Goal: Task Accomplishment & Management: Manage account settings

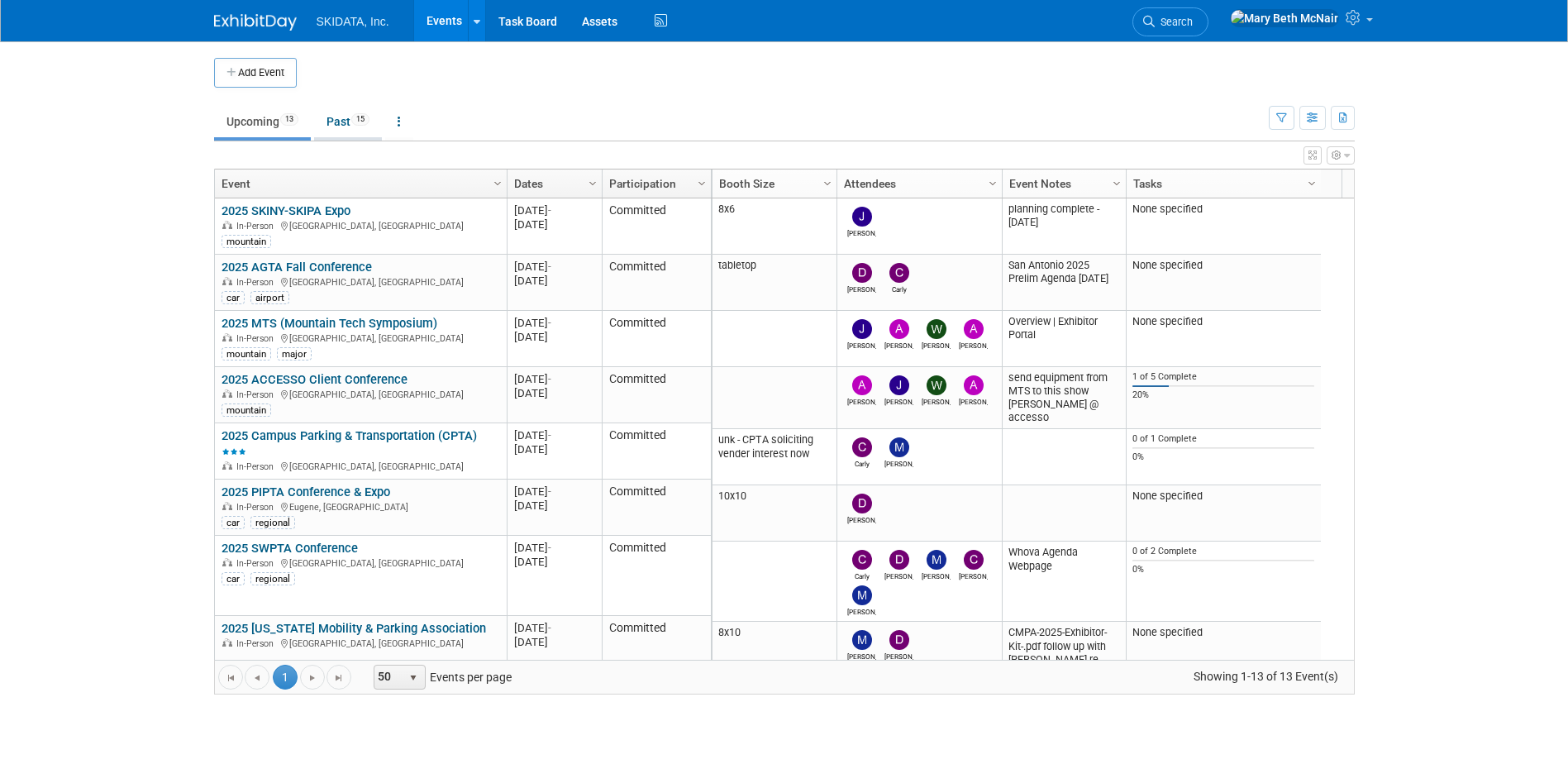
click at [337, 124] on link "Past 15" at bounding box center [348, 122] width 68 height 32
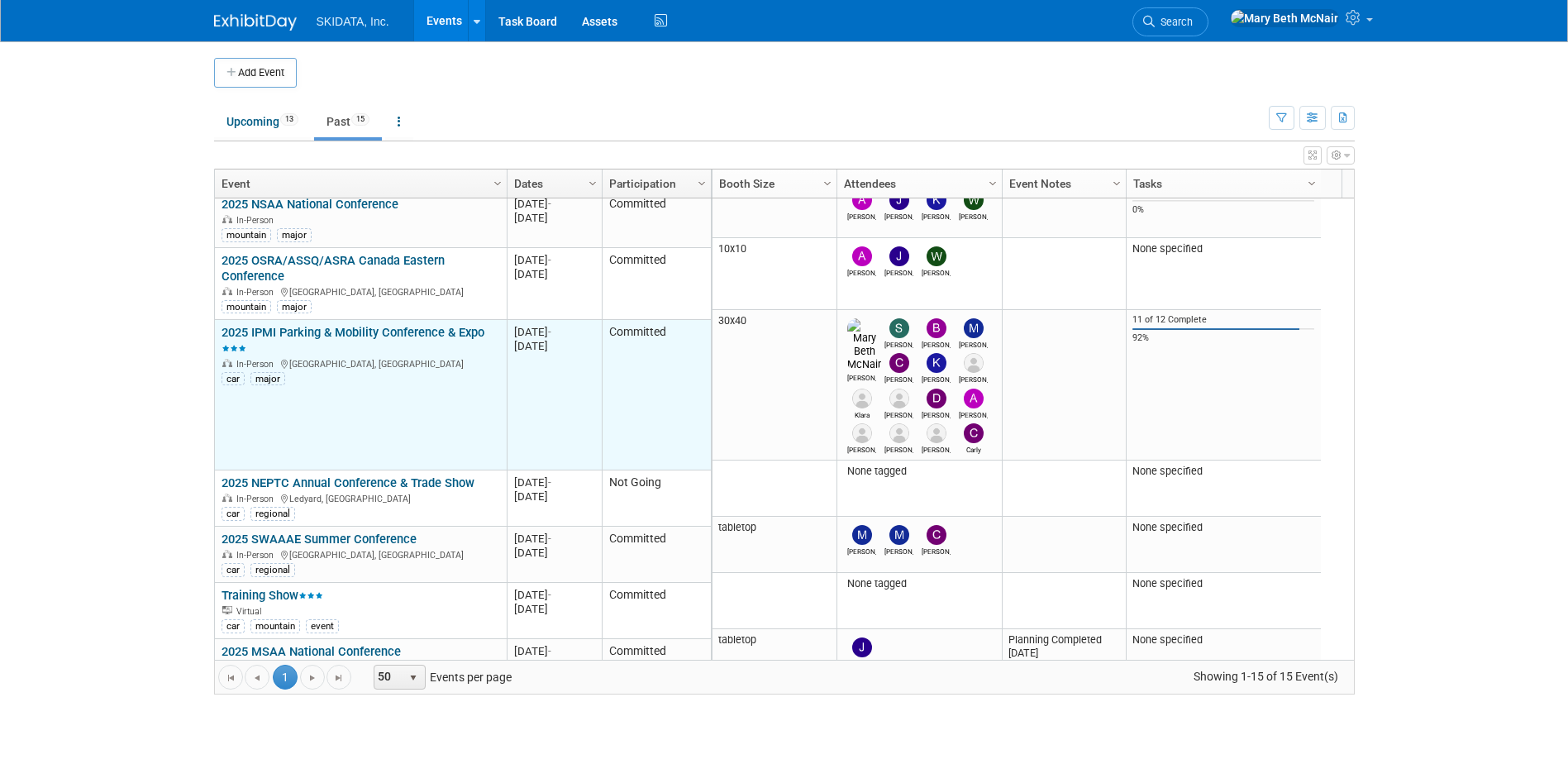
scroll to position [551, 0]
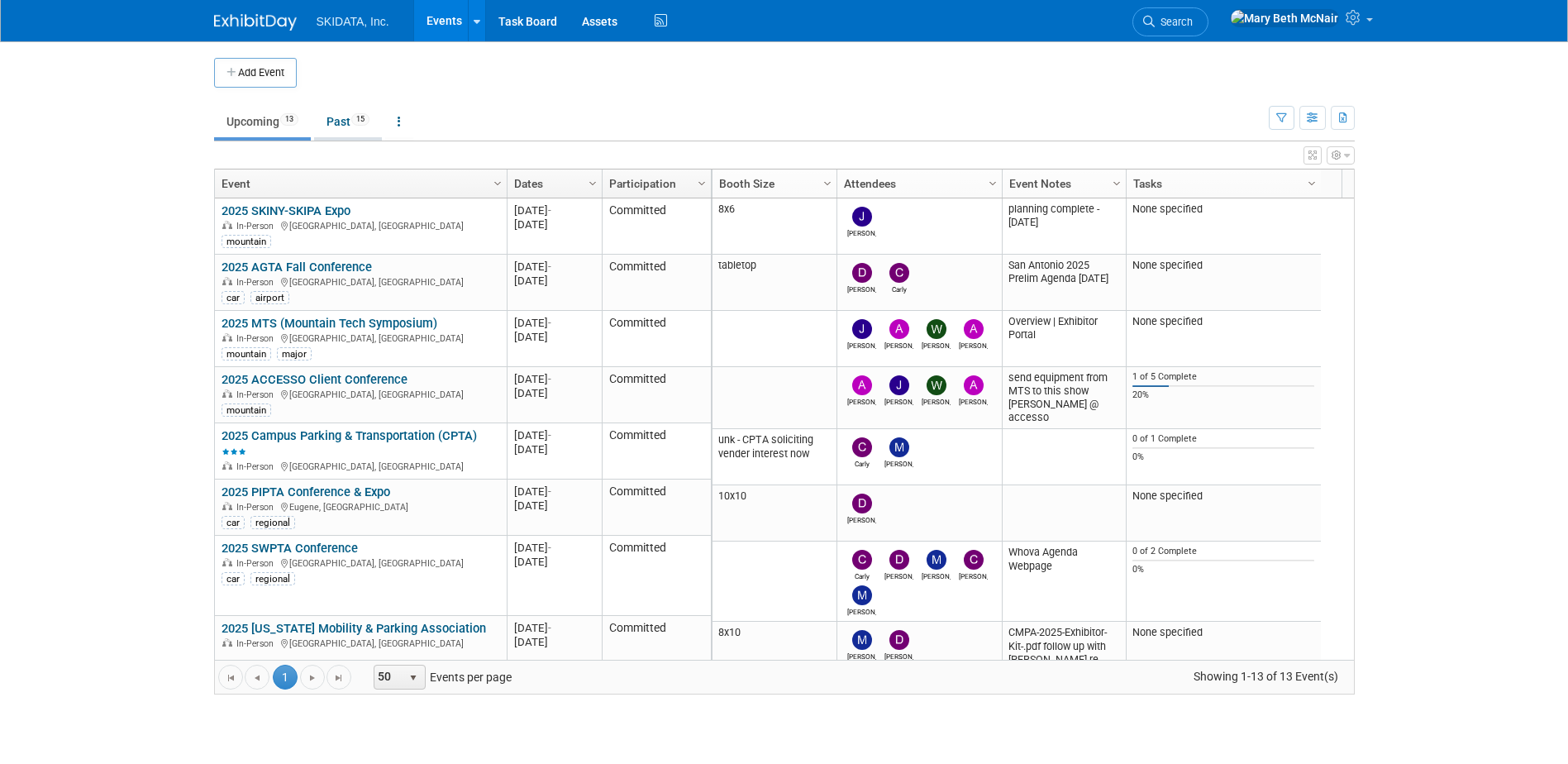
click at [341, 122] on link "Past 15" at bounding box center [348, 122] width 68 height 32
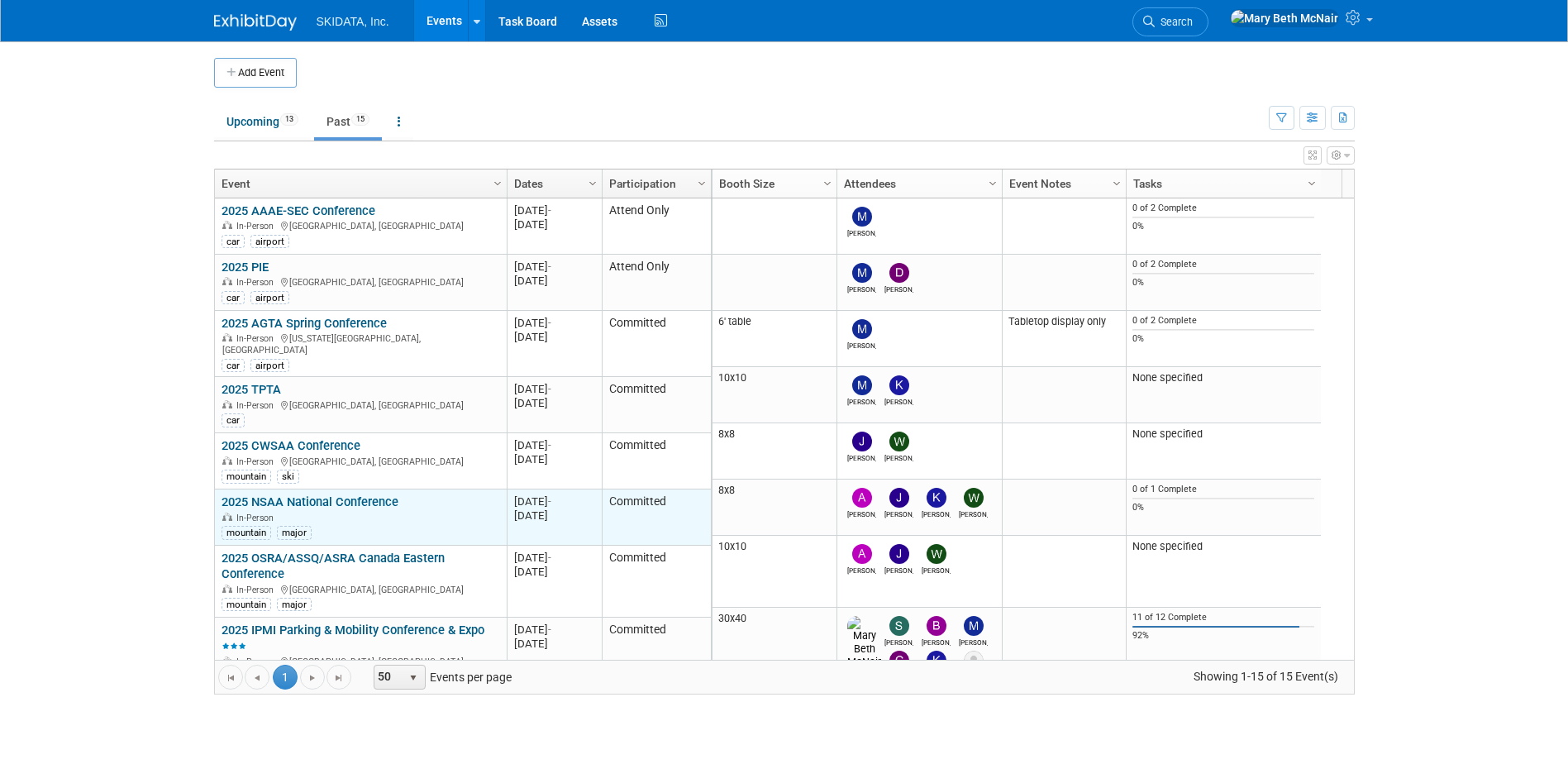
scroll to position [297, 0]
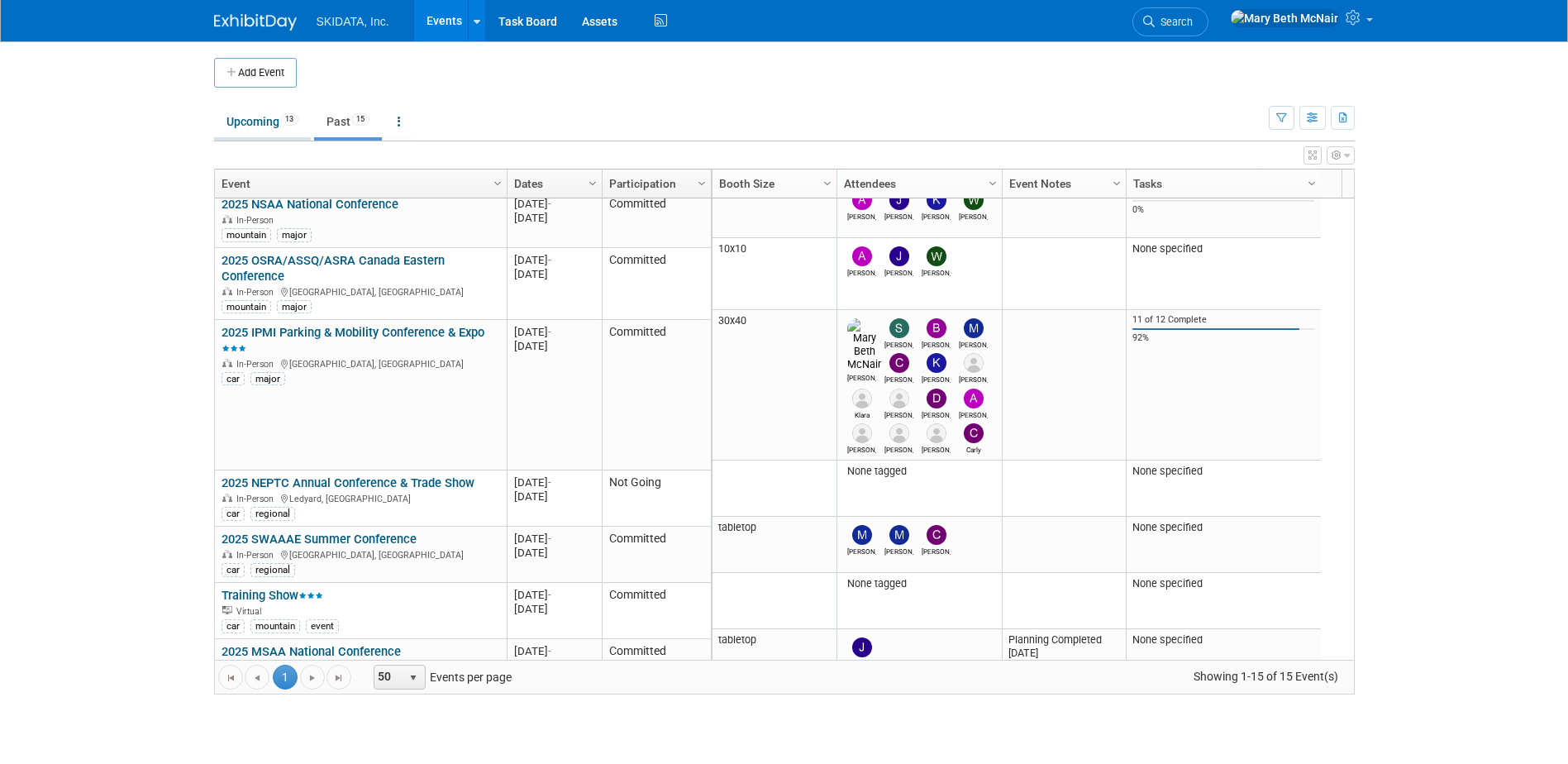
click at [260, 122] on link "Upcoming 13" at bounding box center [263, 122] width 97 height 32
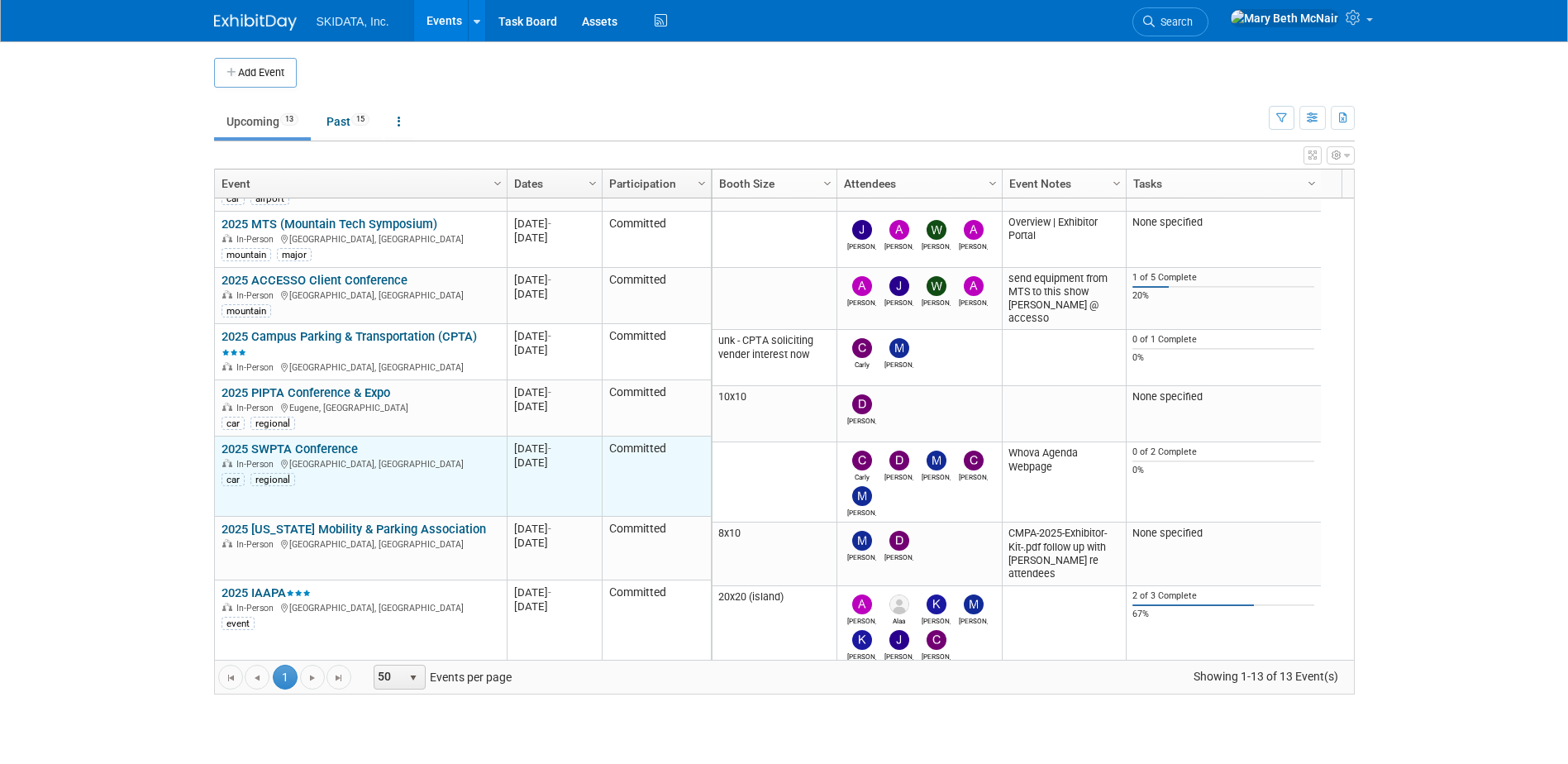
scroll to position [198, 0]
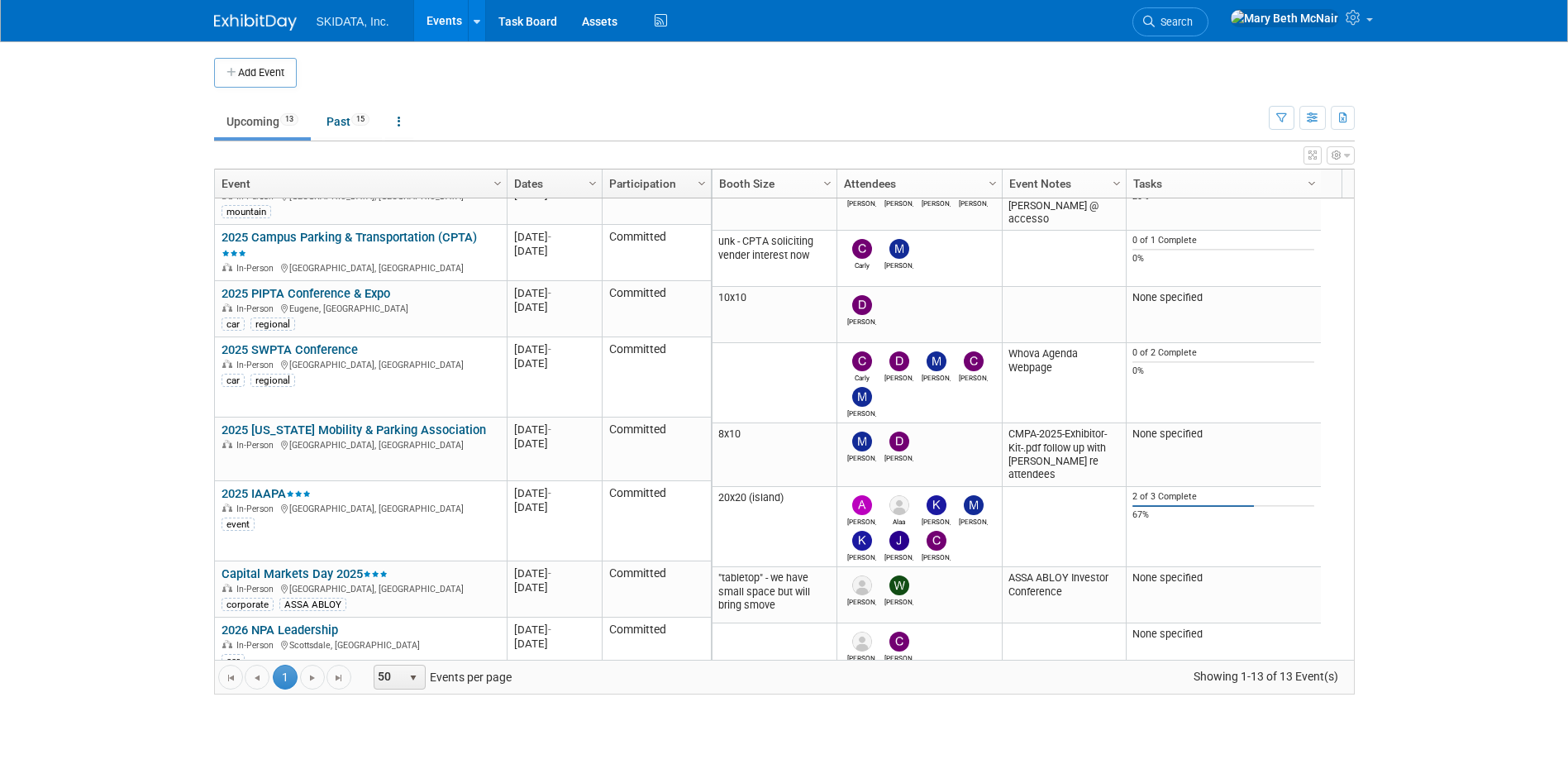
click at [429, 18] on link "Events" at bounding box center [444, 20] width 61 height 41
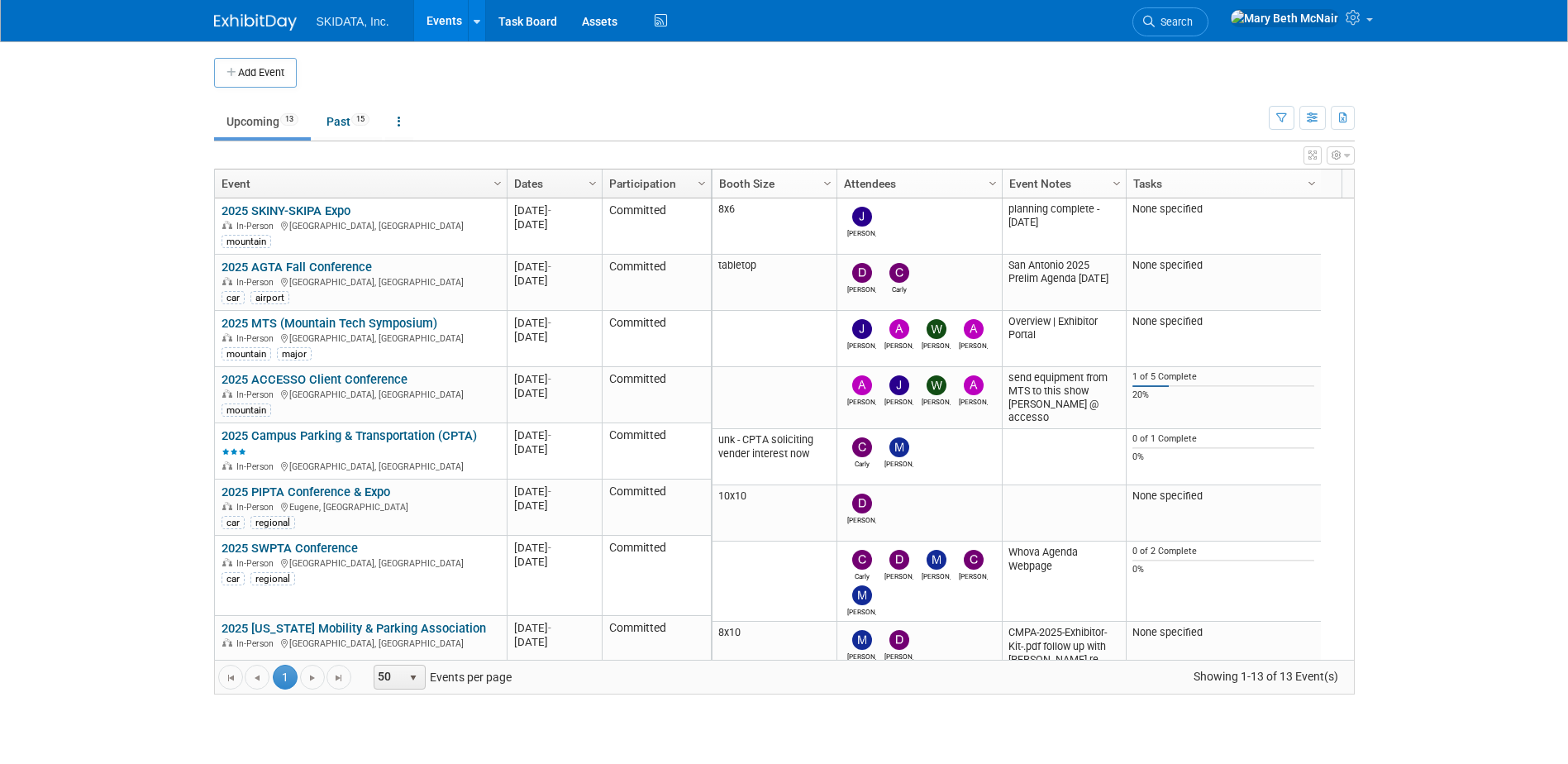
click at [438, 25] on link "Events" at bounding box center [444, 20] width 61 height 41
click at [261, 18] on img at bounding box center [255, 22] width 83 height 17
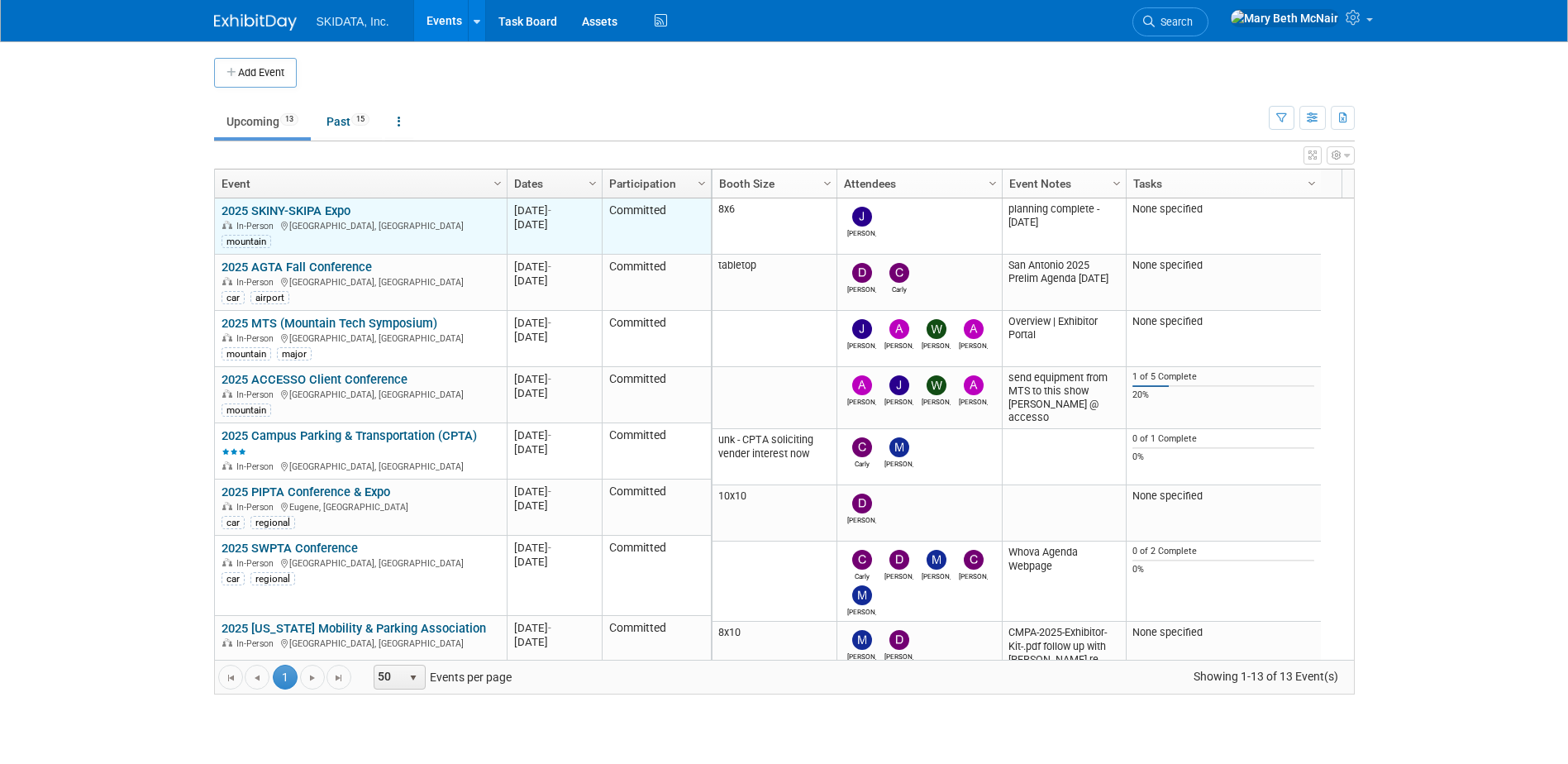
click at [268, 210] on link "2025 SKINY-SKIPA Expo" at bounding box center [286, 211] width 129 height 15
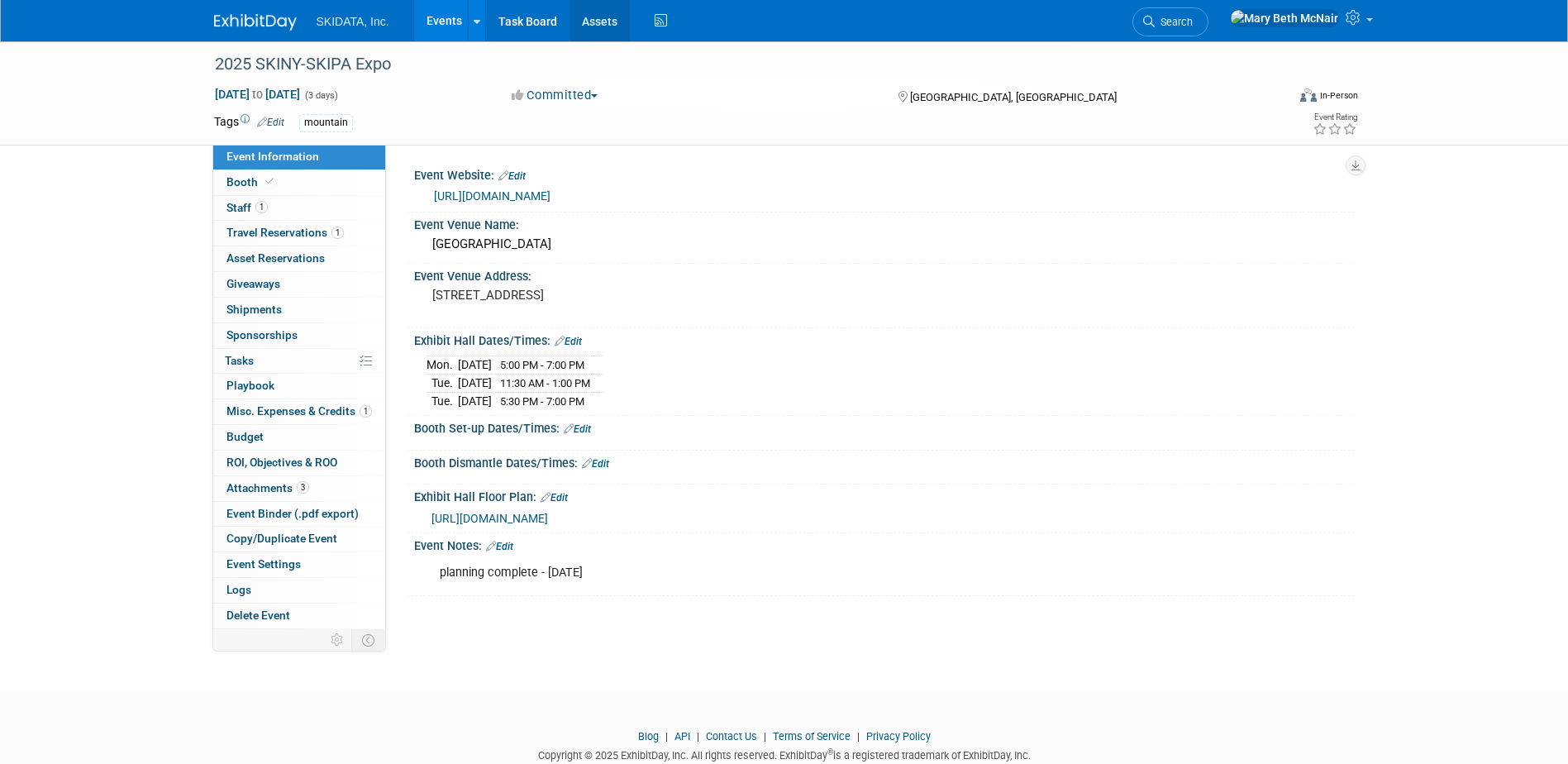
click at [594, 13] on link "Assets" at bounding box center [599, 20] width 61 height 41
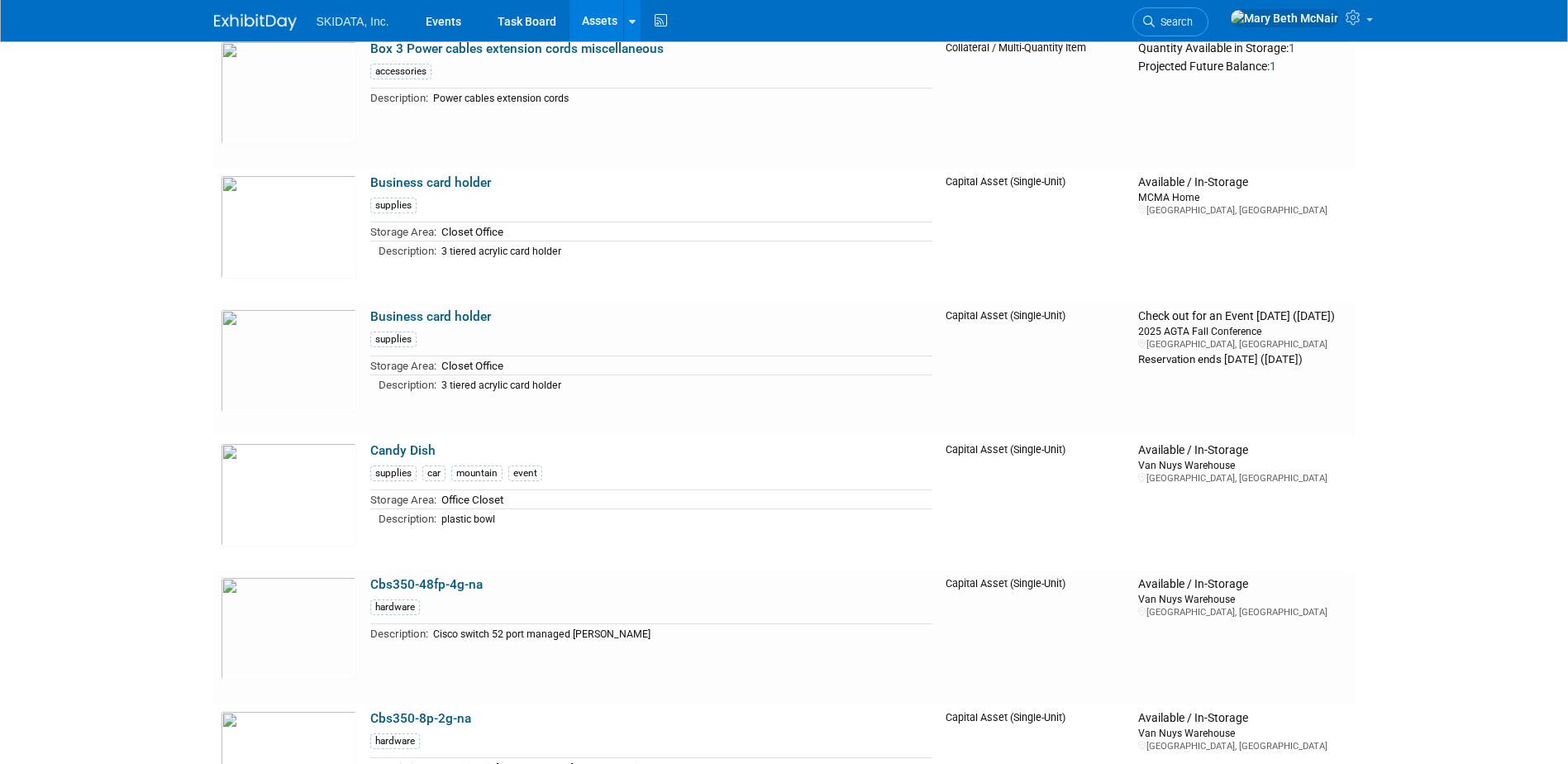
scroll to position [2067, 0]
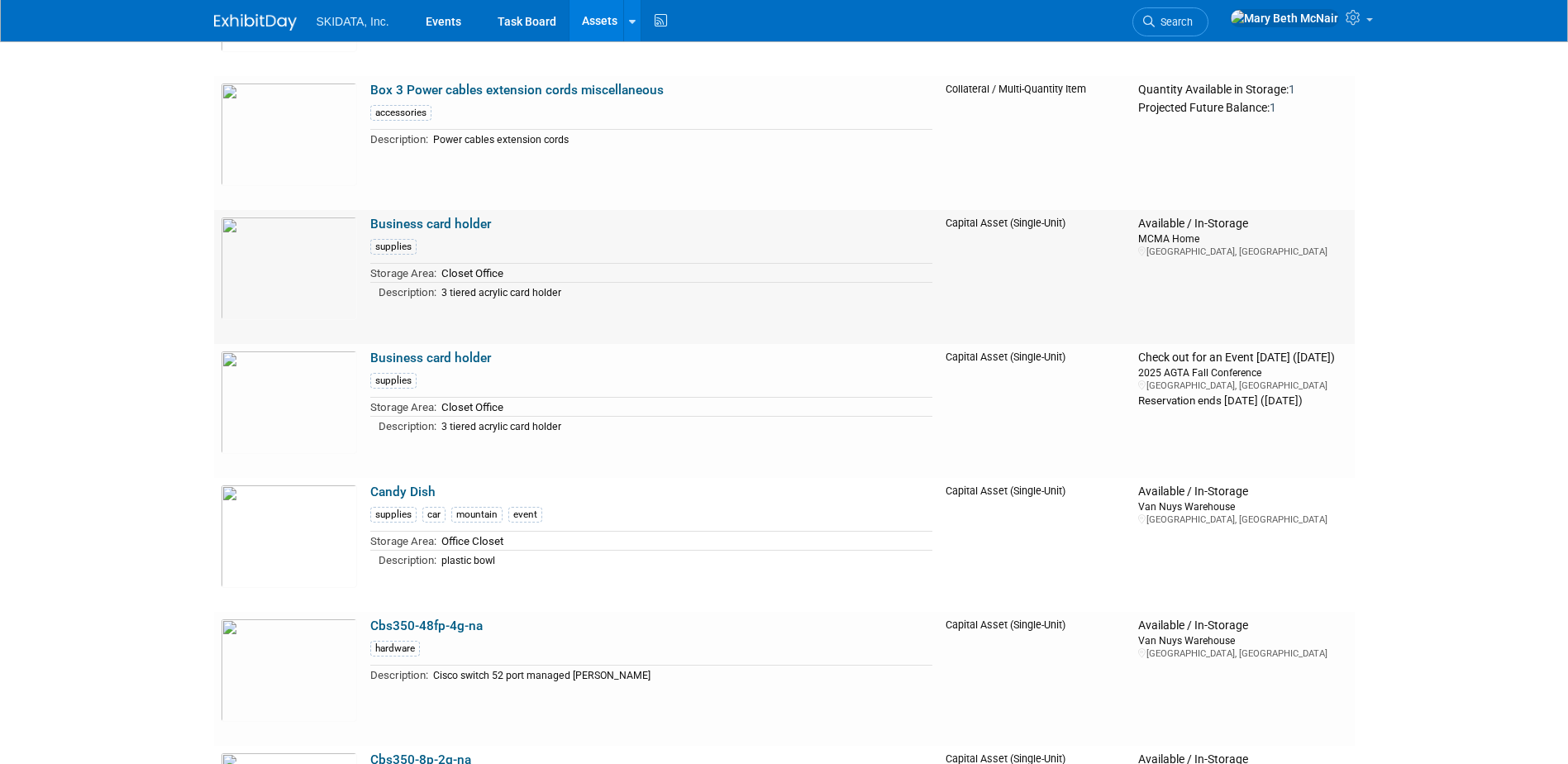
click at [426, 225] on link "Business card holder" at bounding box center [431, 224] width 121 height 15
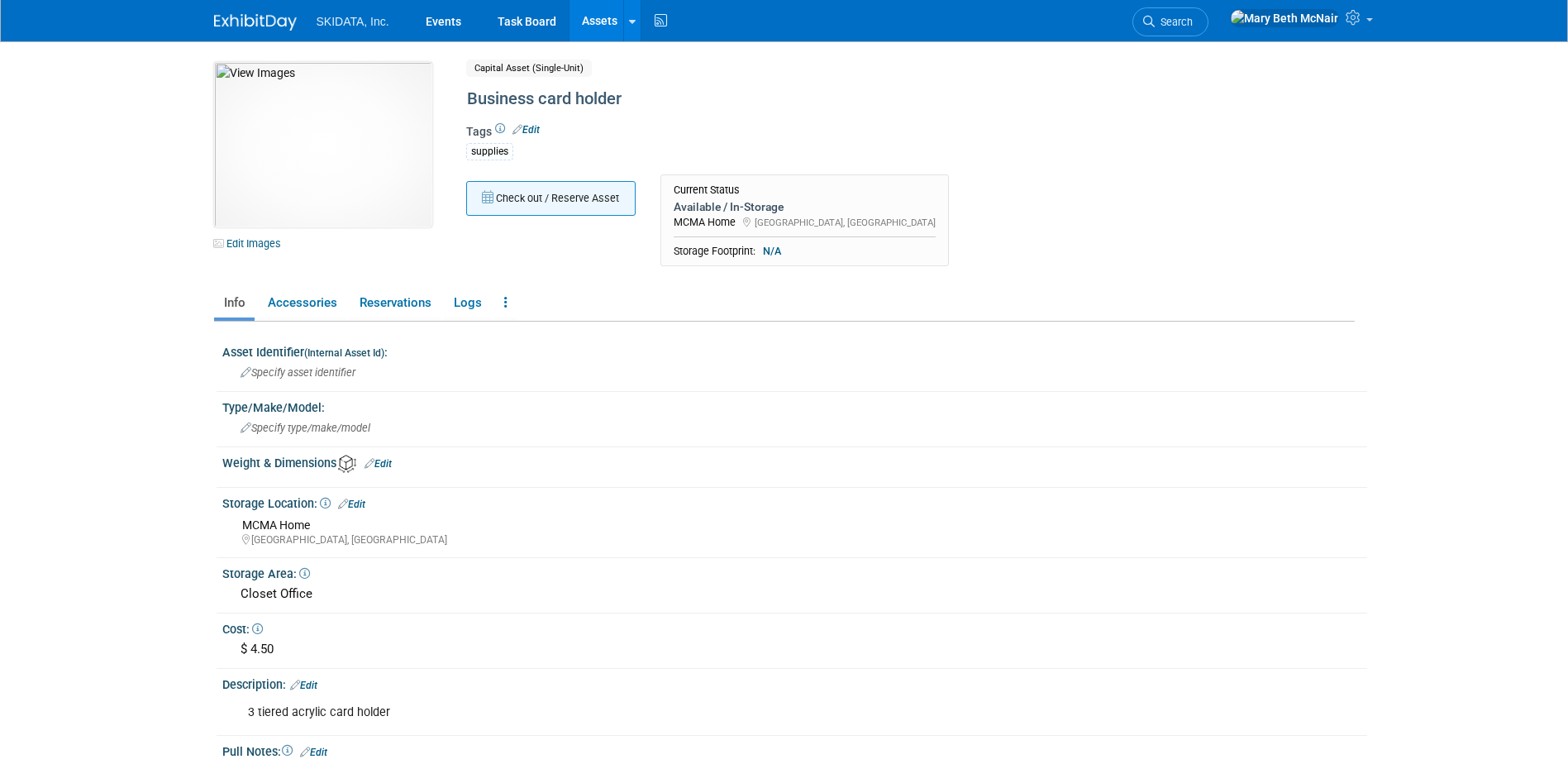
click at [509, 198] on button "Check out / Reserve Asset" at bounding box center [551, 198] width 170 height 34
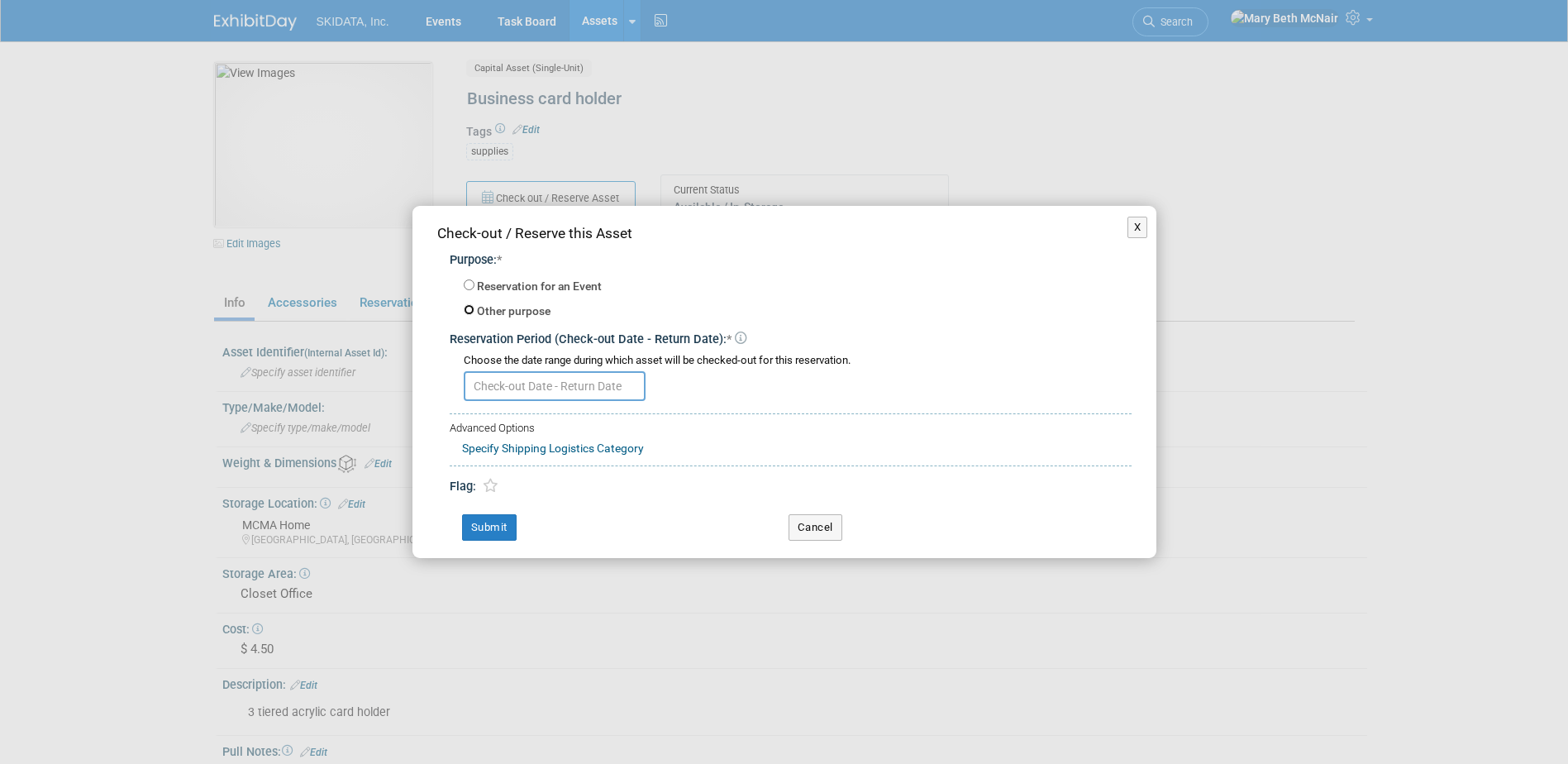
click at [465, 313] on input "Other purpose" at bounding box center [470, 310] width 11 height 11
radio input "true"
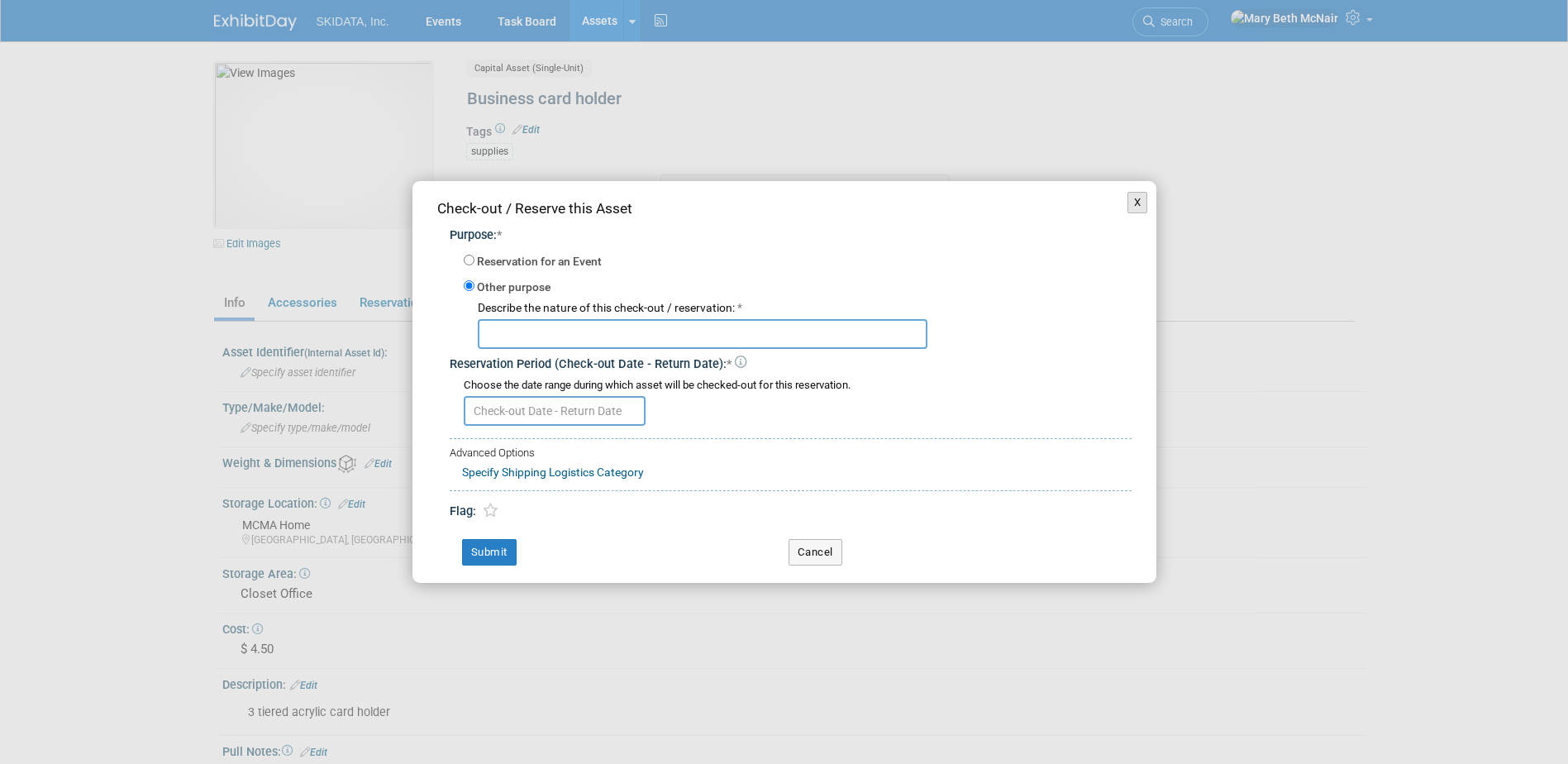
click at [1137, 210] on button "X" at bounding box center [1138, 202] width 20 height 21
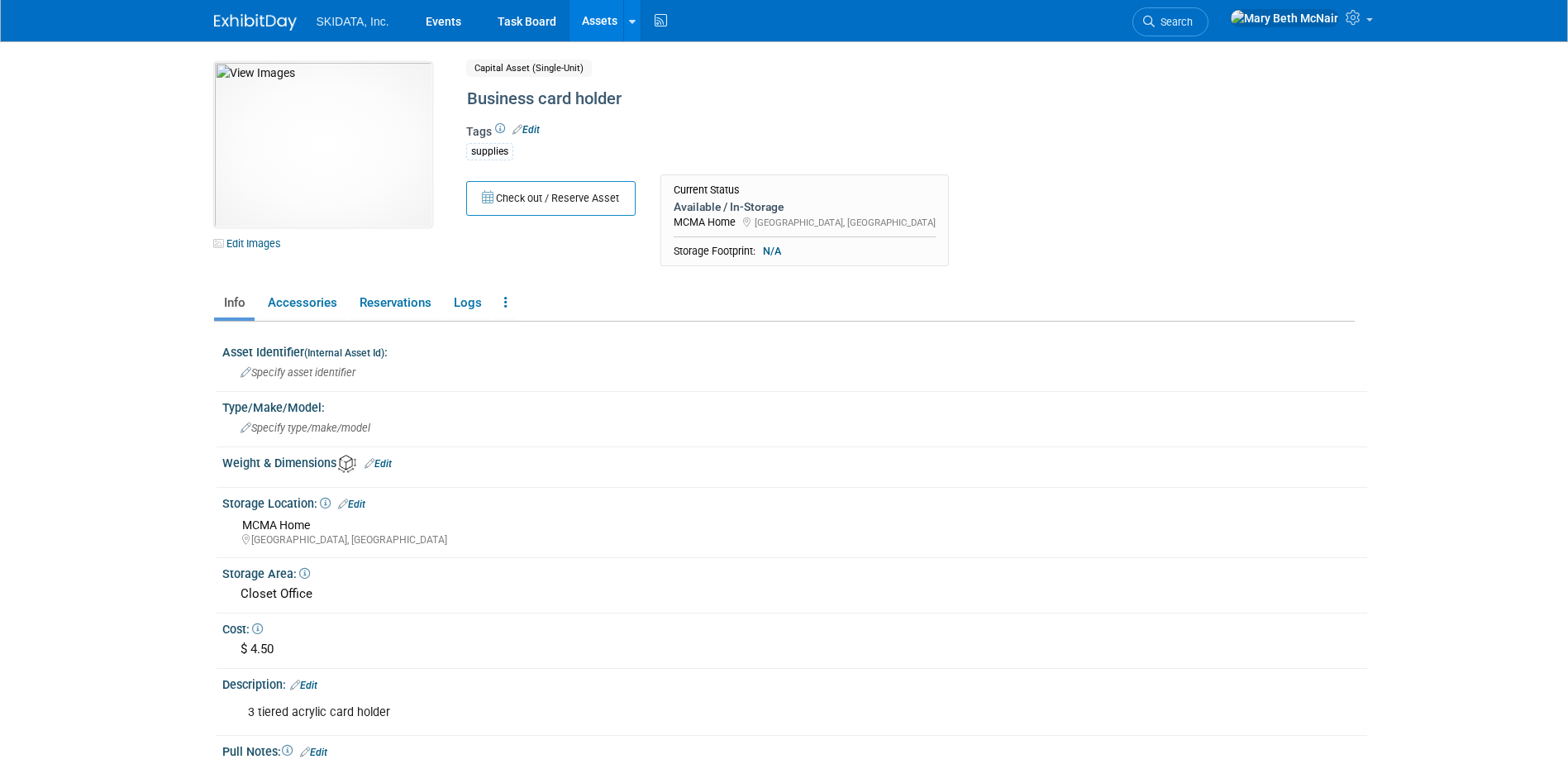
click at [1380, 43] on body "SKIDATA, Inc. Events Task Board Assets New Asset" at bounding box center [784, 382] width 1568 height 764
click at [1357, 22] on icon at bounding box center [1356, 18] width 19 height 15
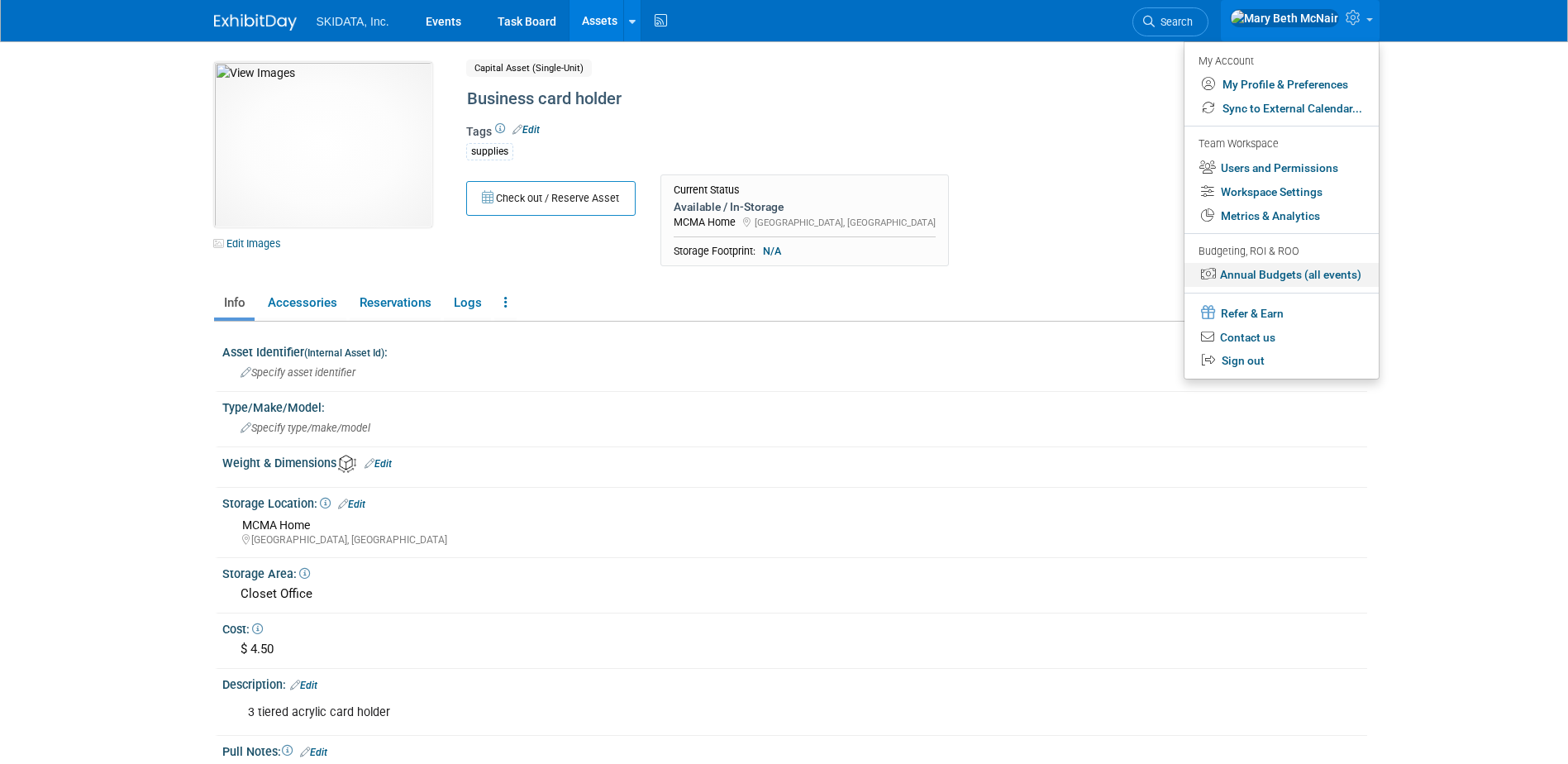
click at [1233, 273] on link "Annual Budgets (all events)" at bounding box center [1282, 275] width 195 height 24
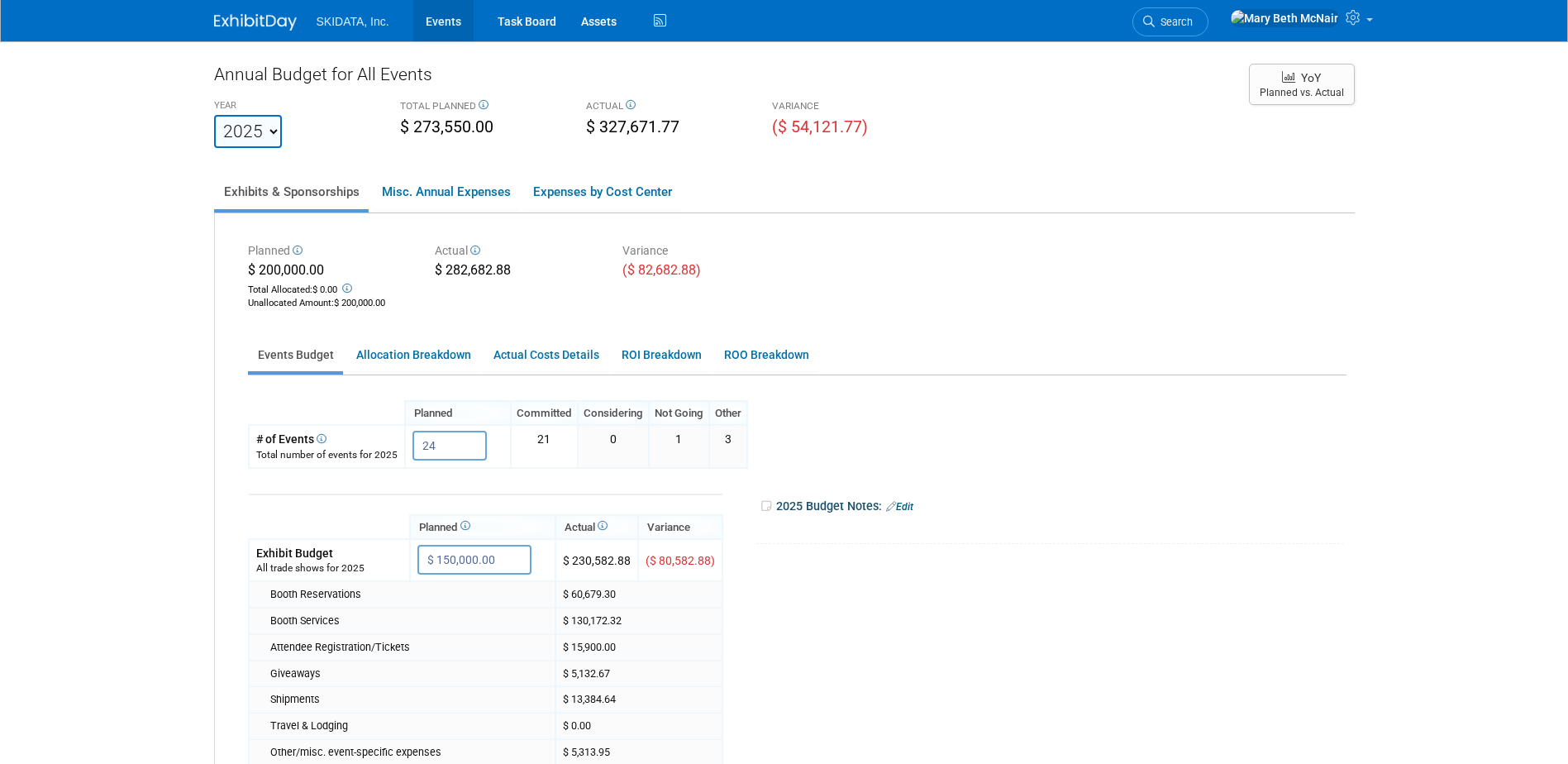
click at [454, 13] on link "Events" at bounding box center [443, 20] width 61 height 41
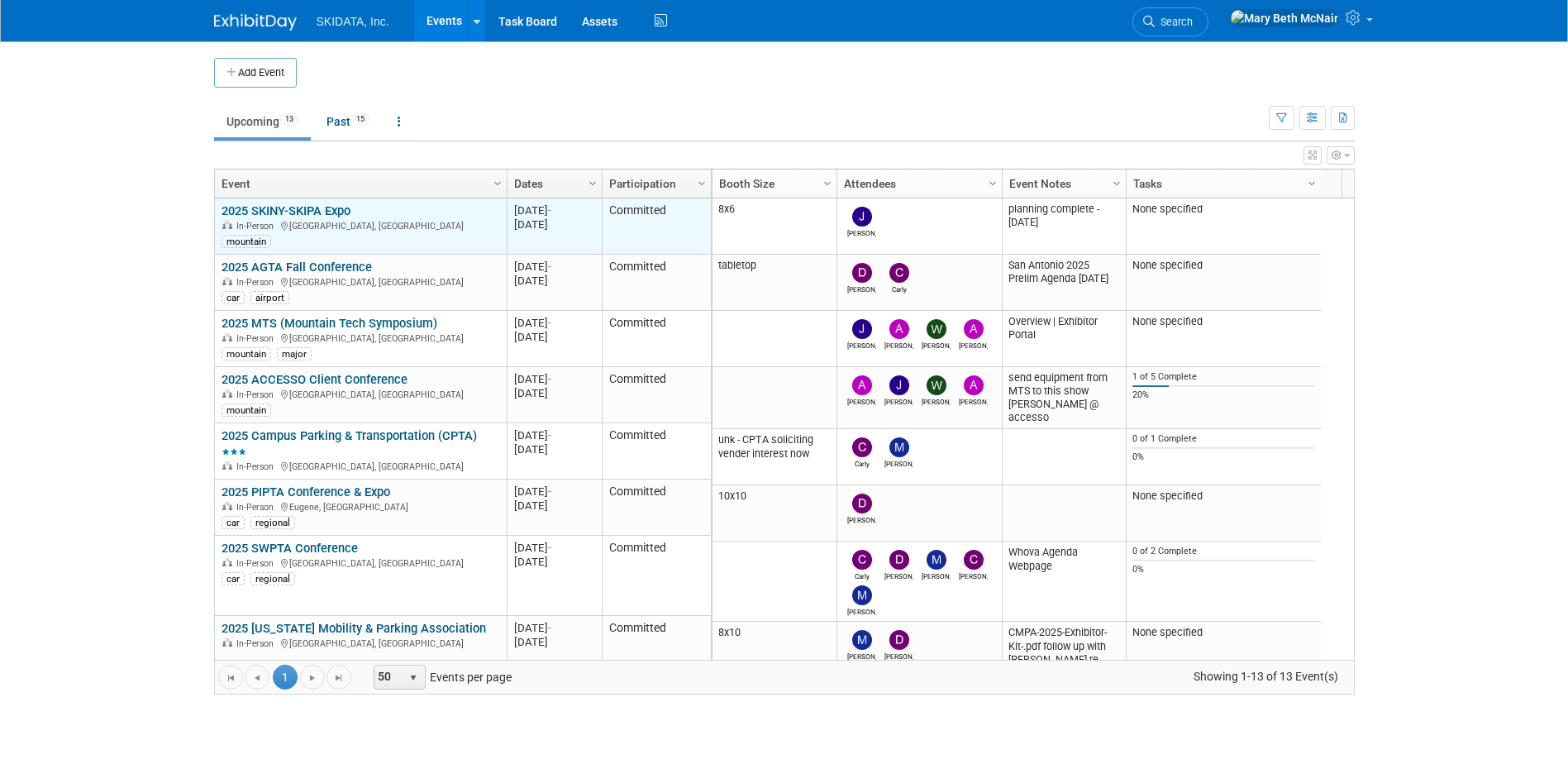
click at [275, 210] on link "2025 SKINY-SKIPA Expo" at bounding box center [286, 211] width 129 height 15
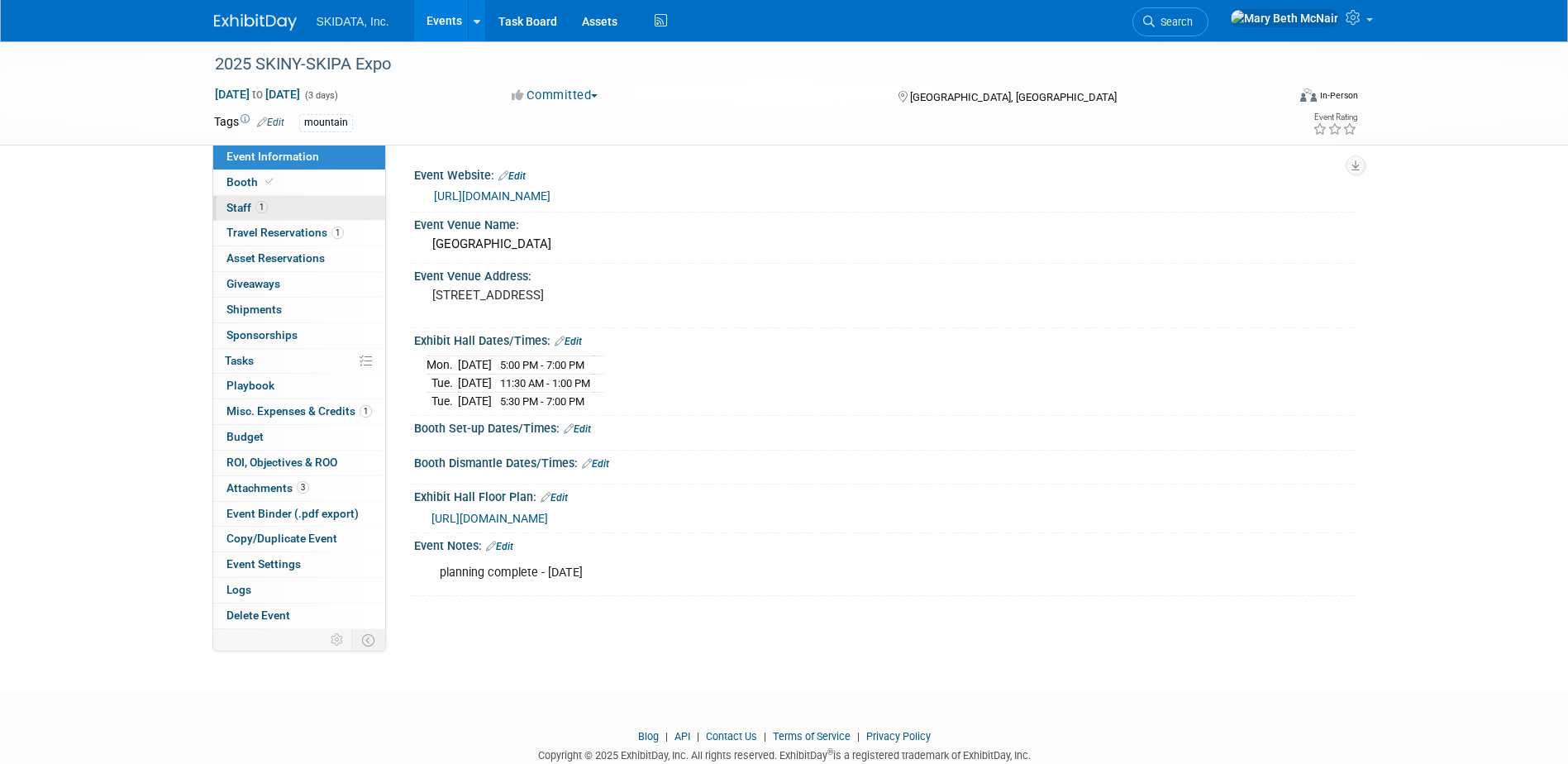
click at [242, 210] on span "Staff 1" at bounding box center [247, 208] width 41 height 13
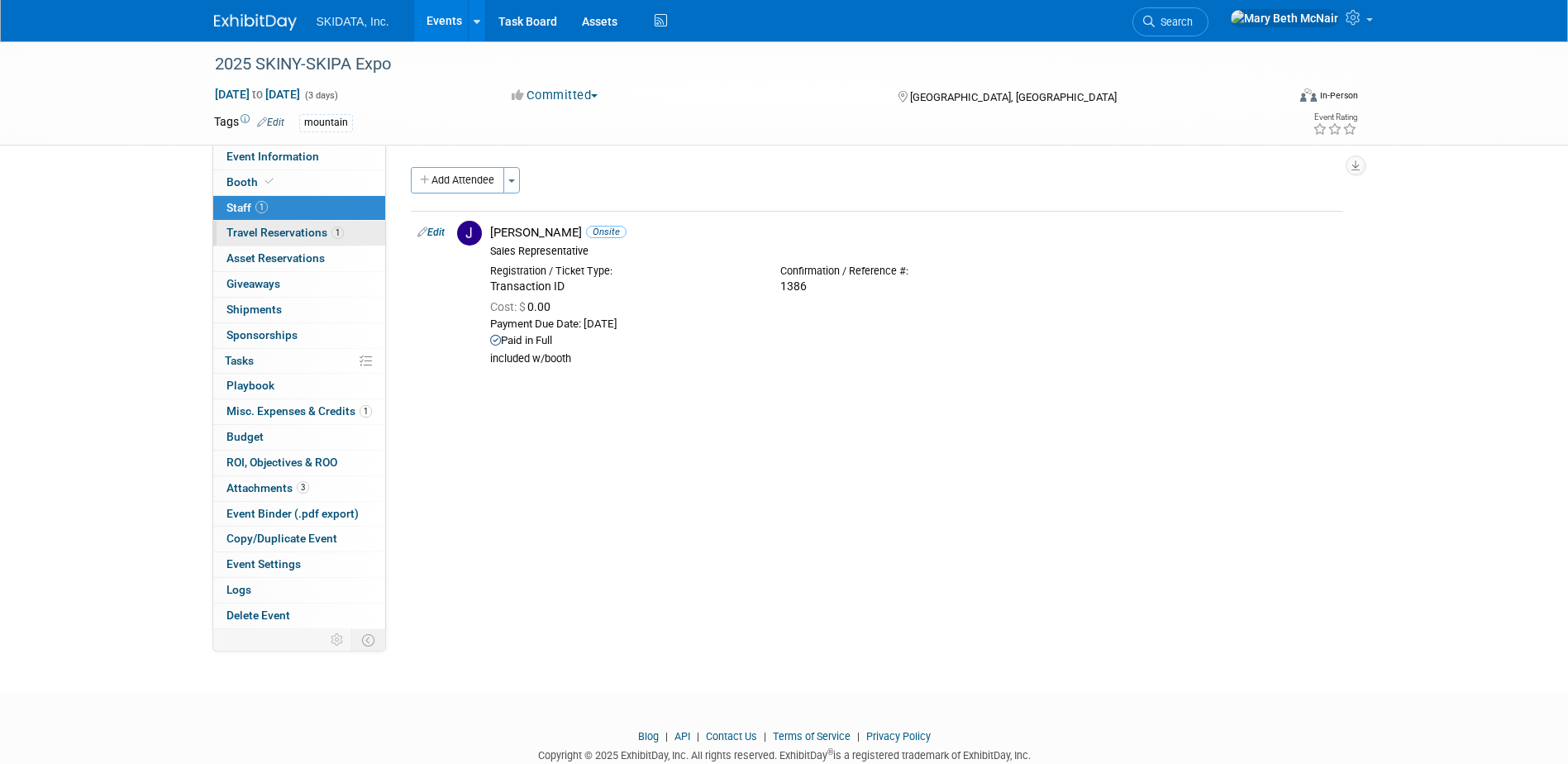
click at [264, 227] on span "Travel Reservations 1" at bounding box center [285, 232] width 117 height 13
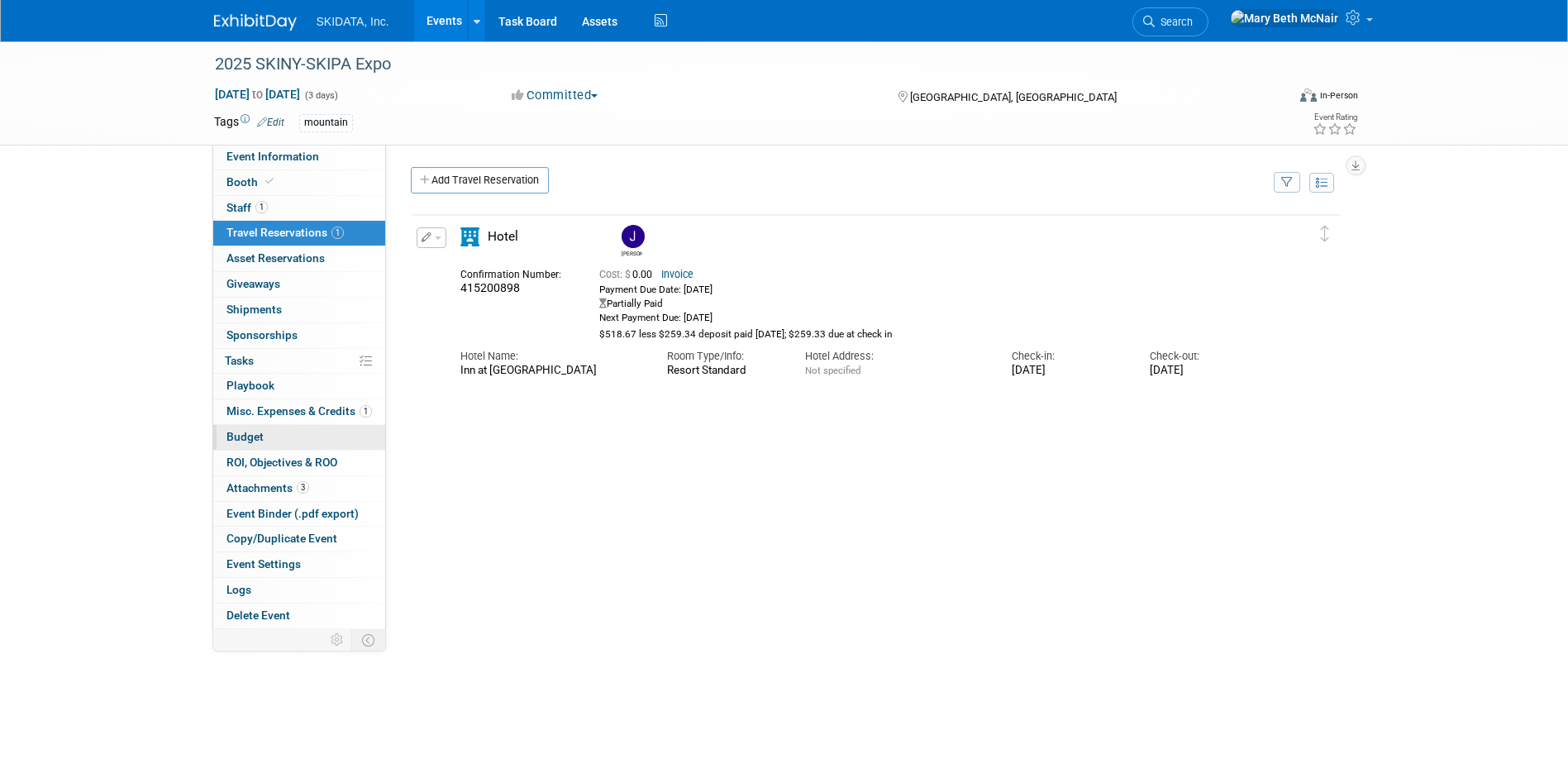
click at [255, 437] on span "Budget" at bounding box center [245, 436] width 37 height 13
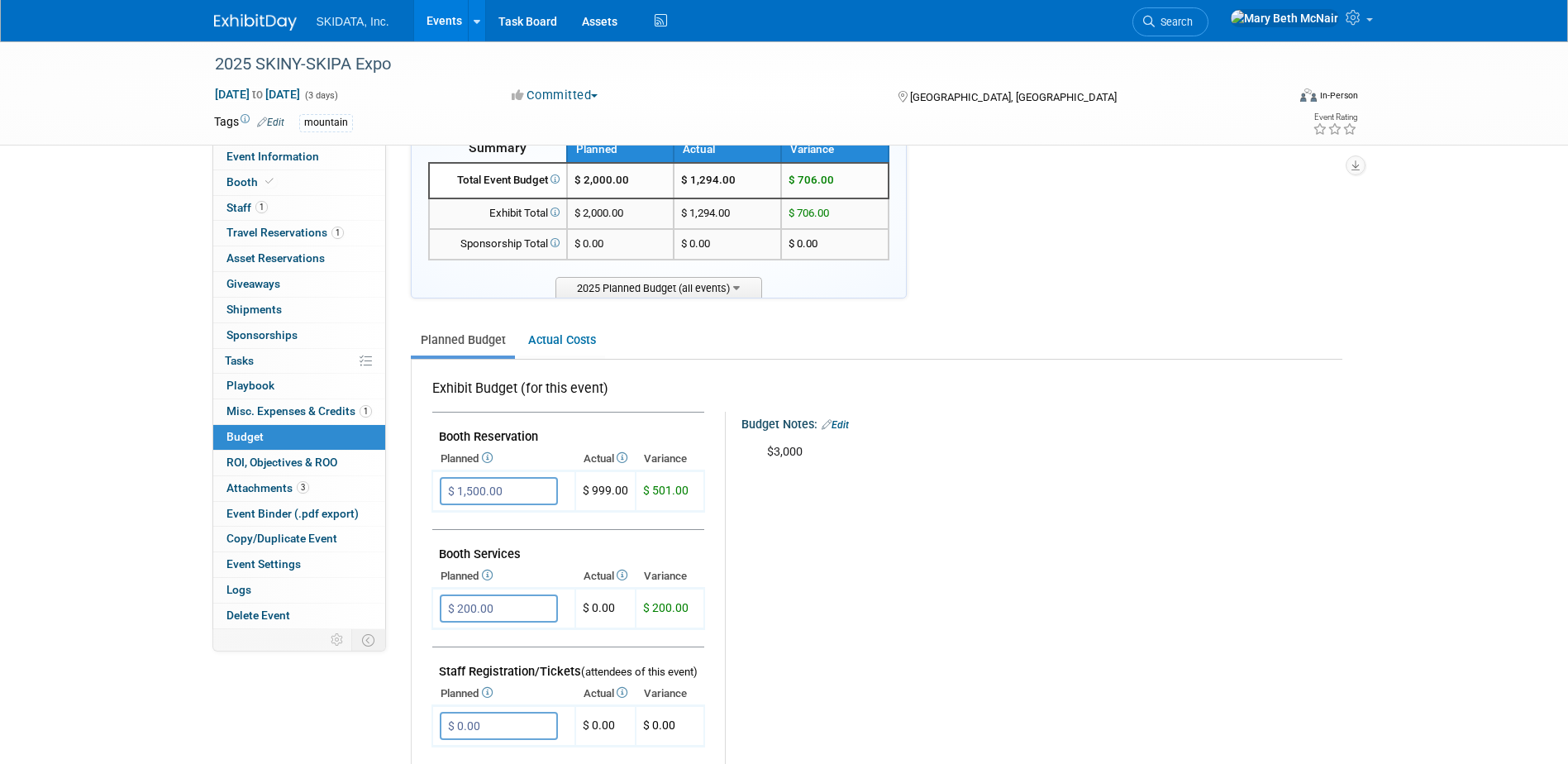
scroll to position [83, 0]
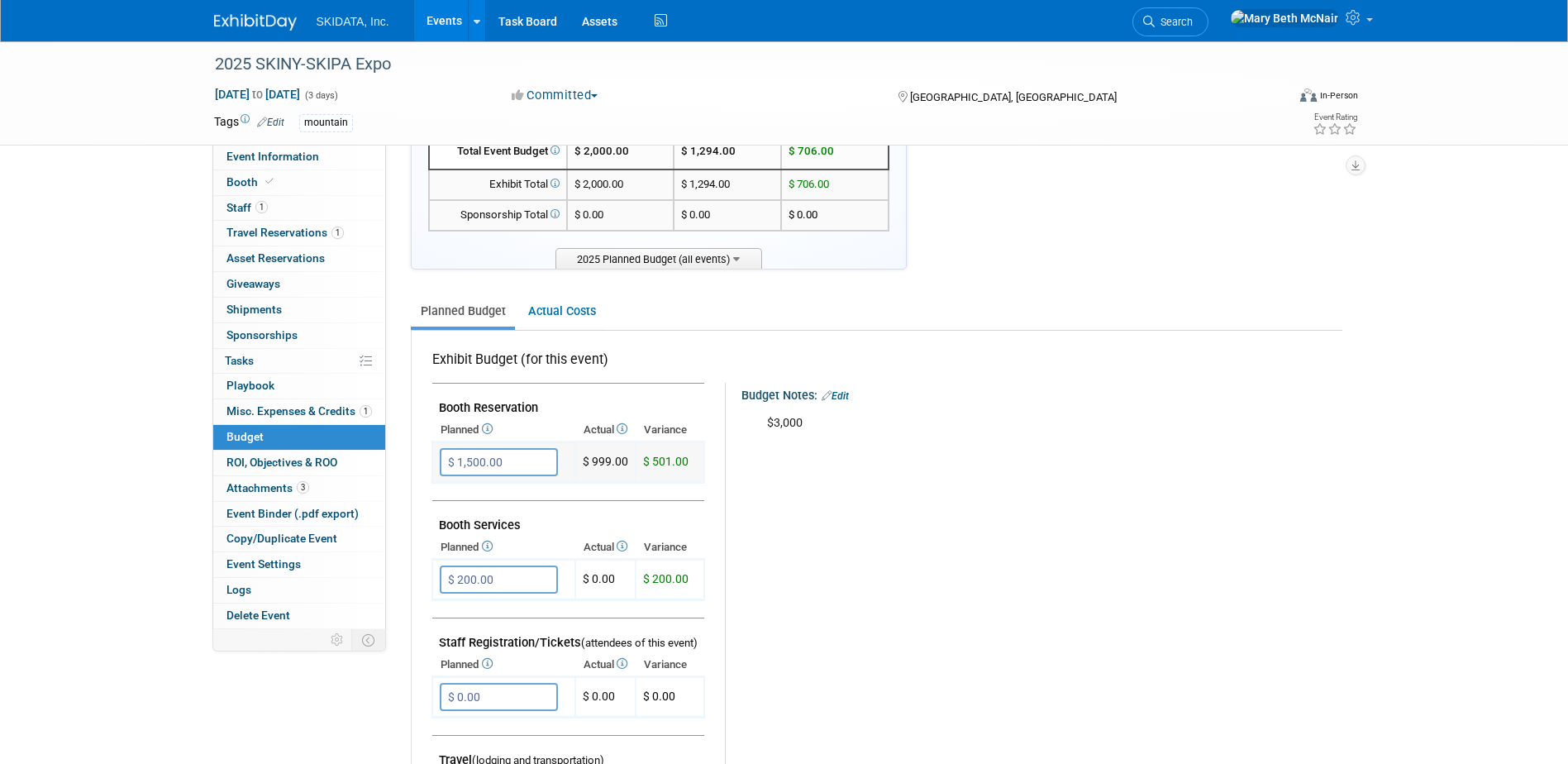
click at [525, 455] on input "$ 1,500.00" at bounding box center [498, 462] width 118 height 28
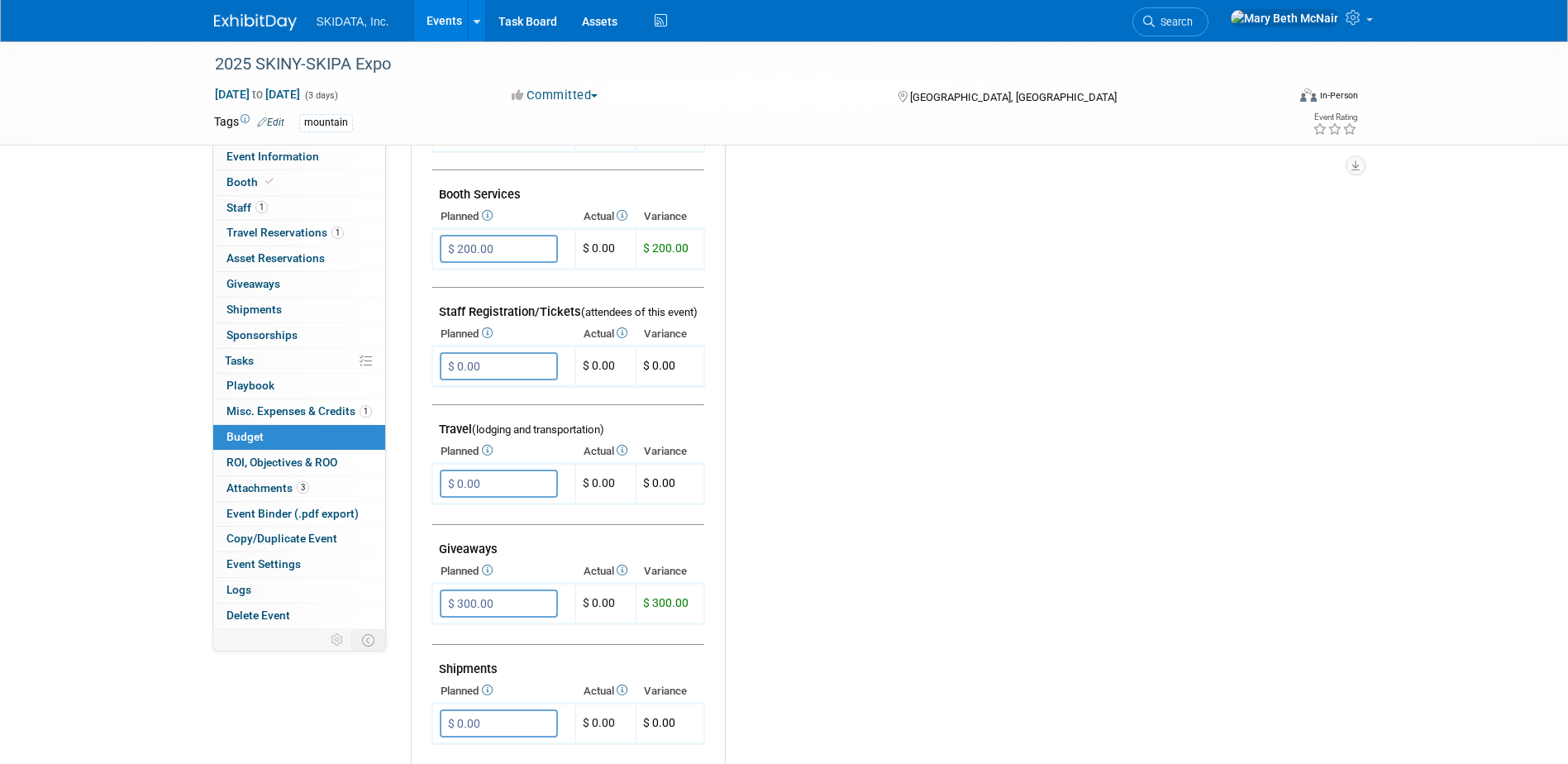
scroll to position [0, 0]
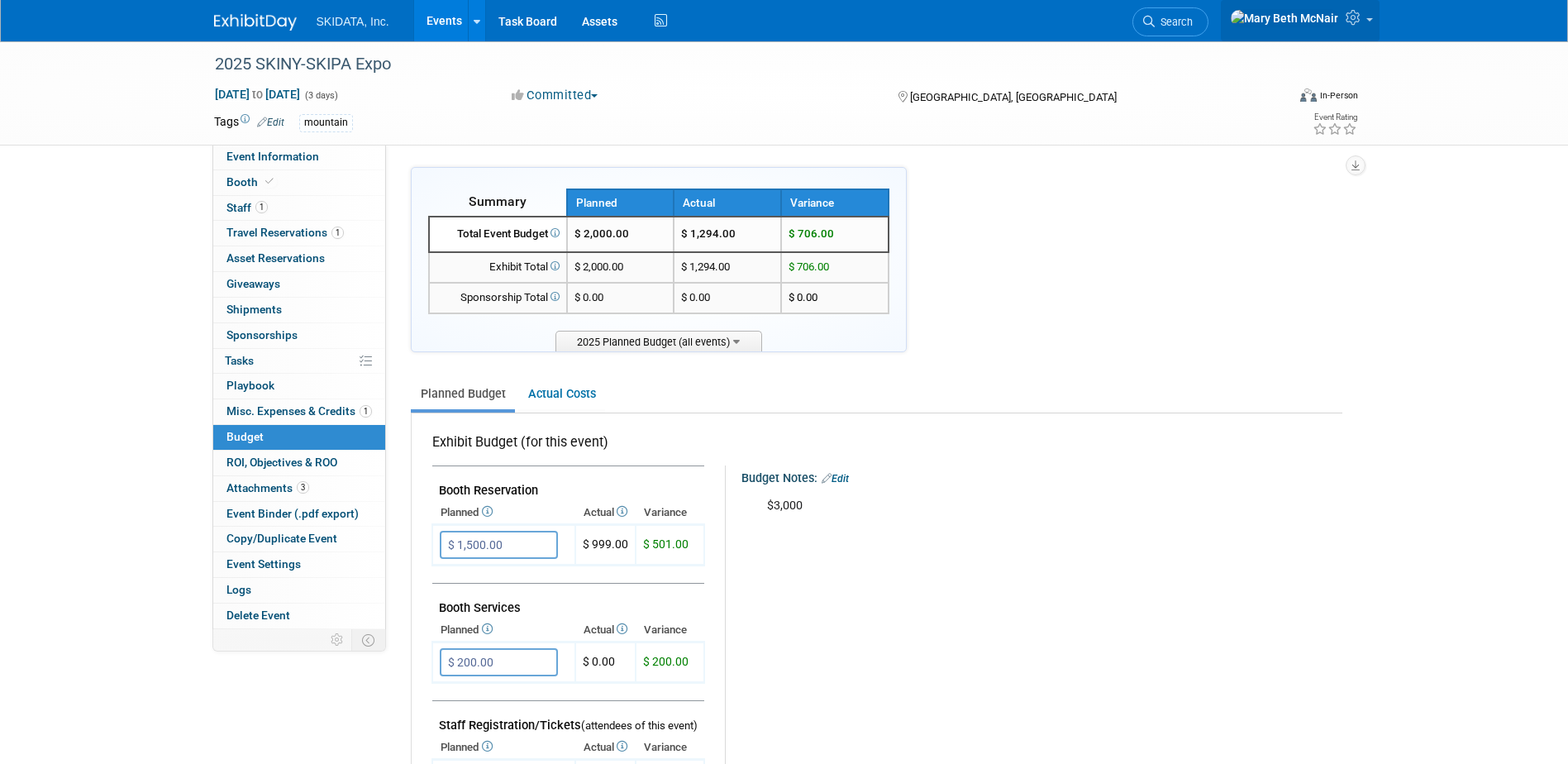
click at [1363, 19] on icon at bounding box center [1356, 18] width 19 height 15
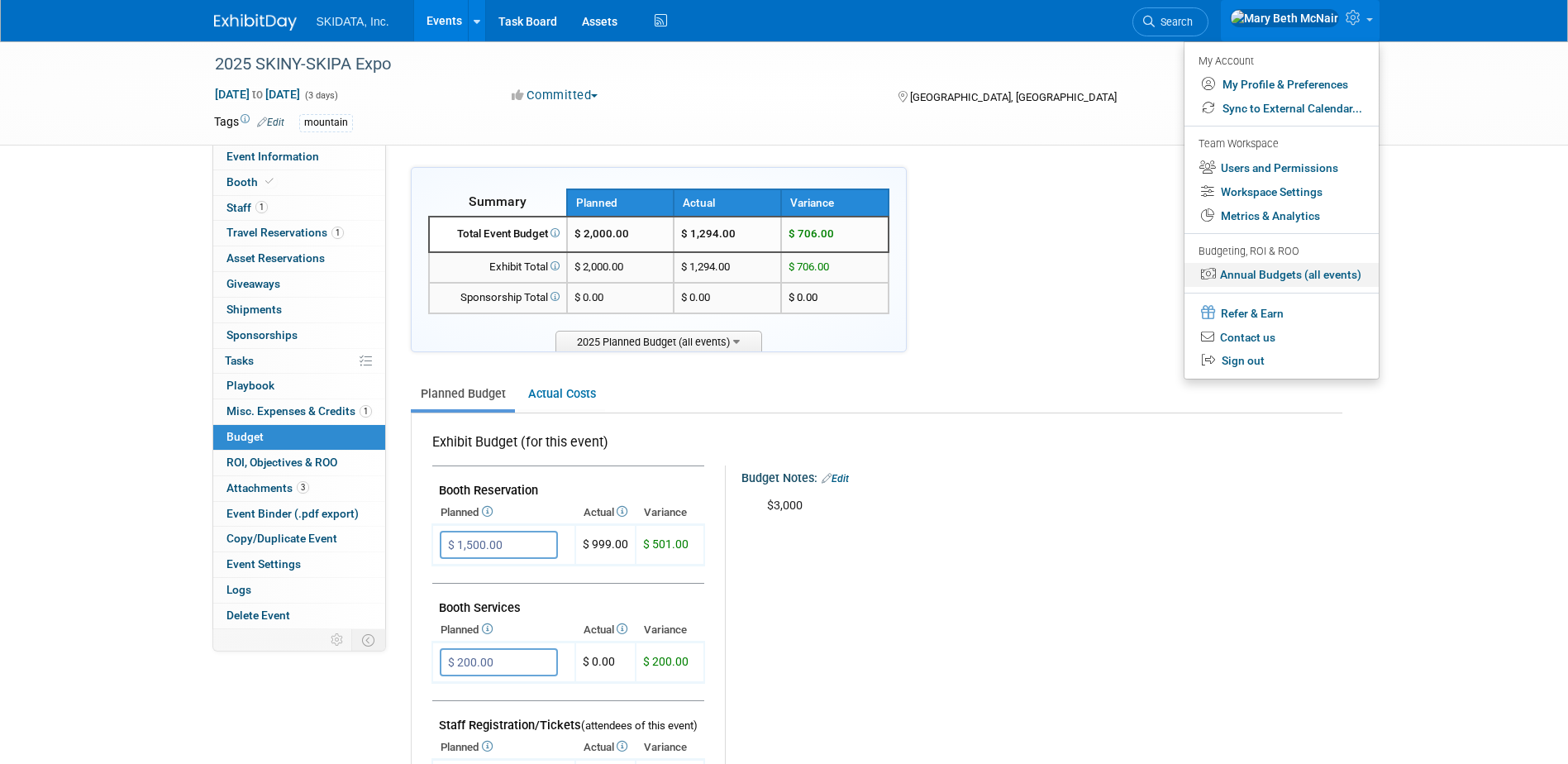
click at [1259, 274] on link "Annual Budgets (all events)" at bounding box center [1282, 275] width 195 height 24
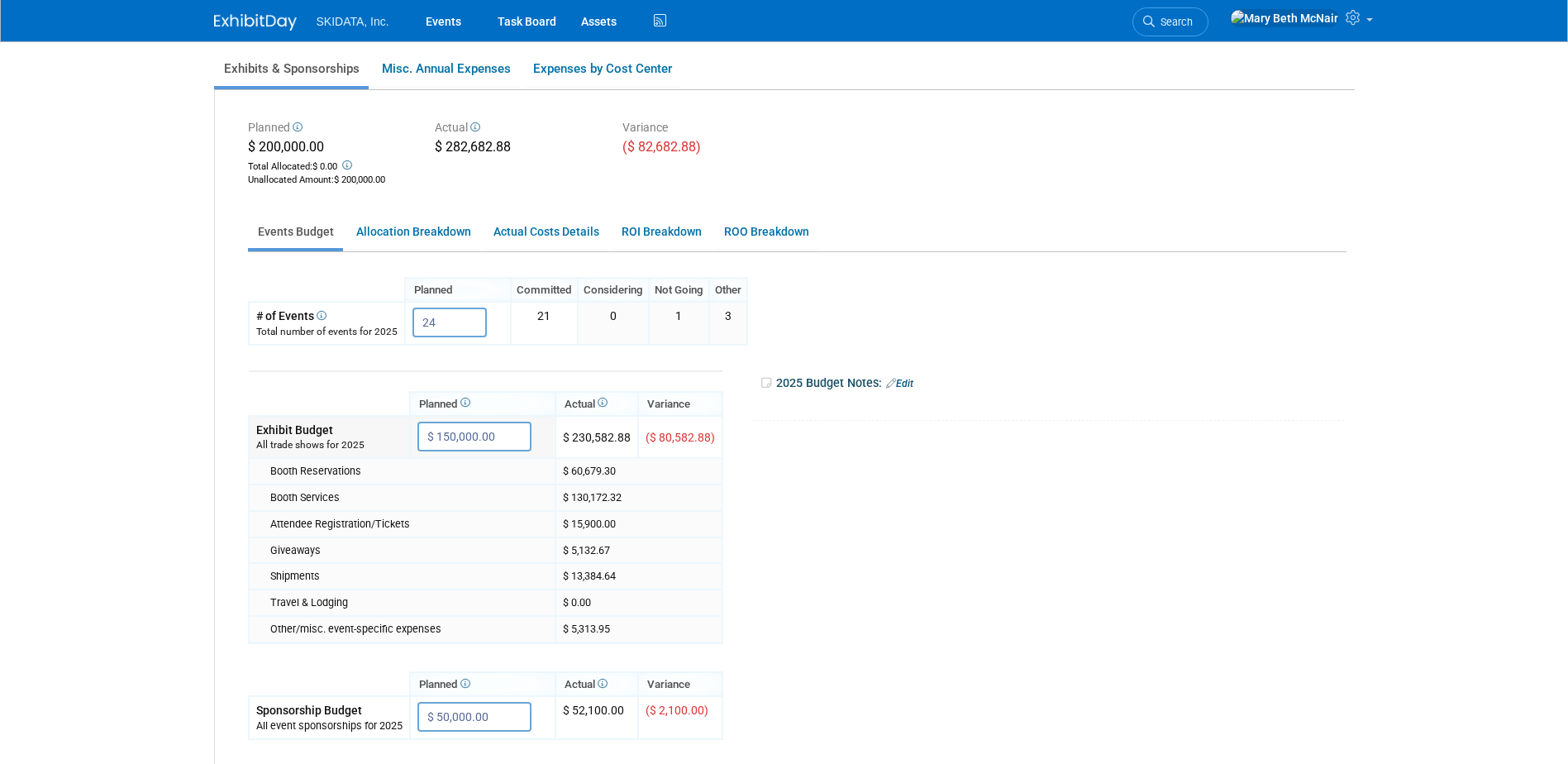
scroll to position [165, 0]
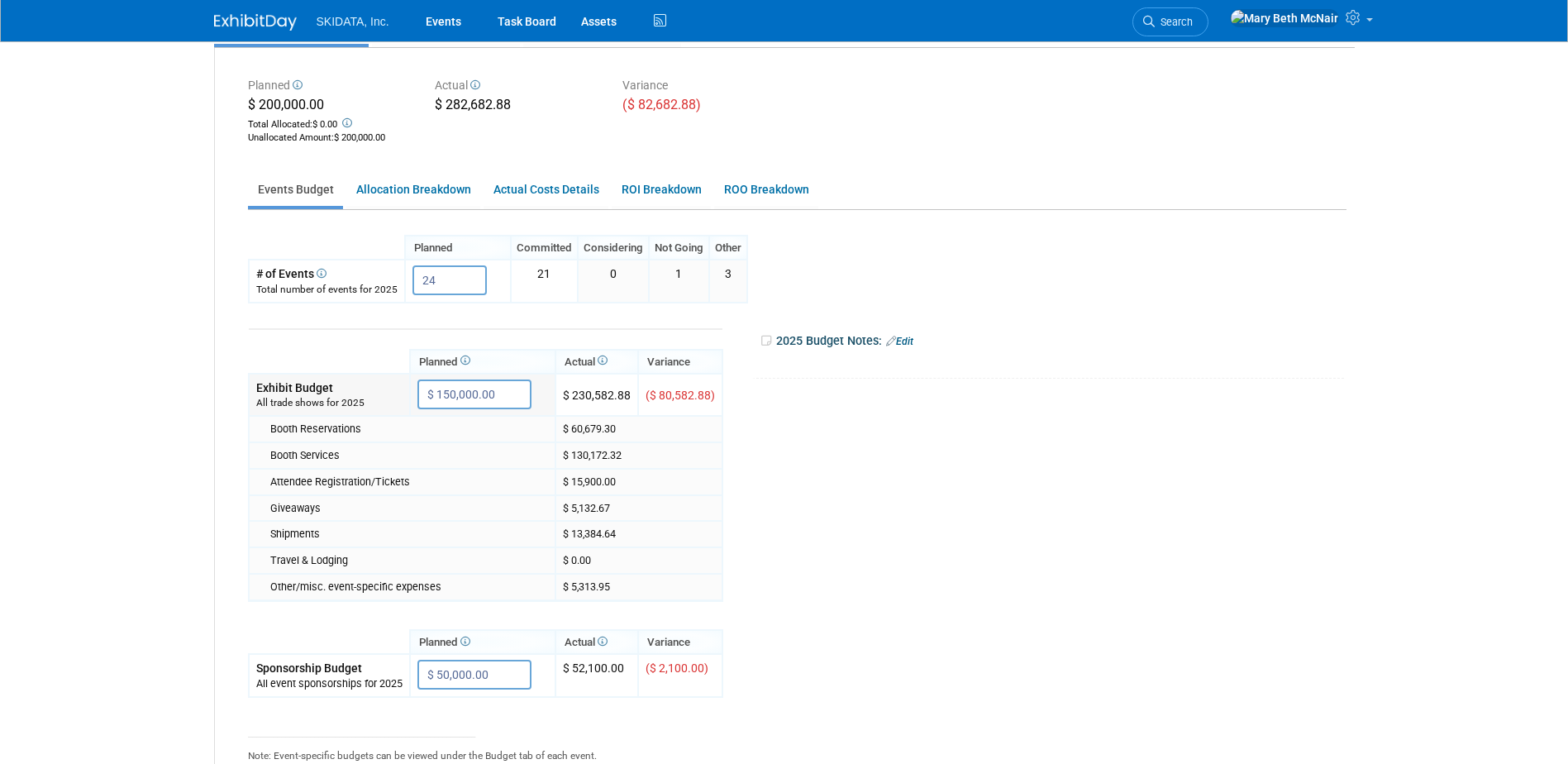
click at [511, 392] on input "$ 150,000.00" at bounding box center [474, 394] width 114 height 30
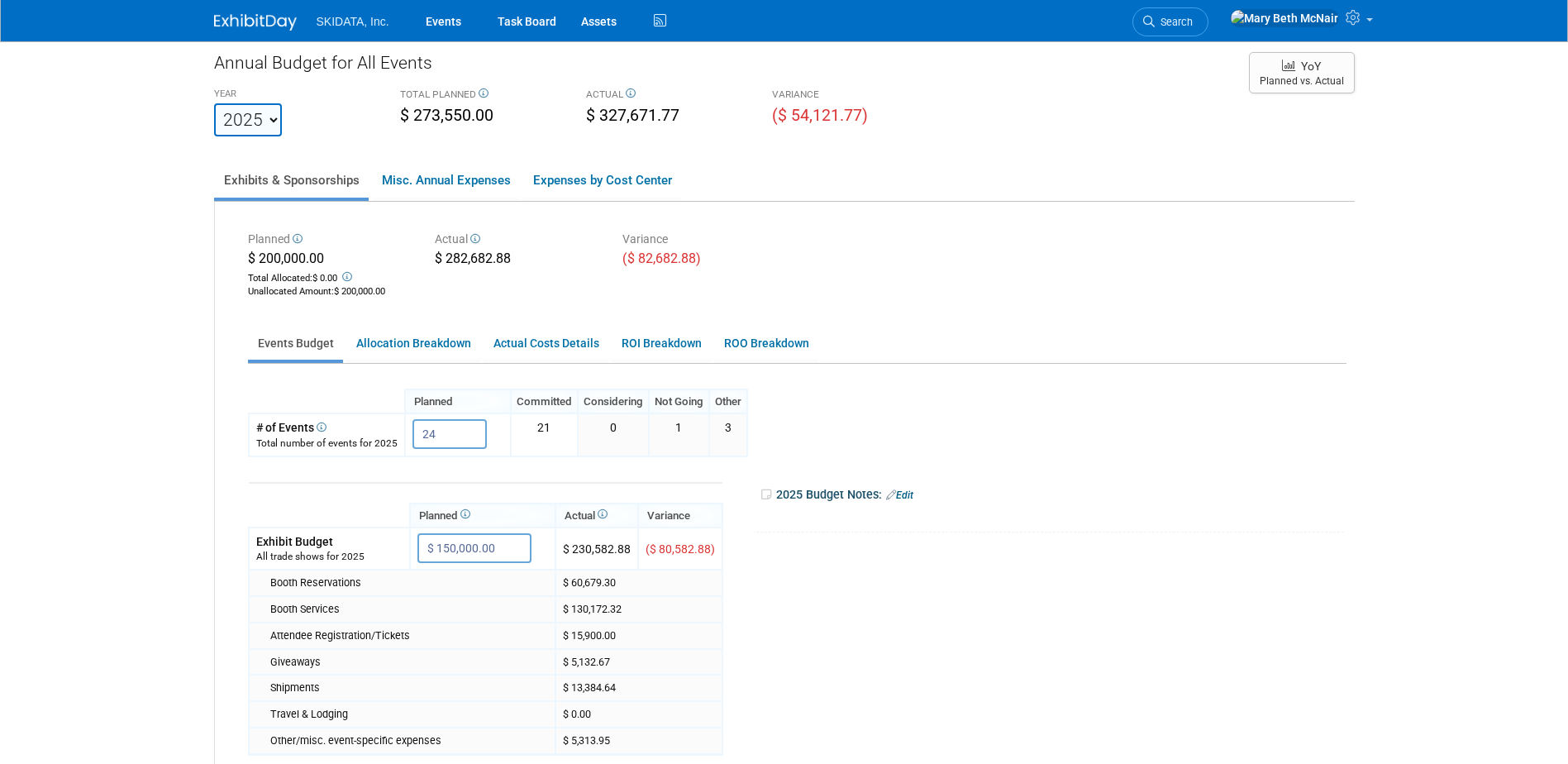
scroll to position [0, 0]
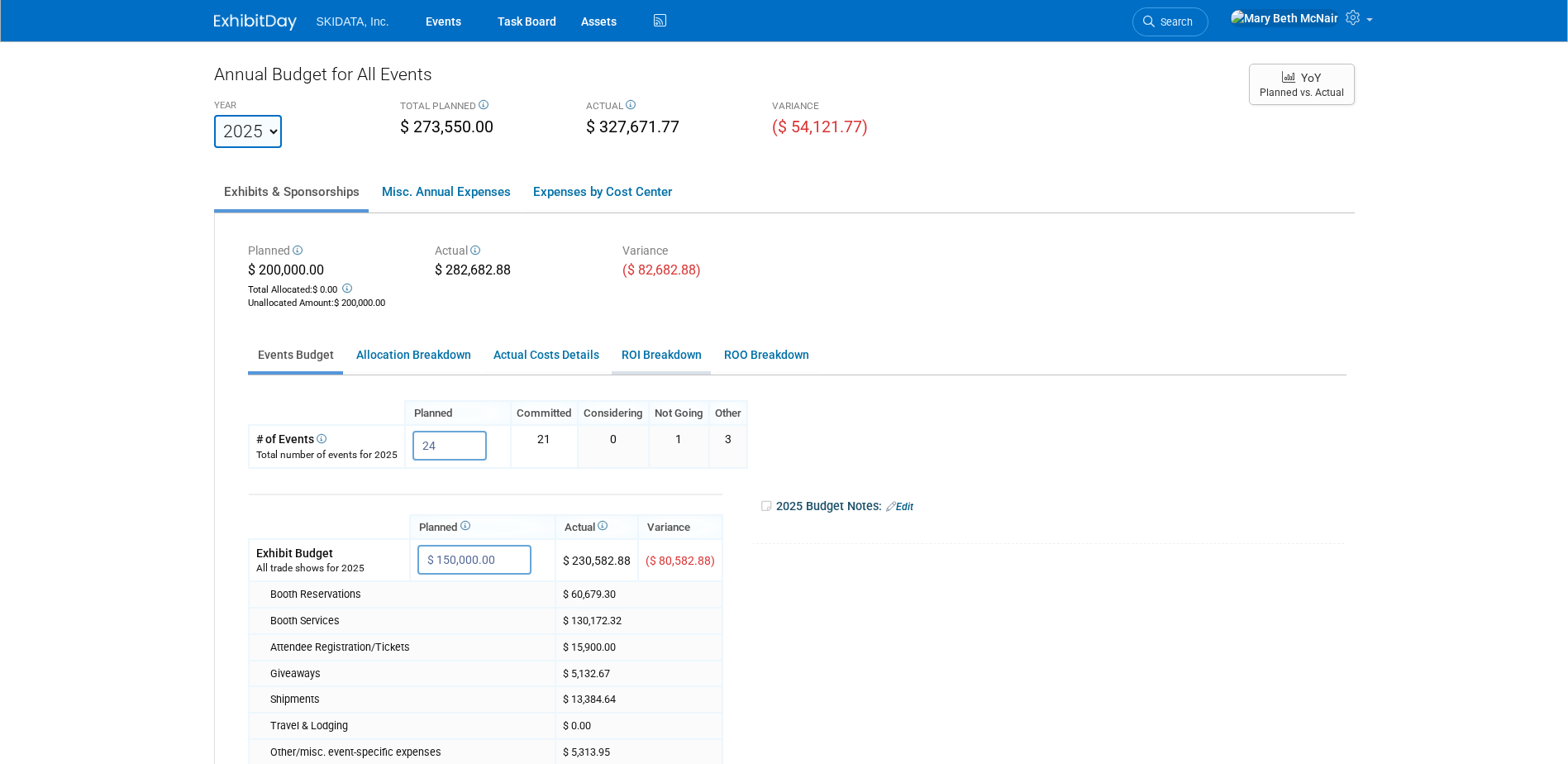
click at [664, 354] on link "ROI Breakdown" at bounding box center [661, 355] width 99 height 33
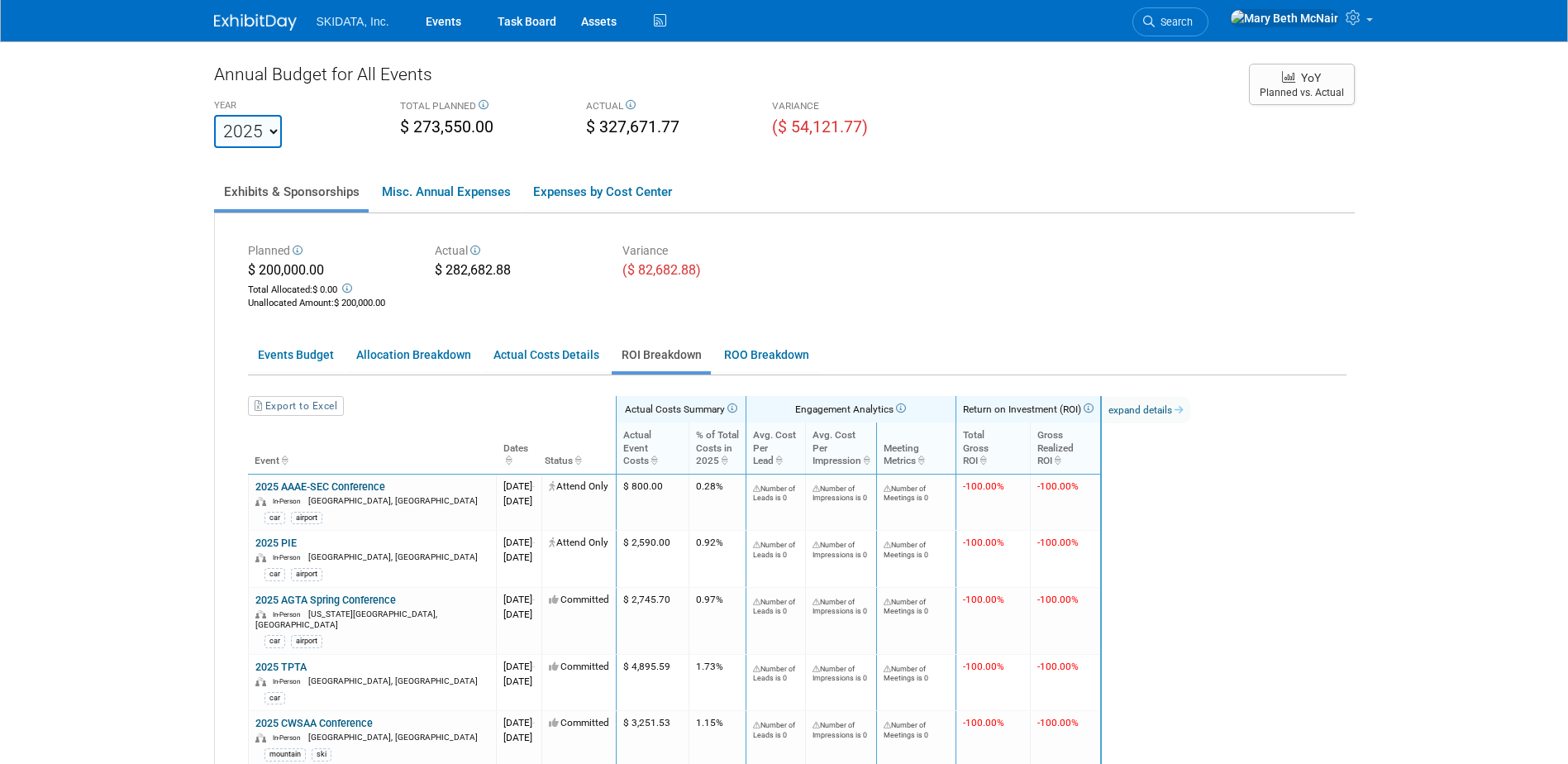
click at [353, 192] on link "Exhibits & Sponsorships" at bounding box center [292, 191] width 155 height 34
click at [299, 356] on link "Events Budget" at bounding box center [295, 355] width 95 height 33
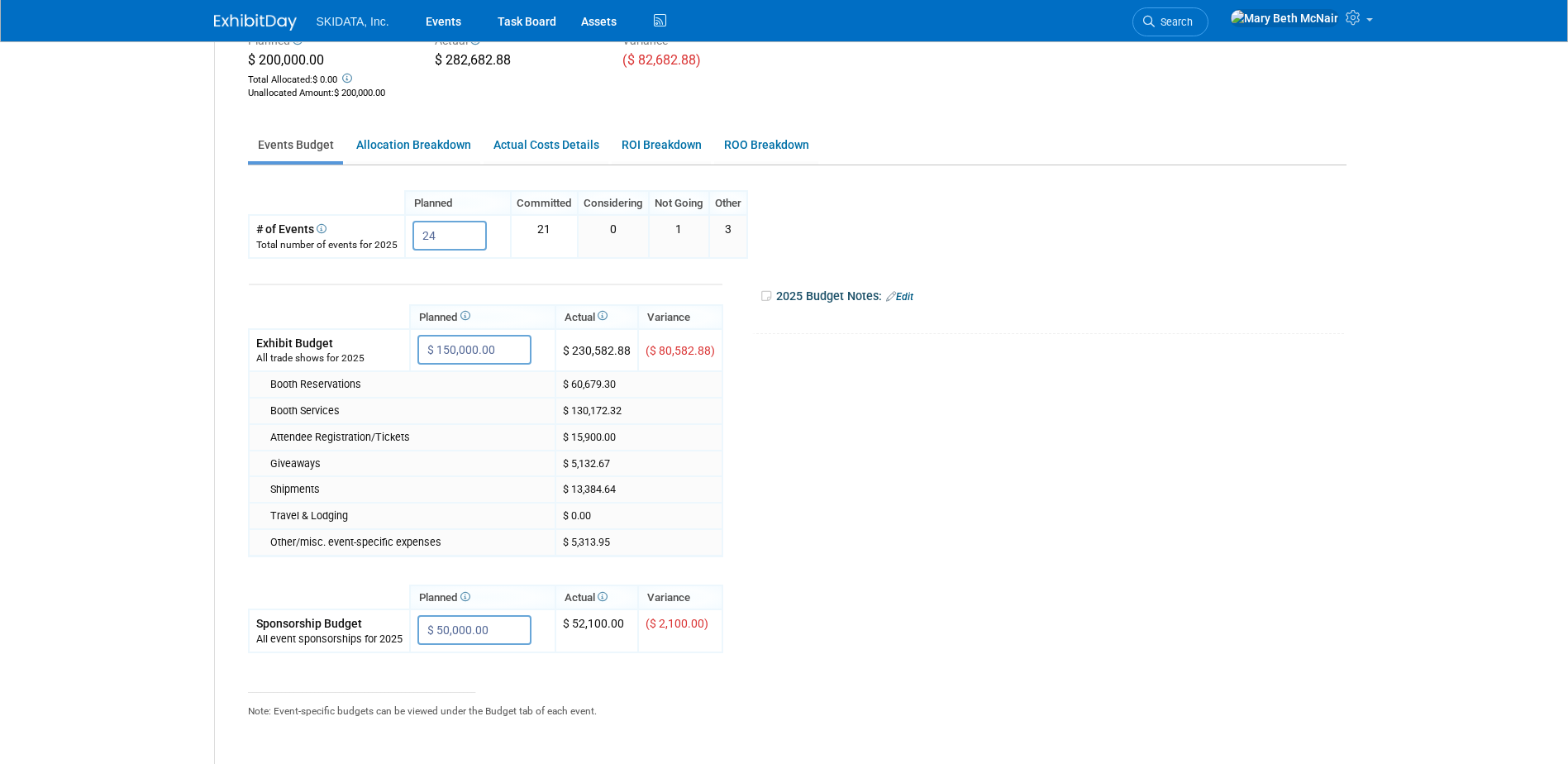
scroll to position [248, 0]
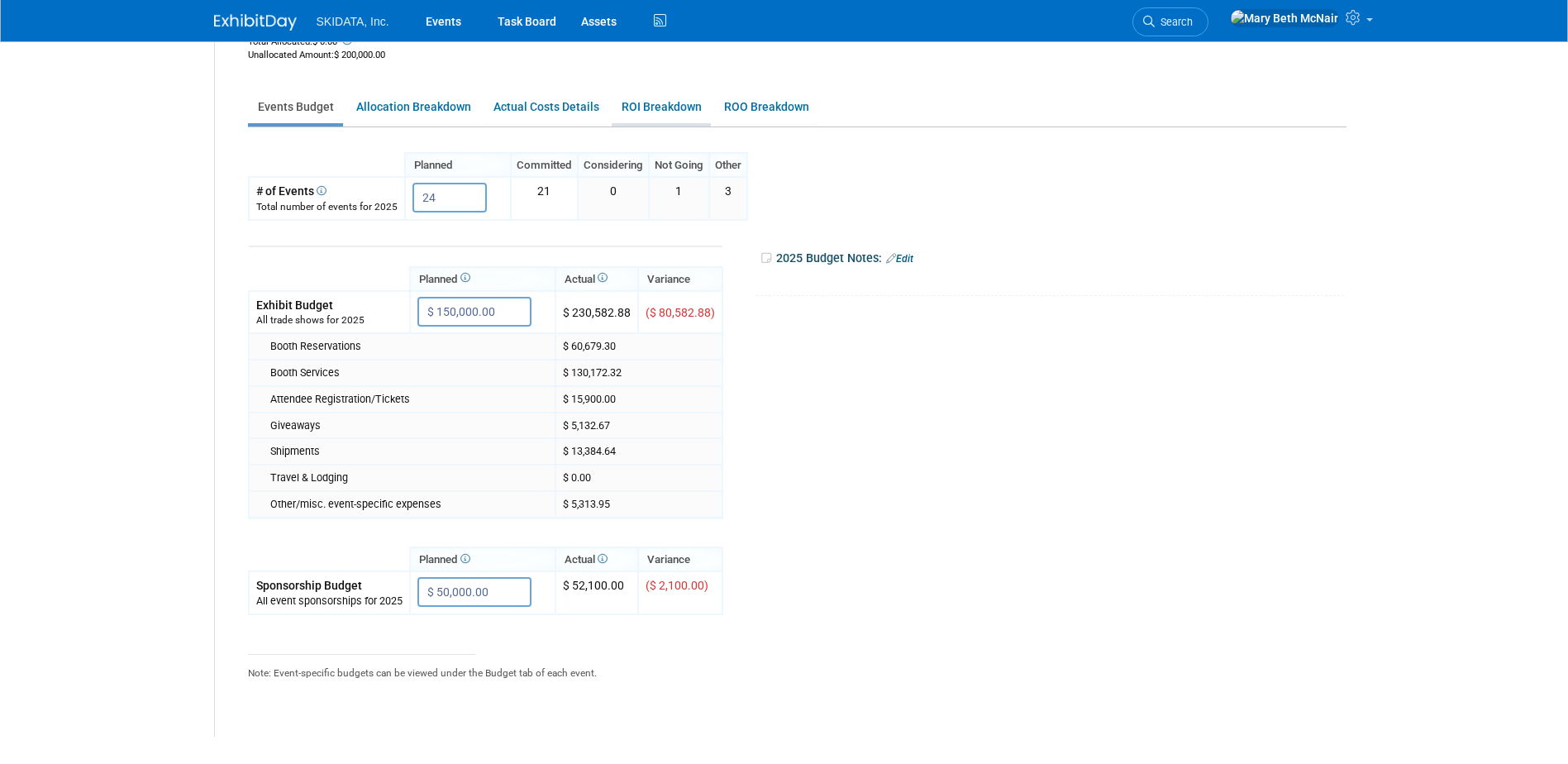
click at [645, 104] on link "ROI Breakdown" at bounding box center [661, 107] width 99 height 33
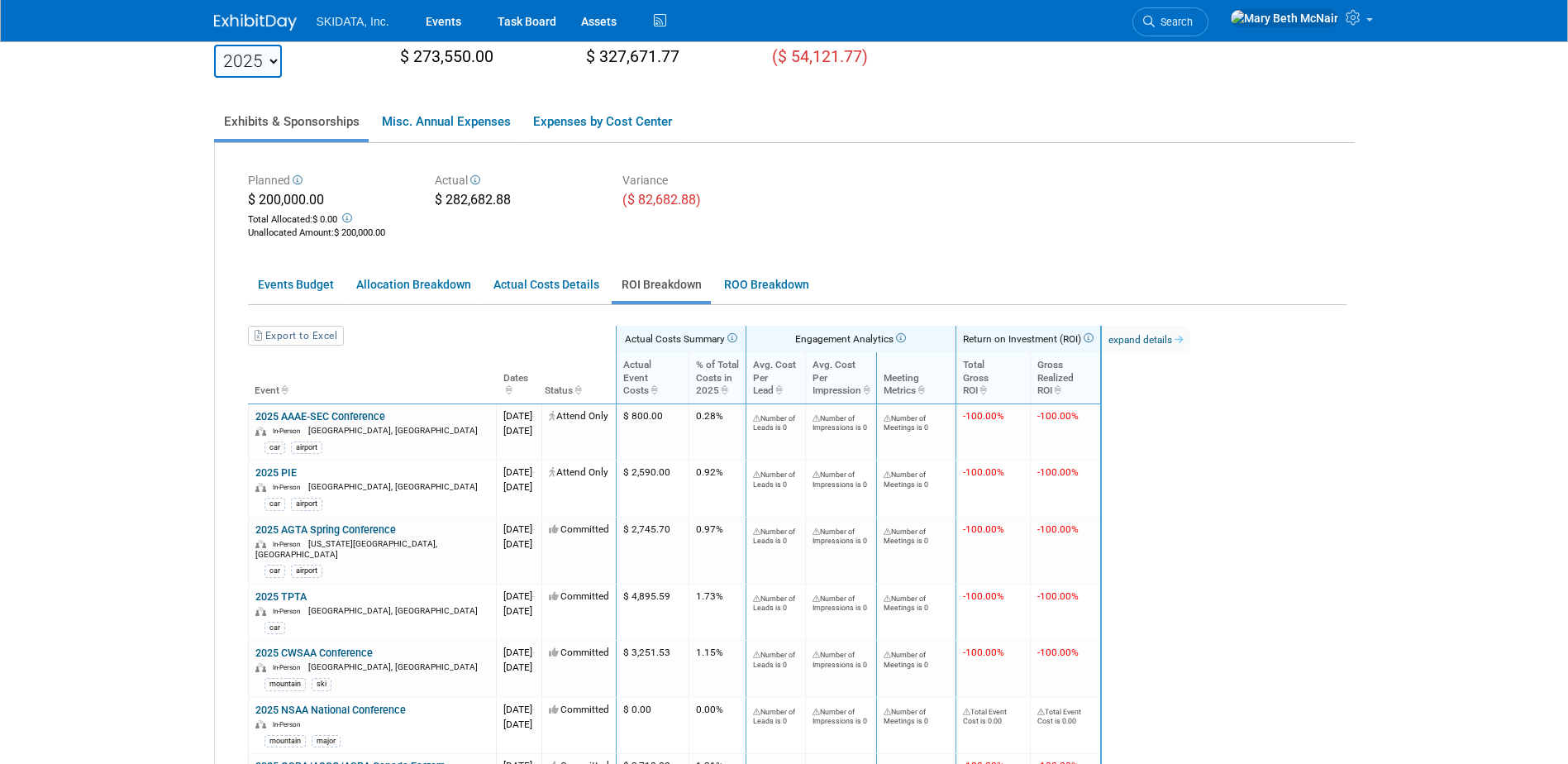
scroll to position [0, 0]
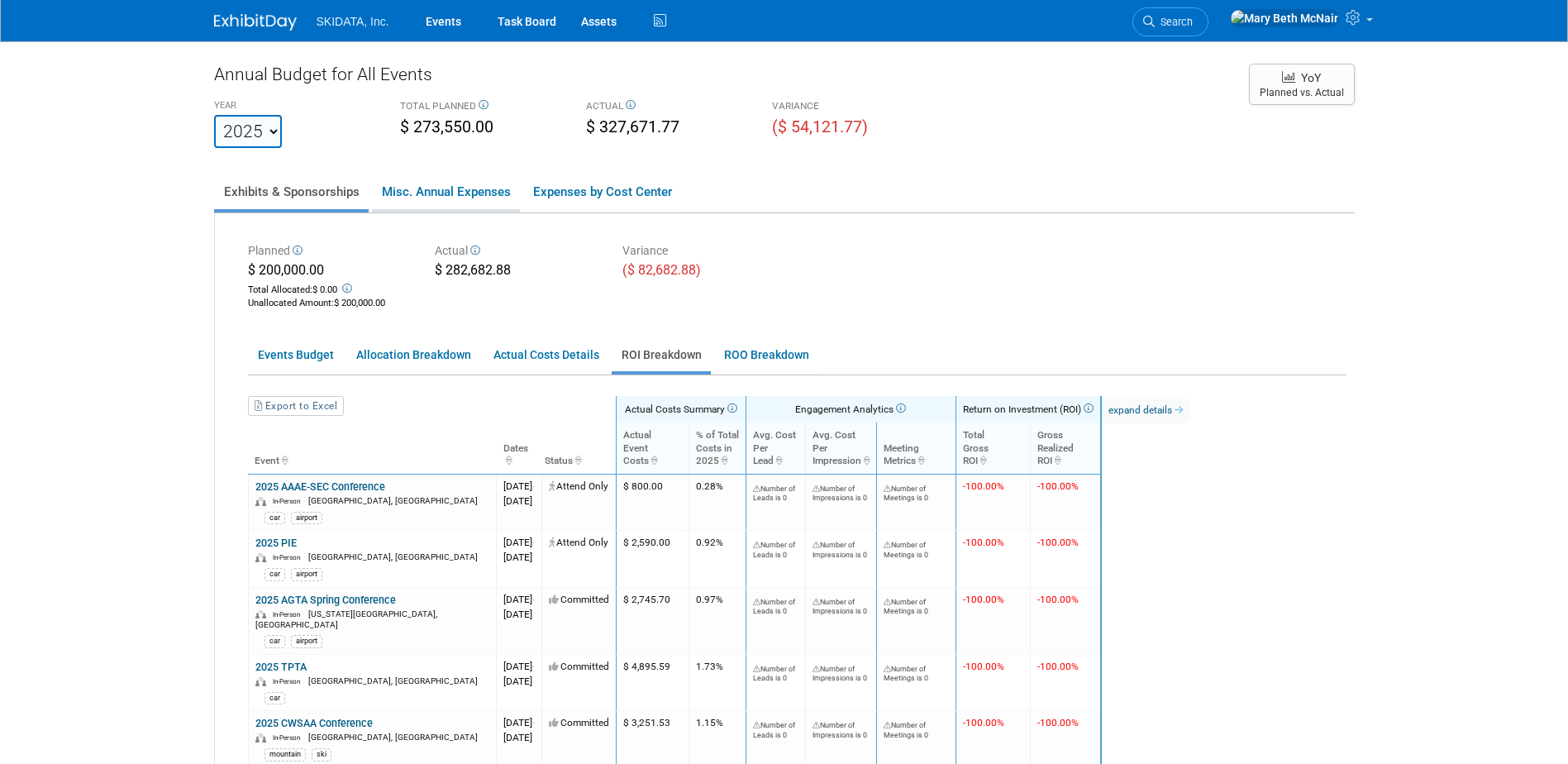
click at [429, 200] on link "Misc. Annual Expenses" at bounding box center [445, 191] width 148 height 34
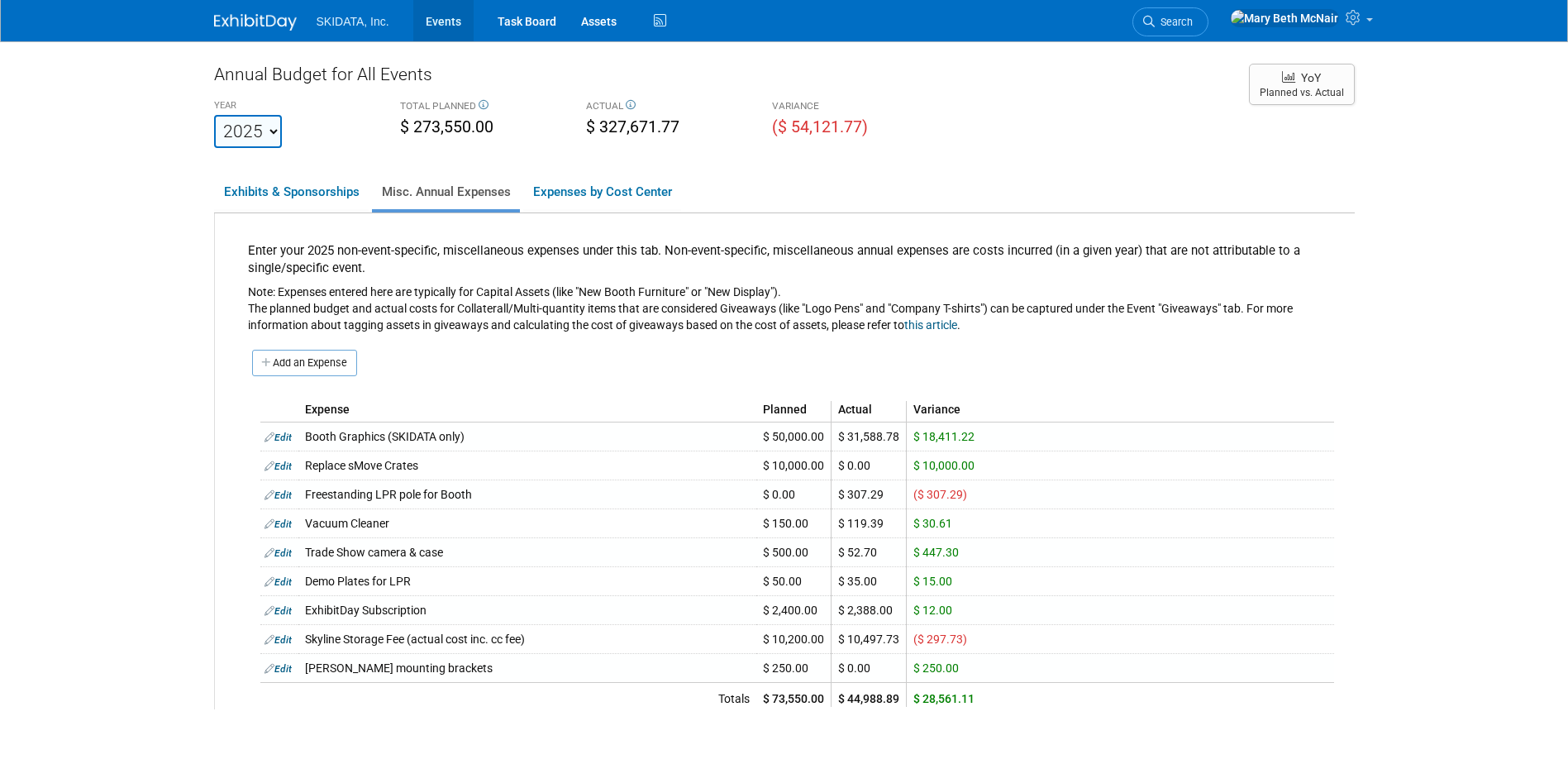
click at [458, 26] on link "Events" at bounding box center [443, 20] width 61 height 41
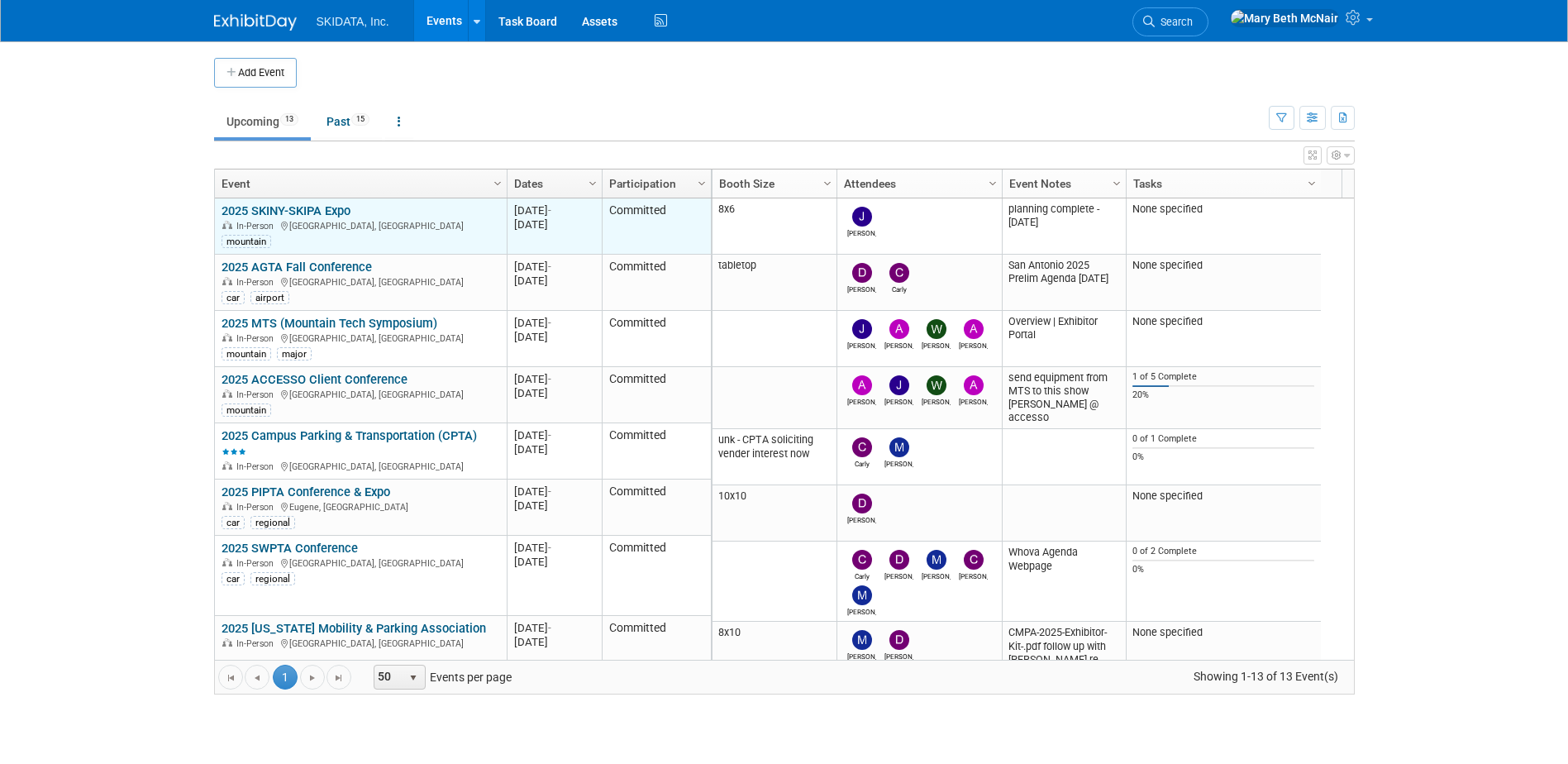
click at [275, 211] on link "2025 SKINY-SKIPA Expo" at bounding box center [286, 211] width 129 height 15
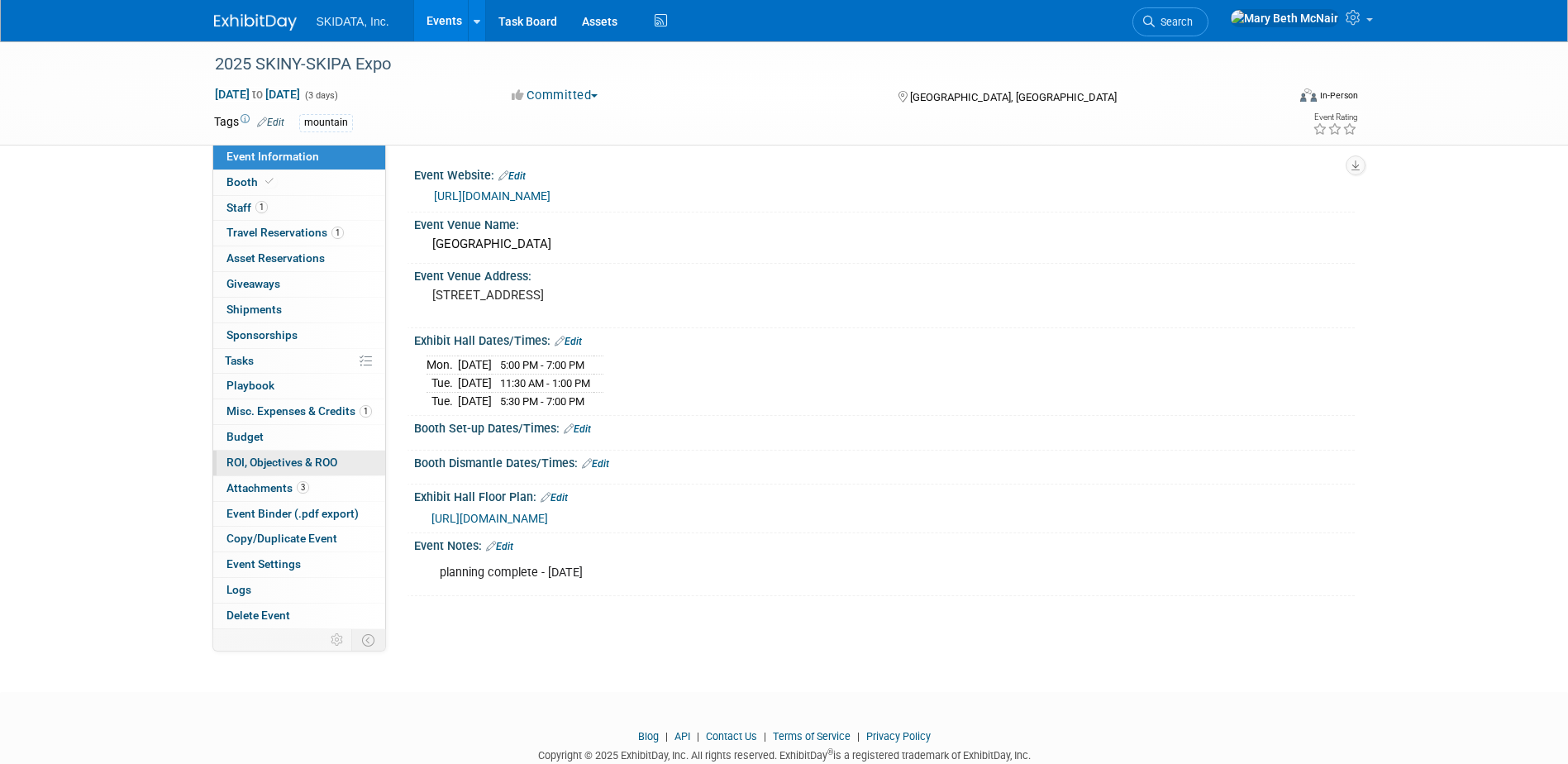
click at [246, 462] on span "ROI, Objectives & ROO 0" at bounding box center [281, 462] width 111 height 13
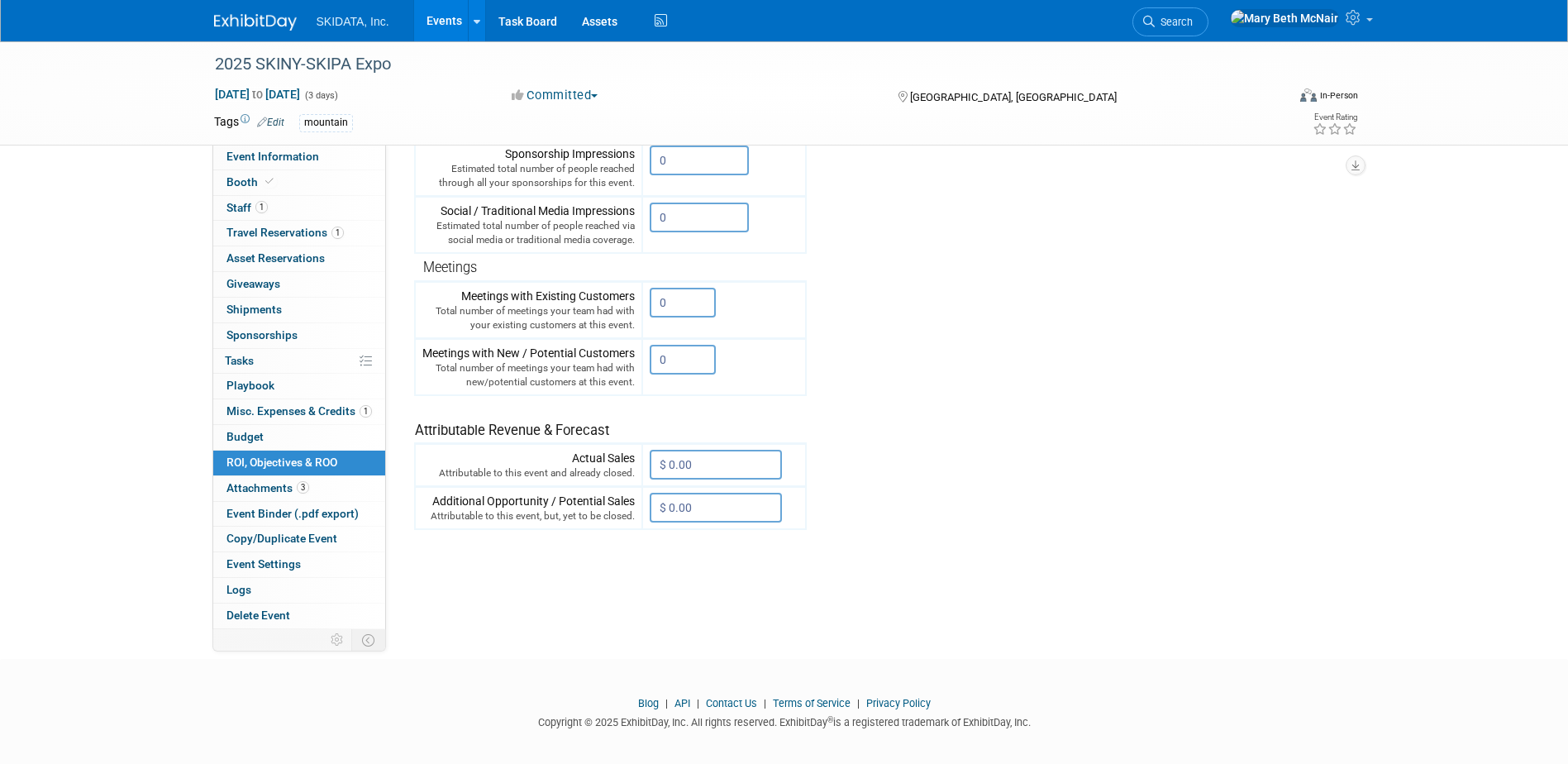
scroll to position [392, 0]
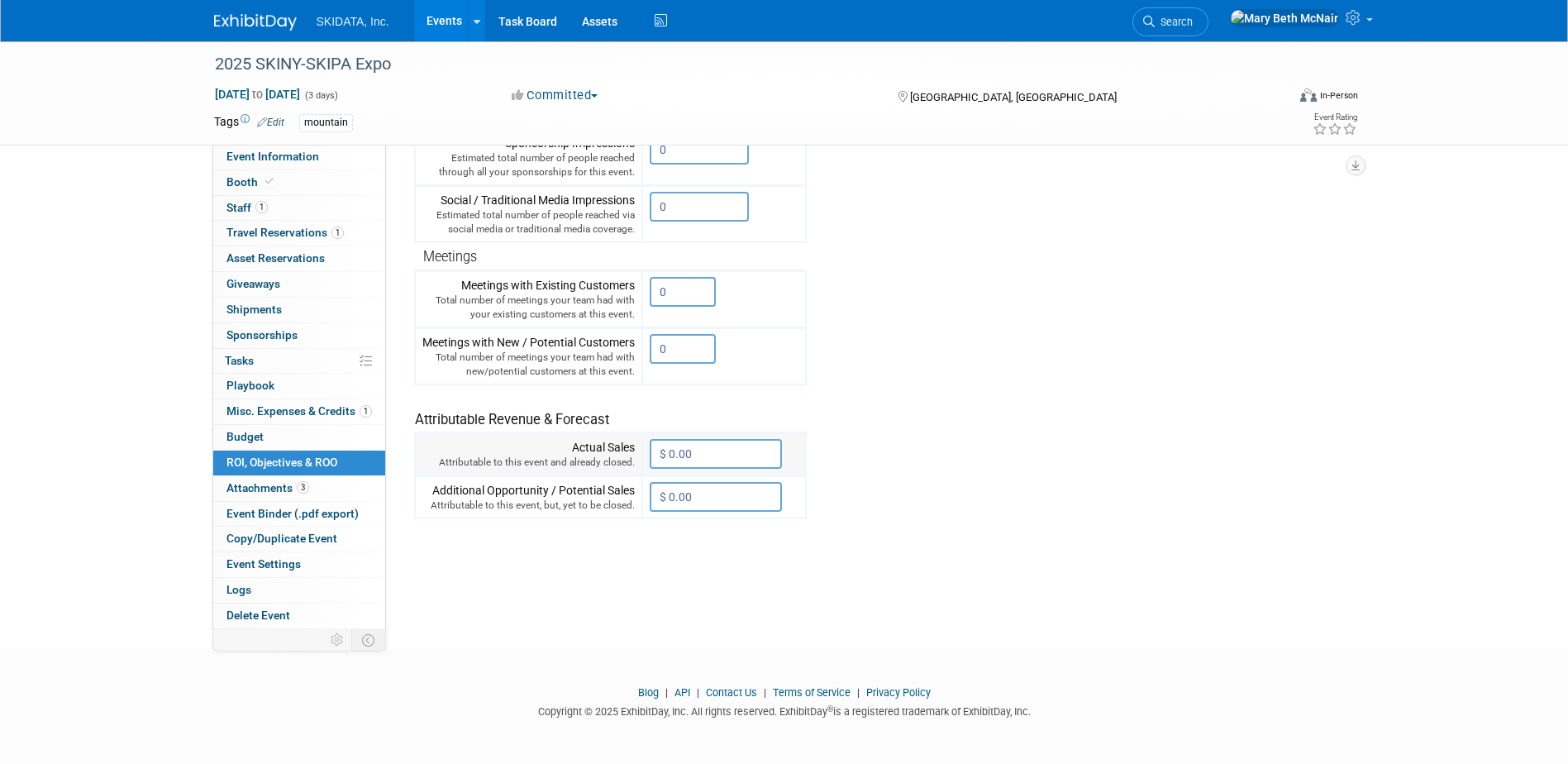
click at [694, 452] on input "$ 0.00" at bounding box center [716, 454] width 132 height 30
click at [749, 487] on input "$ 0.00" at bounding box center [716, 497] width 132 height 30
click at [905, 476] on tr "Engagement Metrics Leads Generated from this event. 0 X Brand Impressions 0" at bounding box center [879, 221] width 929 height 598
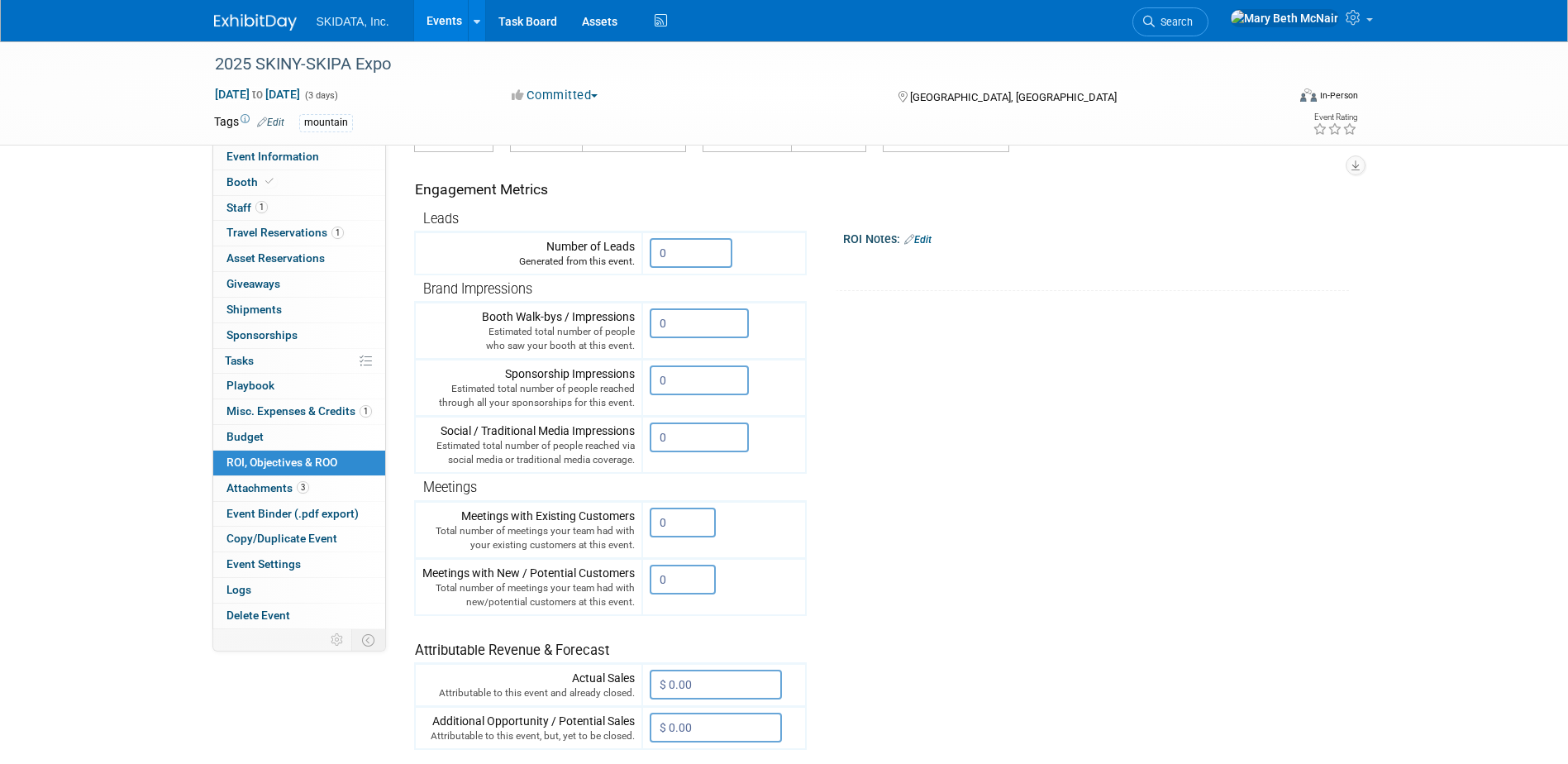
scroll to position [0, 0]
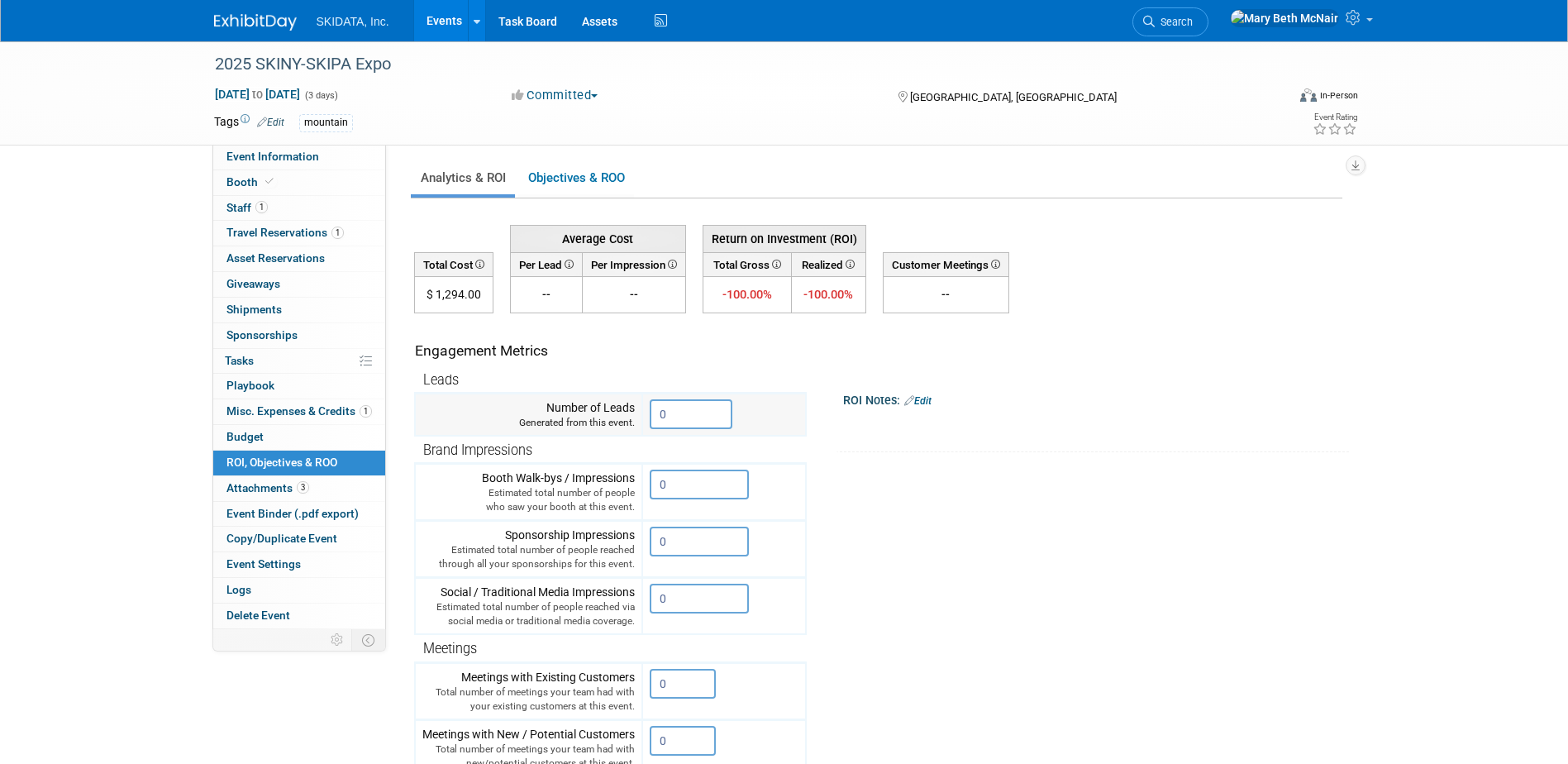
click at [688, 417] on input "0" at bounding box center [690, 415] width 83 height 30
click at [353, 20] on span "SKIDATA, Inc." at bounding box center [353, 21] width 73 height 13
click at [652, 78] on div "2025 SKINY-SKIPA Expo" at bounding box center [736, 64] width 1053 height 30
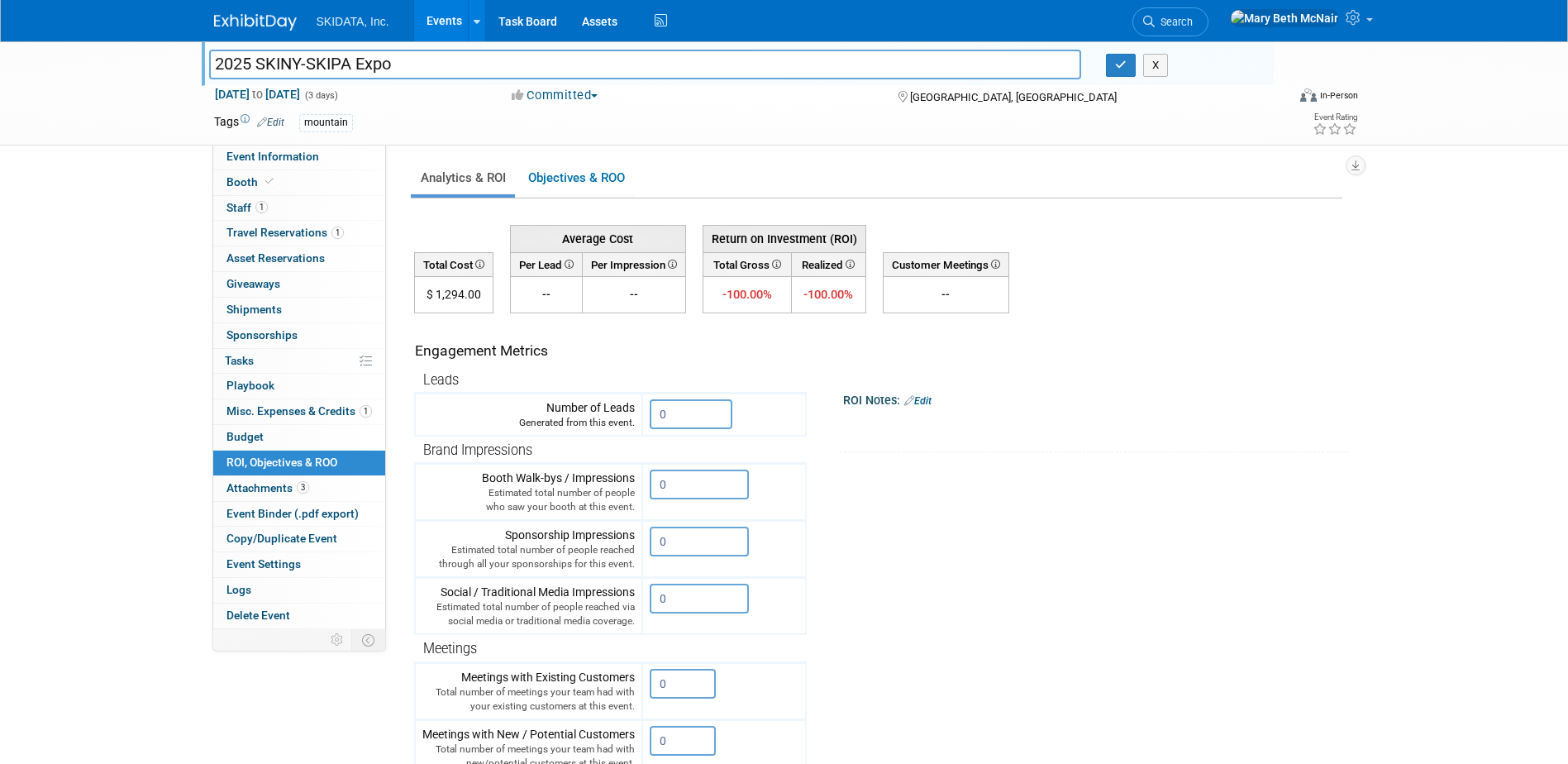
click at [158, 69] on div "2025 SKINY-SKIPA Expo 2025 SKINY-SKIPA Expo X Sep 15, 2025 to Sep 17, 2025 (3 d…" at bounding box center [784, 93] width 1568 height 104
click at [1068, 558] on tr "Engagement Metrics Leads Generated from this event. 0 X Brand Impressions 0" at bounding box center [879, 612] width 929 height 598
click at [1119, 62] on icon "button" at bounding box center [1121, 65] width 11 height 11
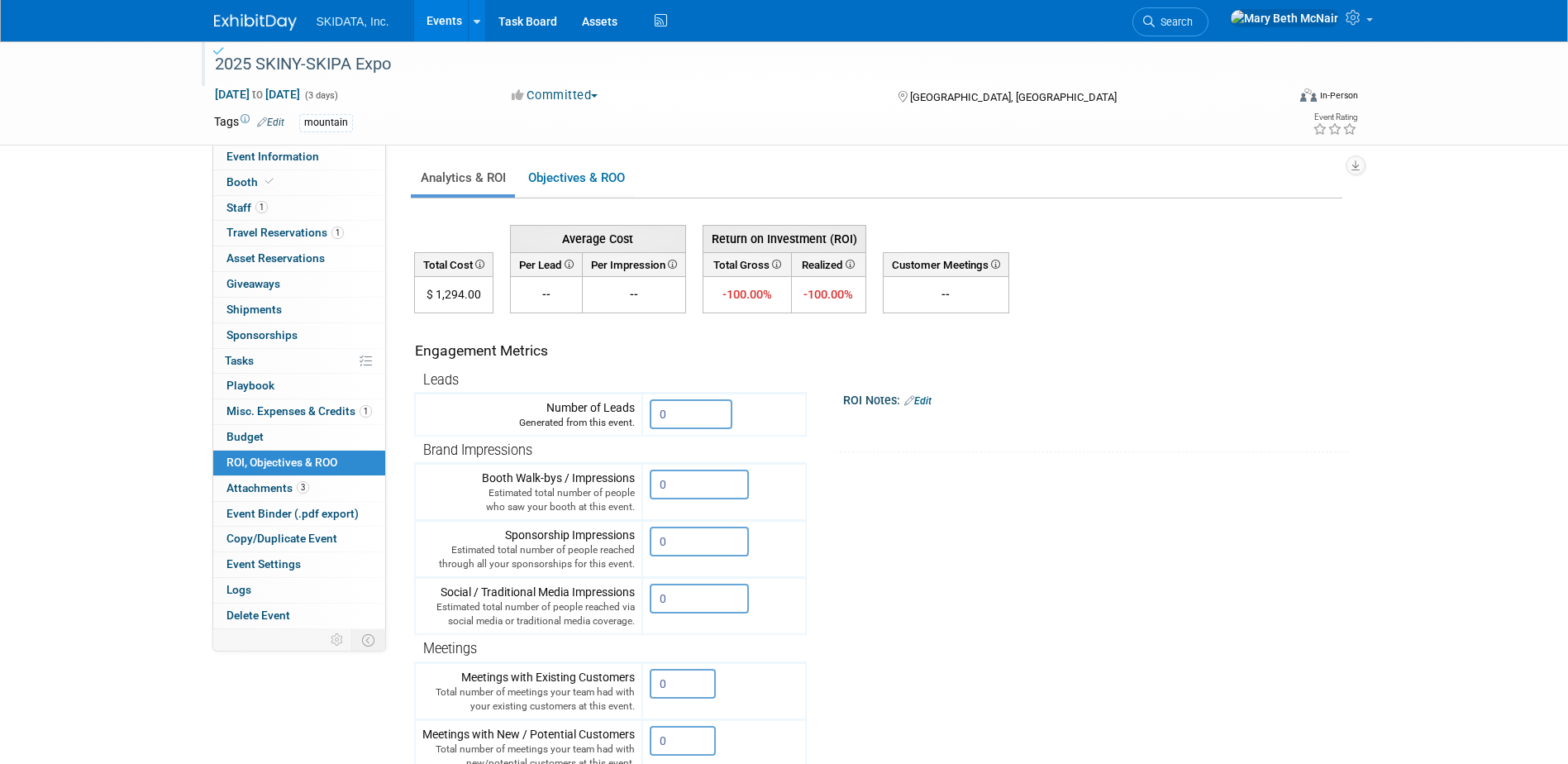
click at [268, 15] on img at bounding box center [255, 22] width 83 height 17
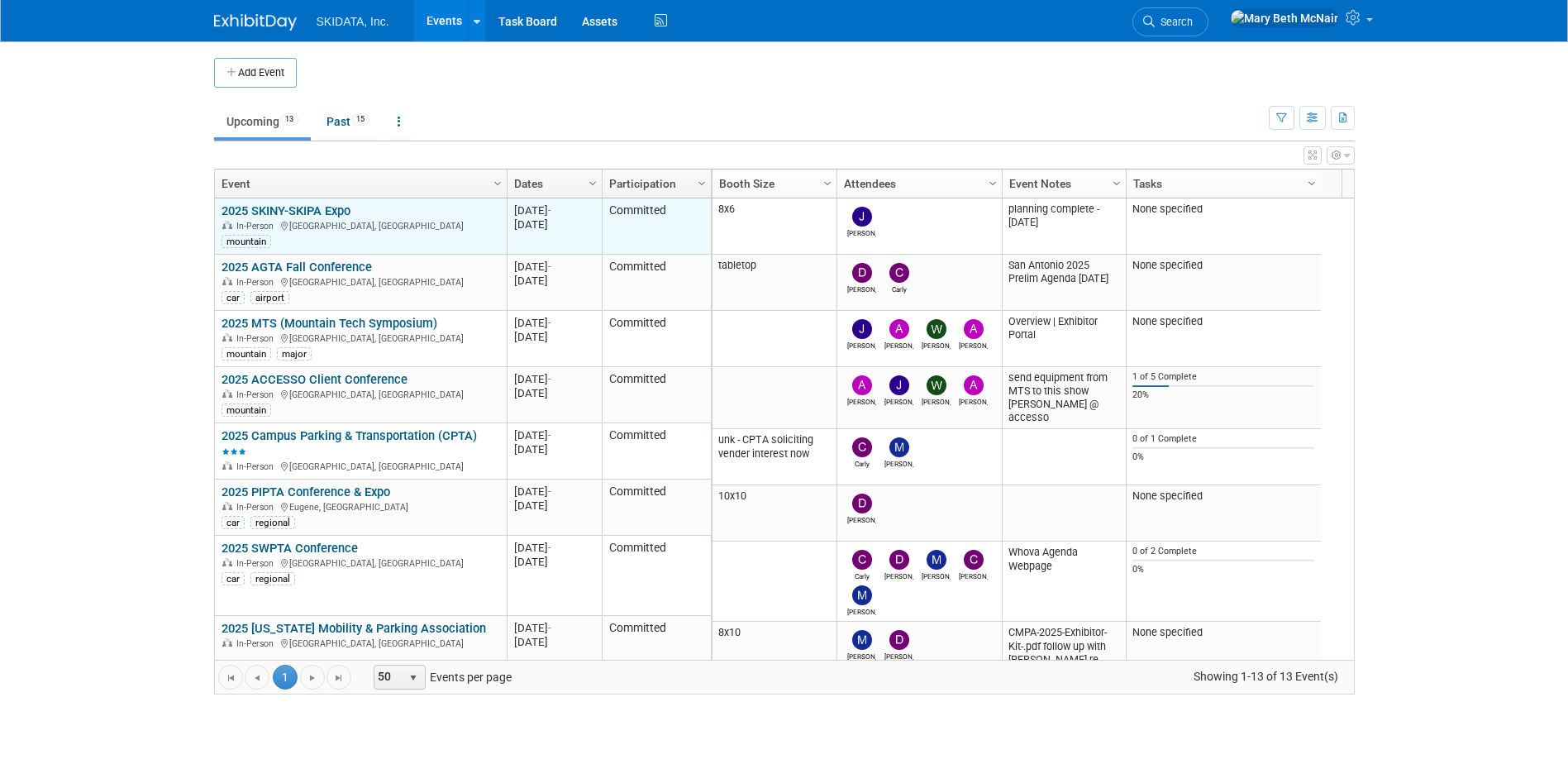
click at [285, 211] on link "2025 SKINY-SKIPA Expo" at bounding box center [286, 211] width 129 height 15
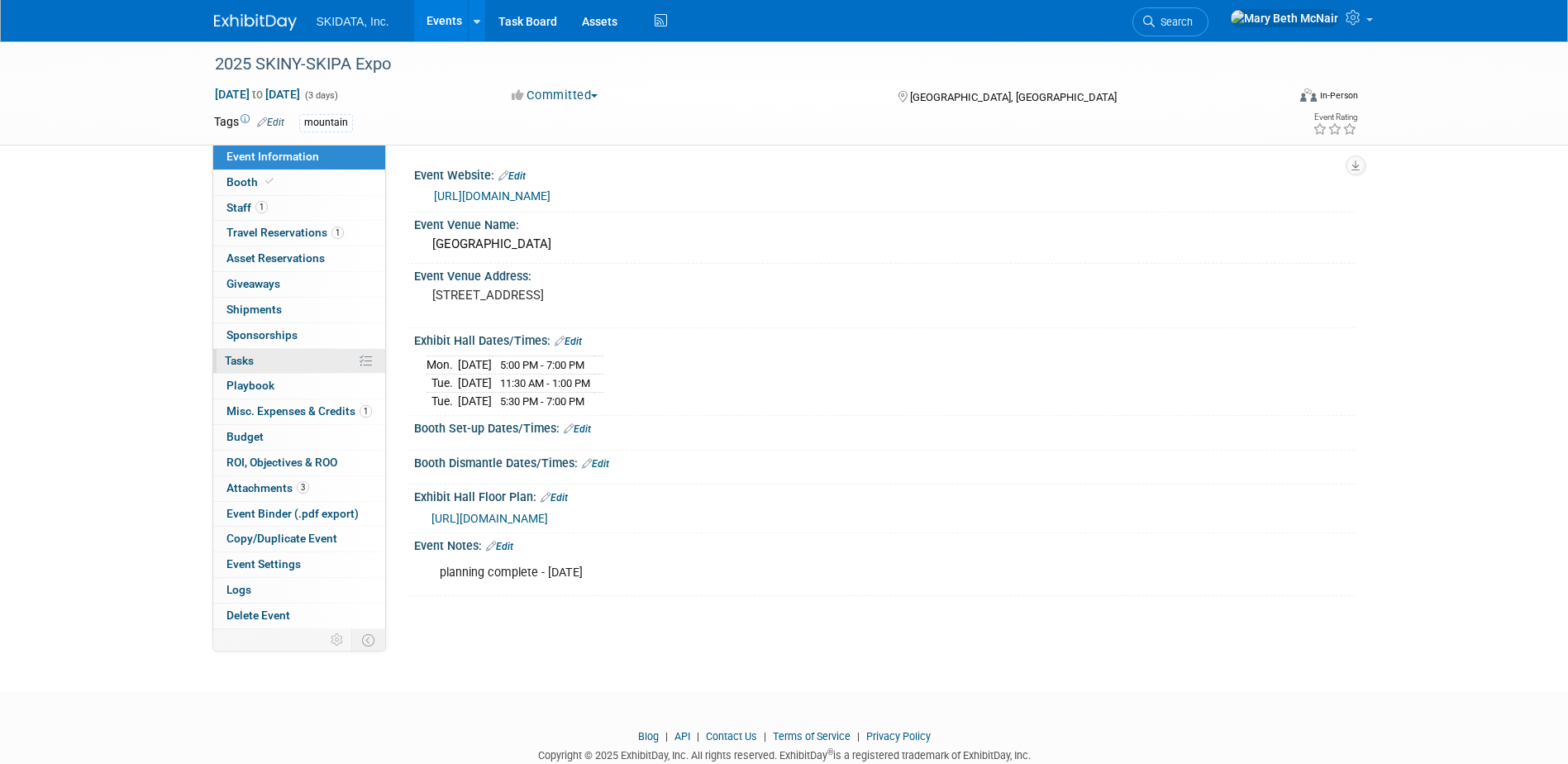
click at [238, 365] on span "Tasks 0%" at bounding box center [239, 361] width 29 height 13
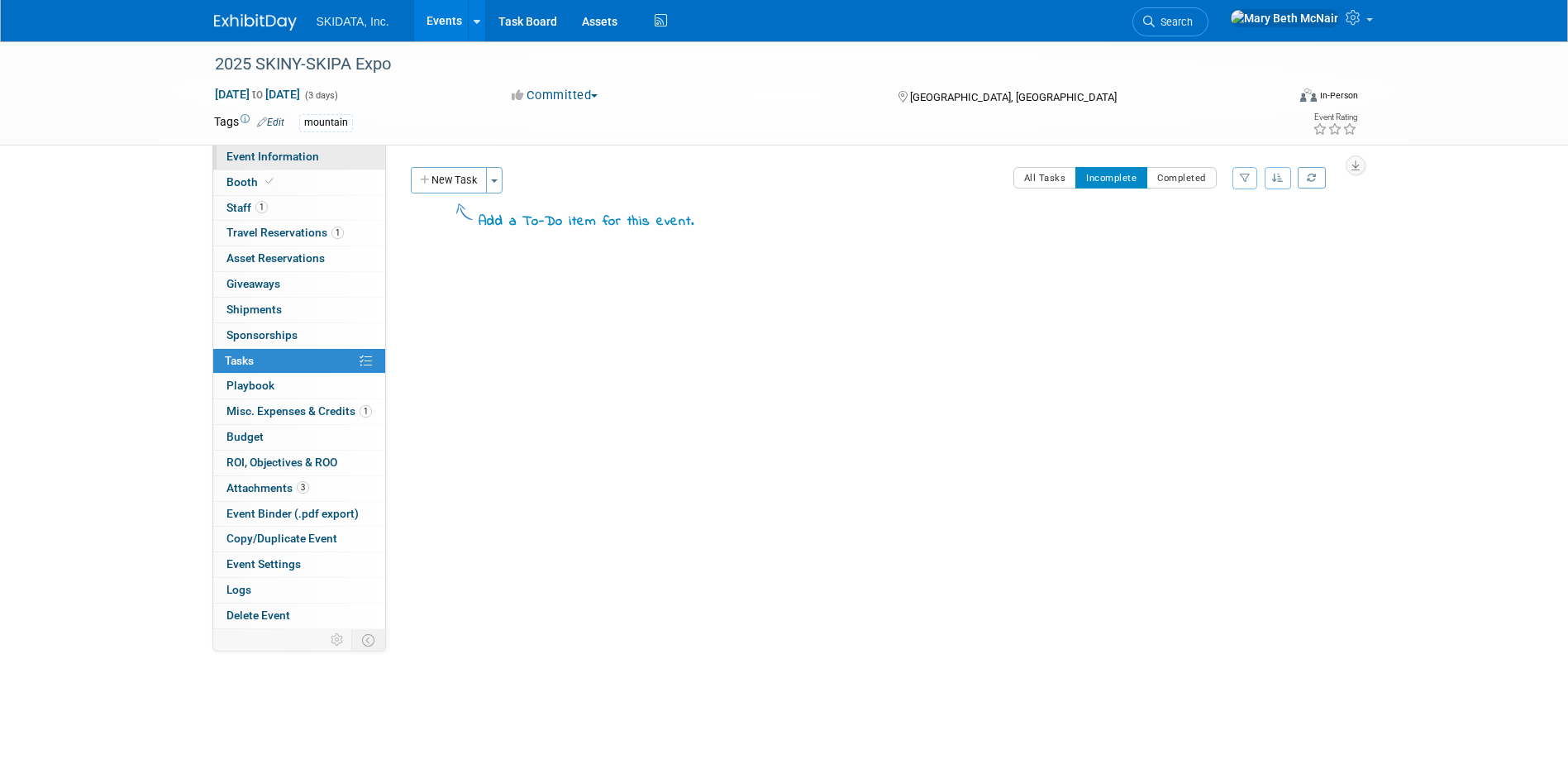
click at [252, 158] on span "Event Information" at bounding box center [272, 157] width 92 height 13
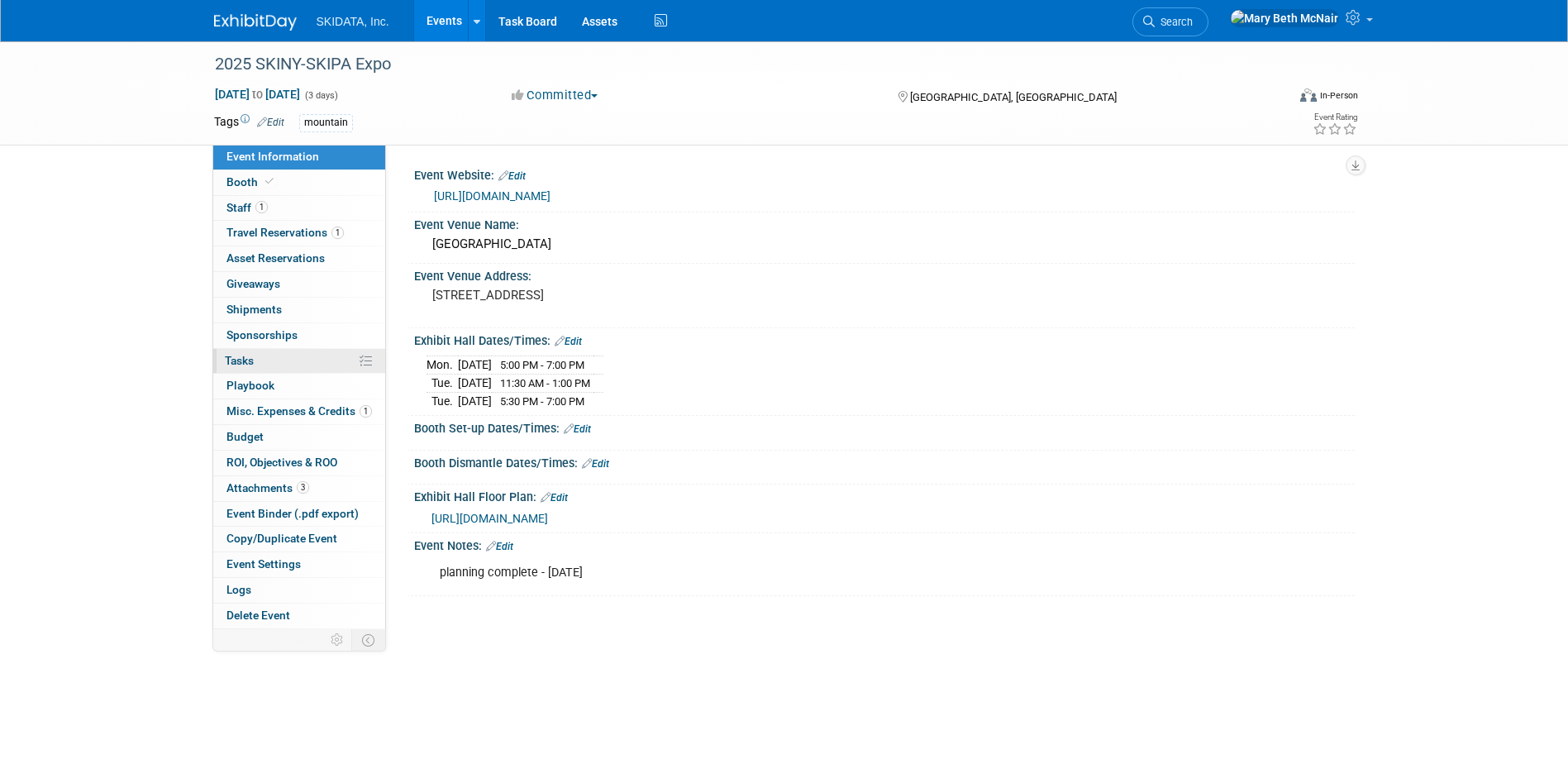
click at [242, 364] on span "Tasks 0%" at bounding box center [239, 361] width 29 height 13
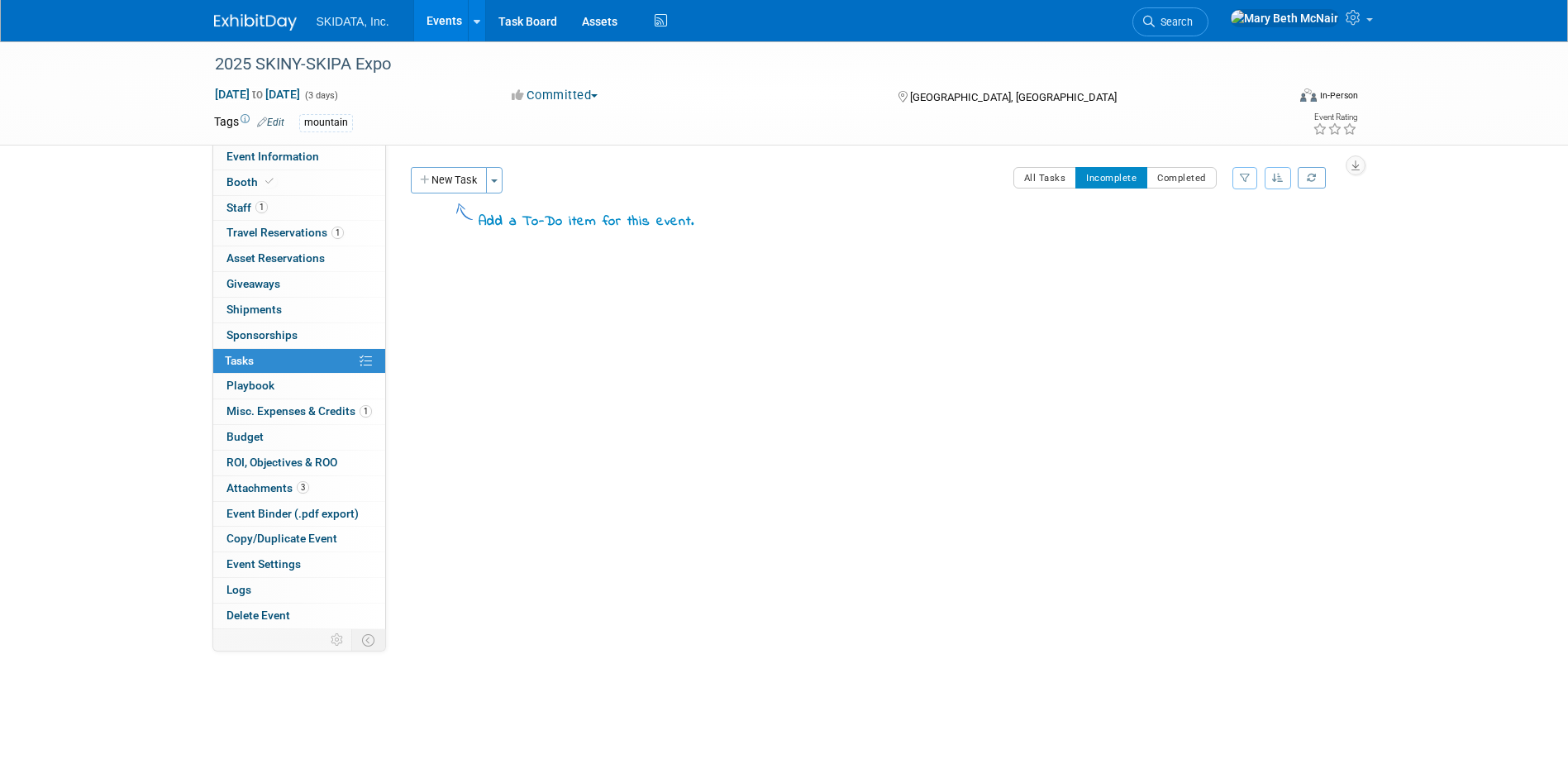
click at [223, 13] on link at bounding box center [266, 14] width 102 height 13
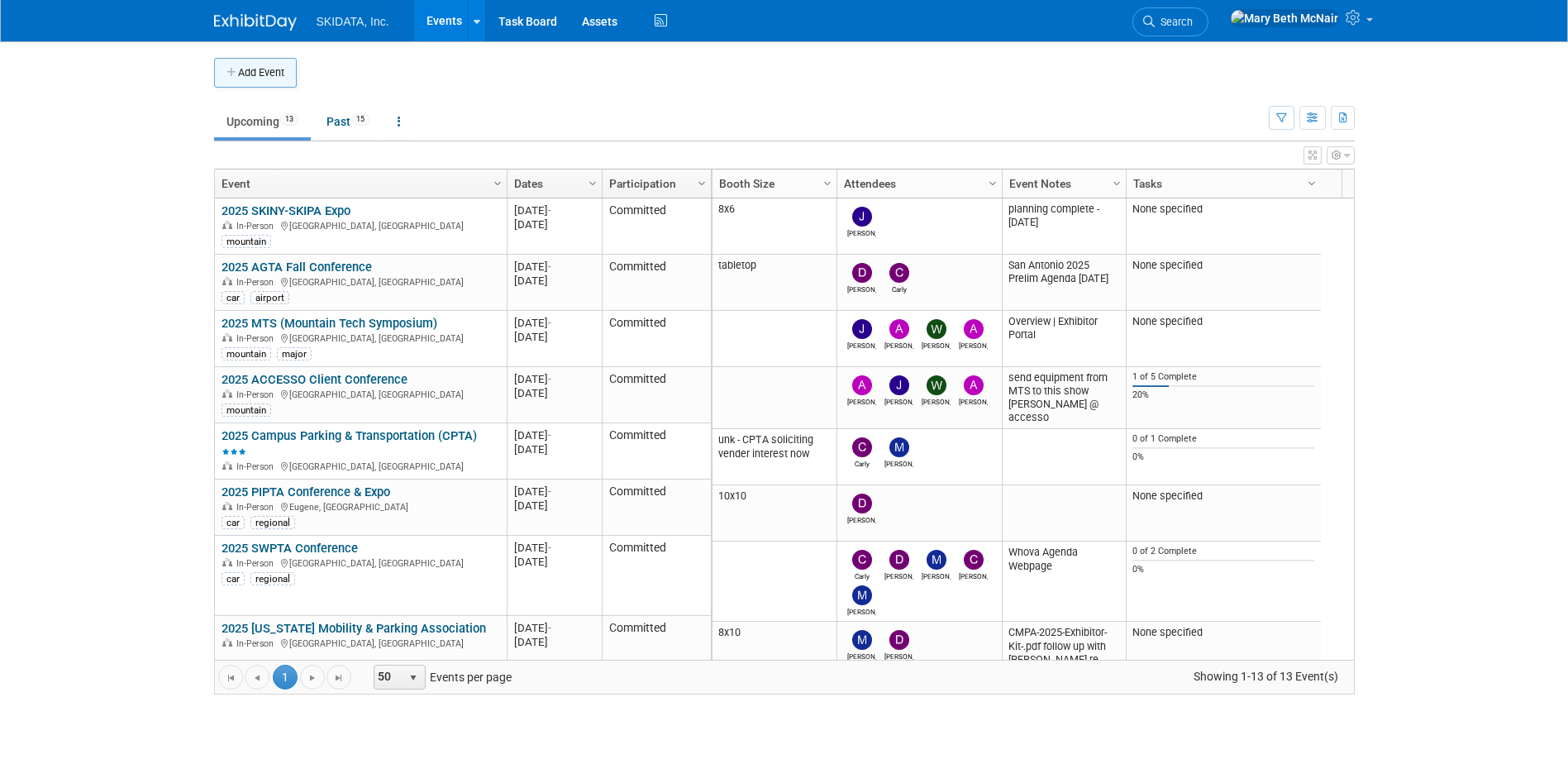
click at [249, 75] on button "Add Event" at bounding box center [255, 73] width 83 height 30
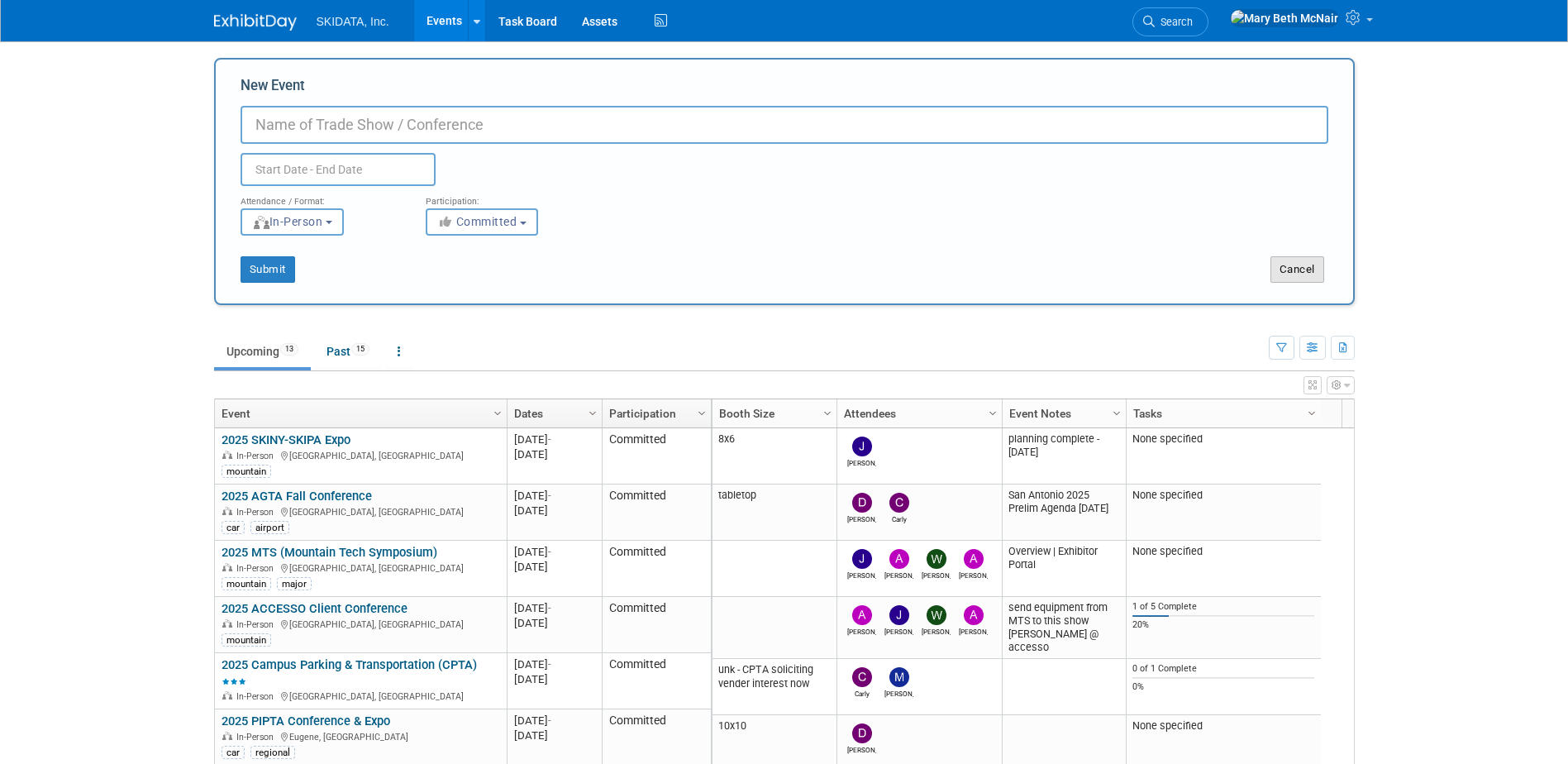
click at [1287, 274] on button "Cancel" at bounding box center [1298, 269] width 54 height 26
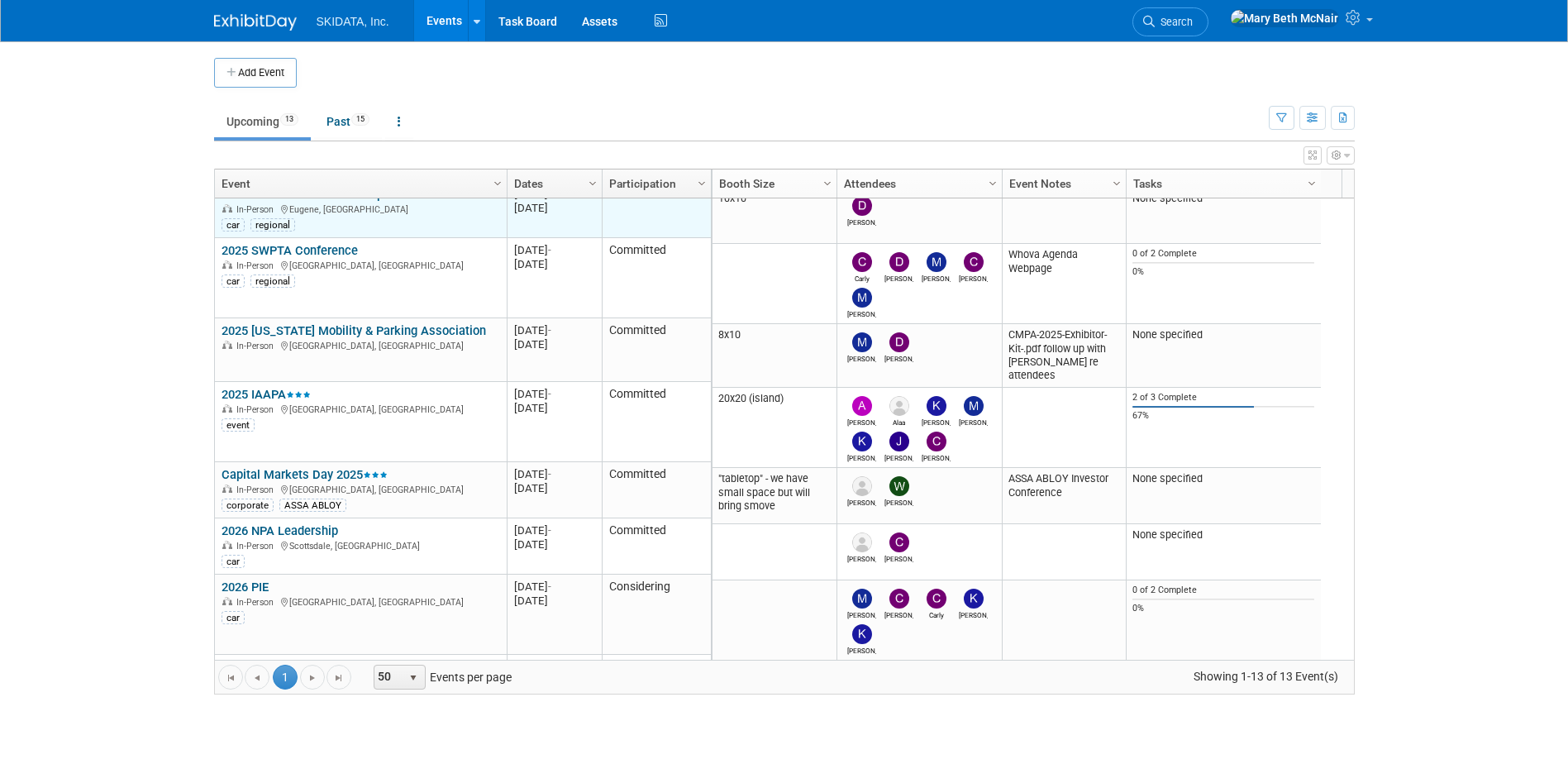
scroll to position [364, 0]
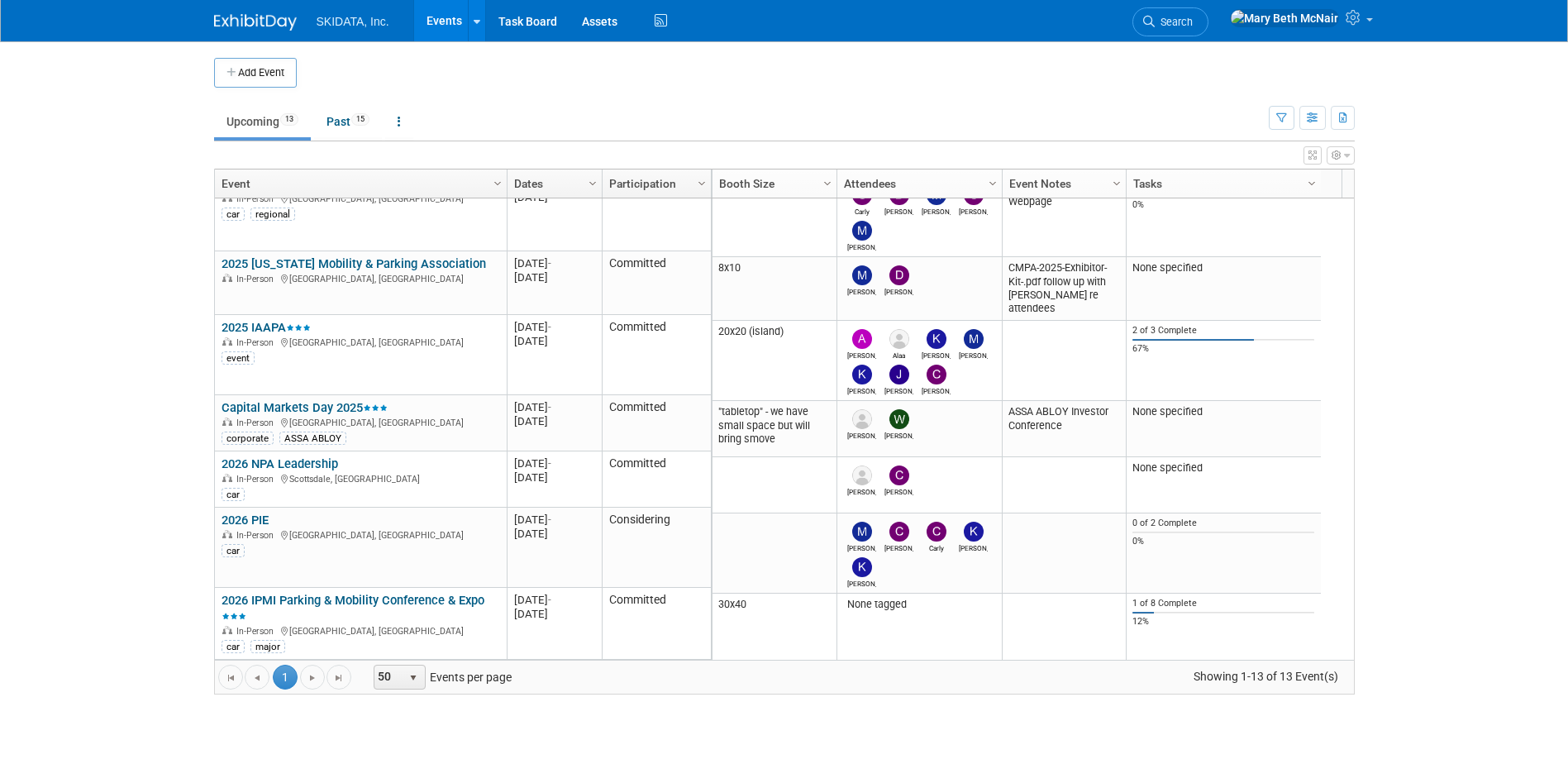
click at [266, 598] on link "2026 IPMI Parking & Mobility Conference & Expo" at bounding box center [353, 607] width 263 height 31
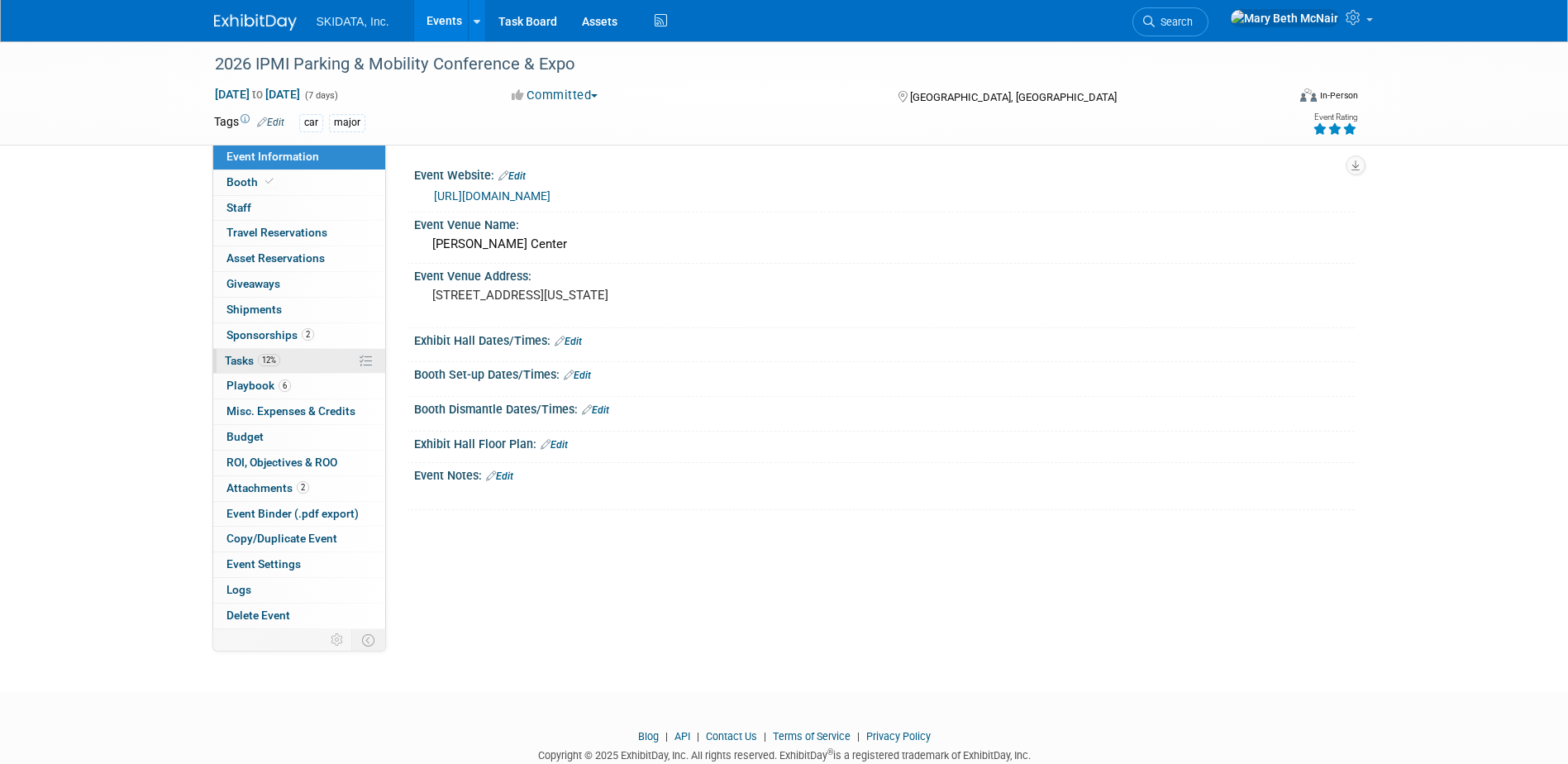
click at [239, 366] on span "Tasks 12%" at bounding box center [252, 361] width 55 height 13
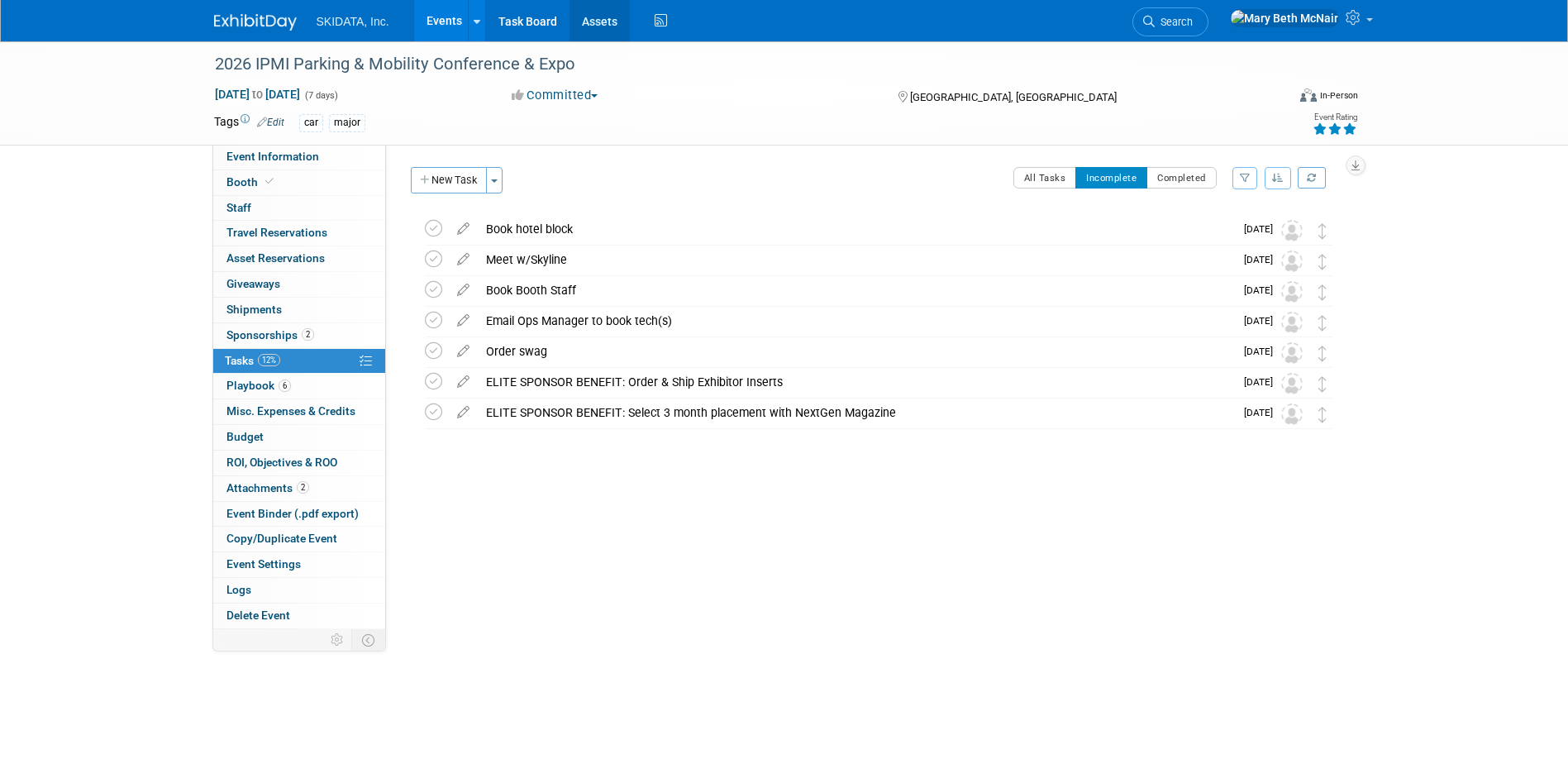
click at [592, 22] on link "Assets" at bounding box center [599, 20] width 61 height 41
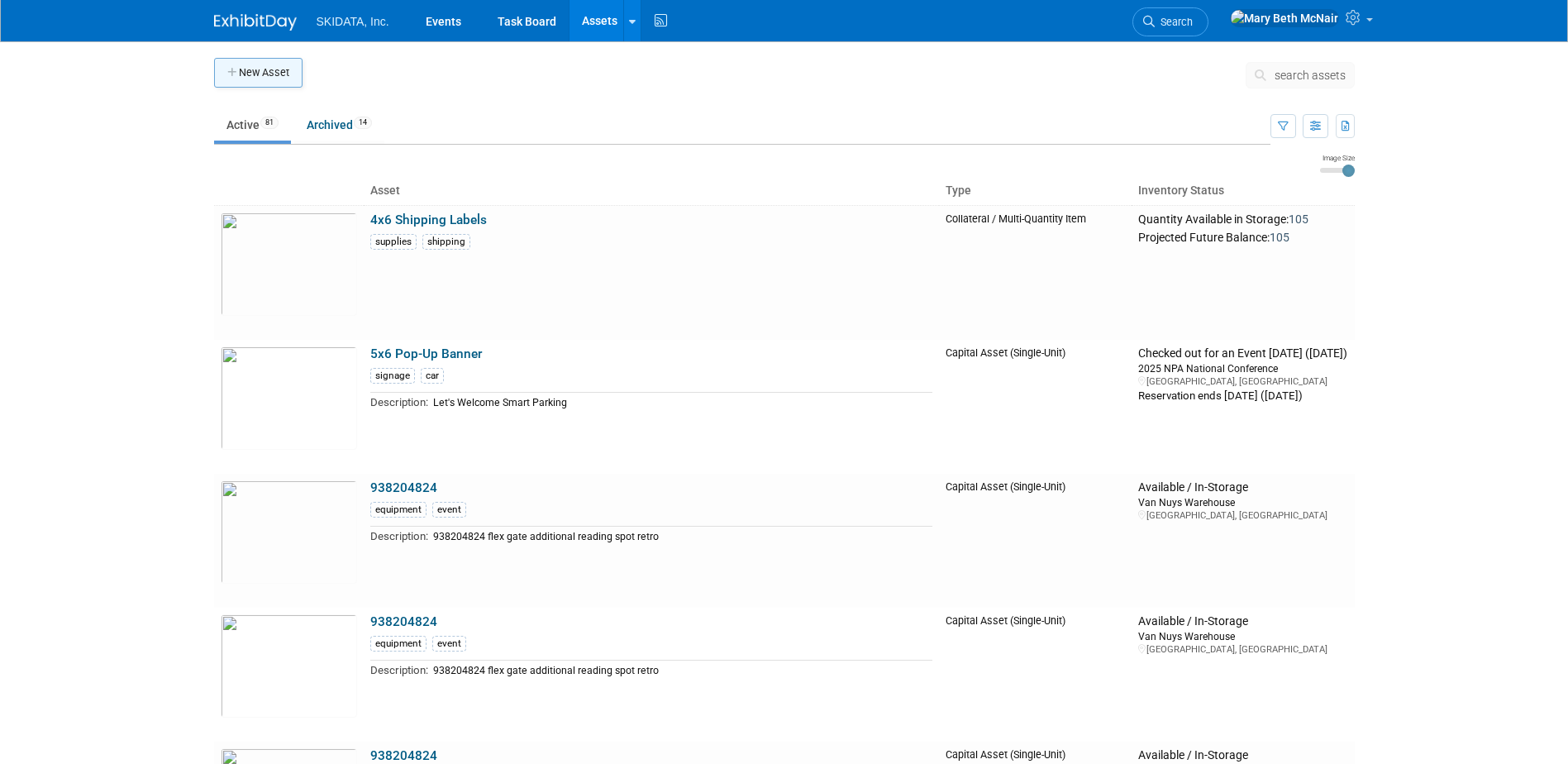
click at [273, 69] on button "New Asset" at bounding box center [258, 73] width 89 height 30
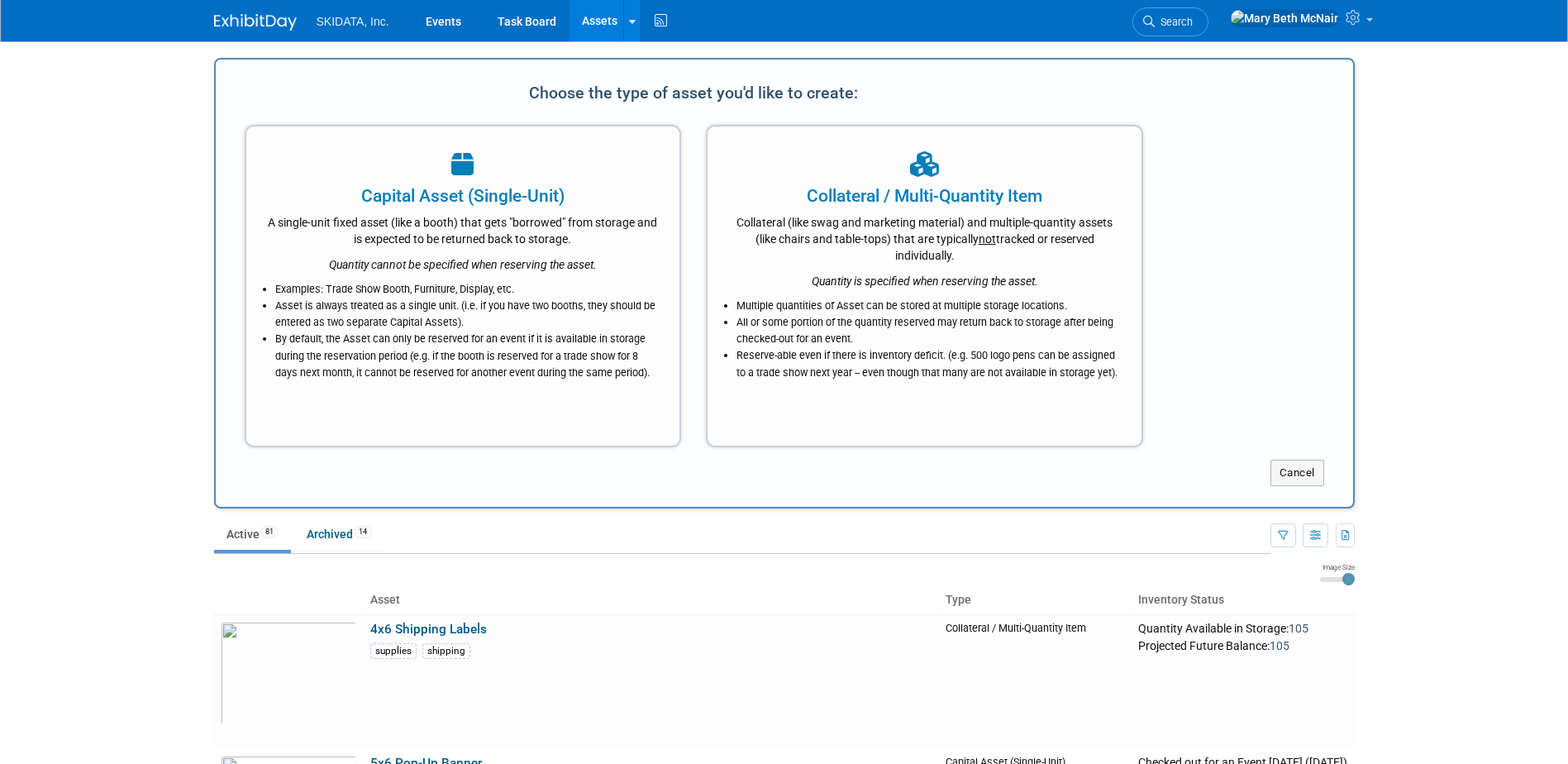
click at [1417, 198] on body "SKIDATA, Inc. Events Task Board Assets New Asset Search Assets Bulk Upload Asse…" at bounding box center [784, 382] width 1568 height 764
click at [125, 310] on body "SKIDATA, Inc. Events Task Board Assets New Asset Search Assets Bulk Upload Asse…" at bounding box center [784, 382] width 1568 height 764
click at [158, 520] on body "SKIDATA, Inc. Events Task Board Assets New Asset Search Assets Bulk Upload Asse…" at bounding box center [784, 382] width 1568 height 764
click at [1275, 481] on button "Cancel" at bounding box center [1298, 472] width 54 height 26
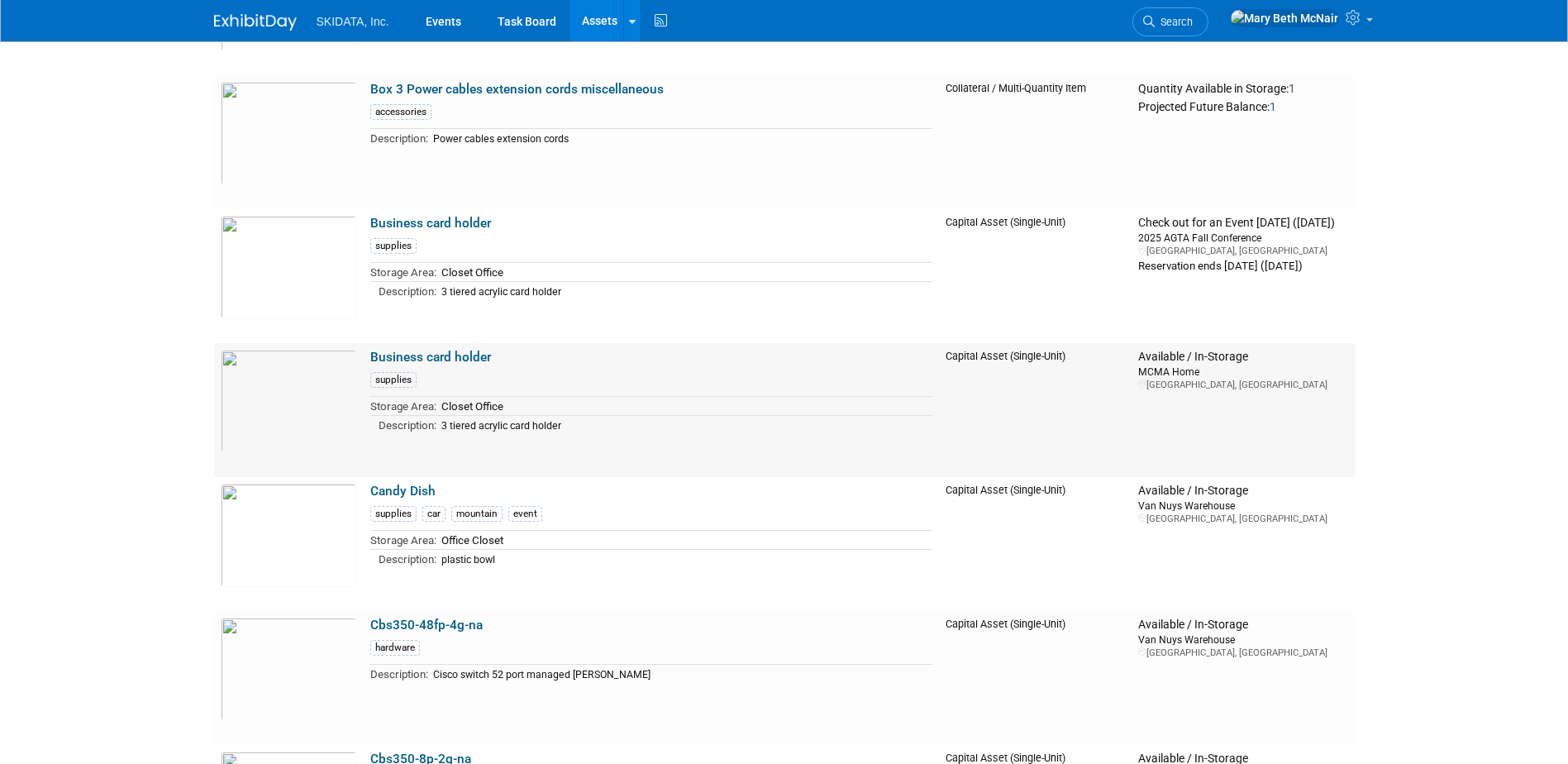
scroll to position [2067, 0]
click at [443, 221] on link "Business card holder" at bounding box center [431, 224] width 121 height 15
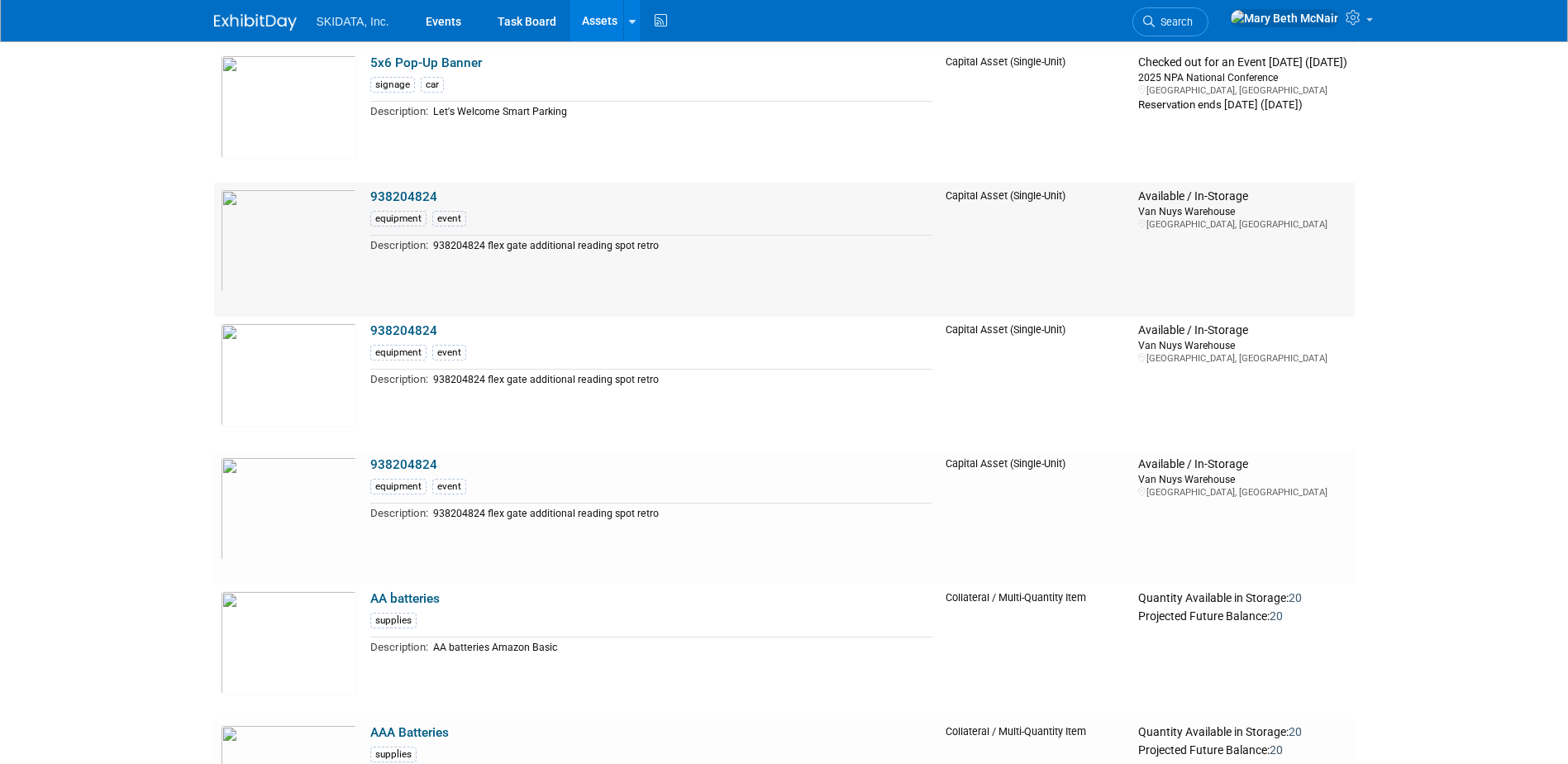
scroll to position [331, 0]
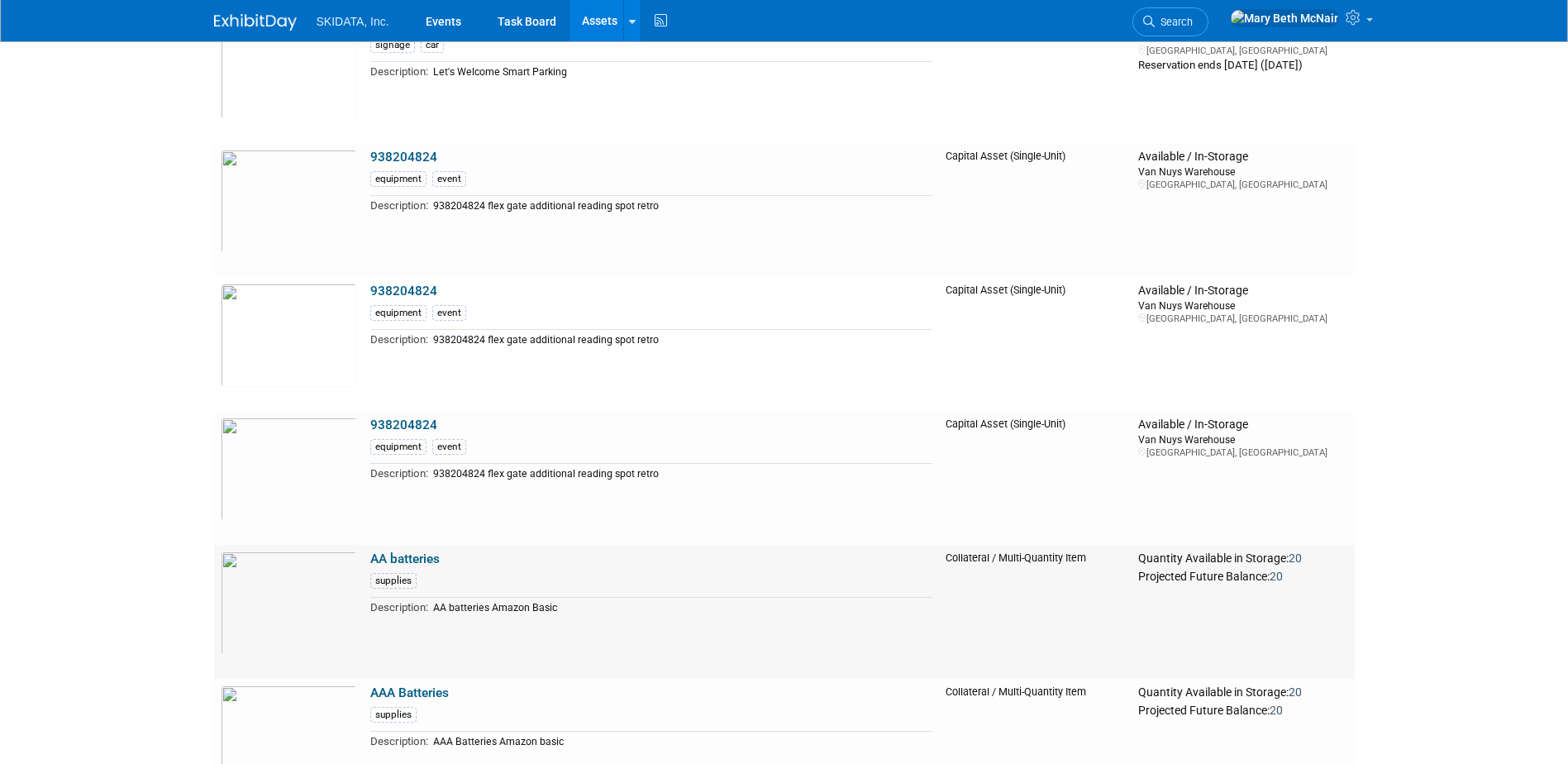
click at [412, 557] on link "AA batteries" at bounding box center [405, 559] width 70 height 15
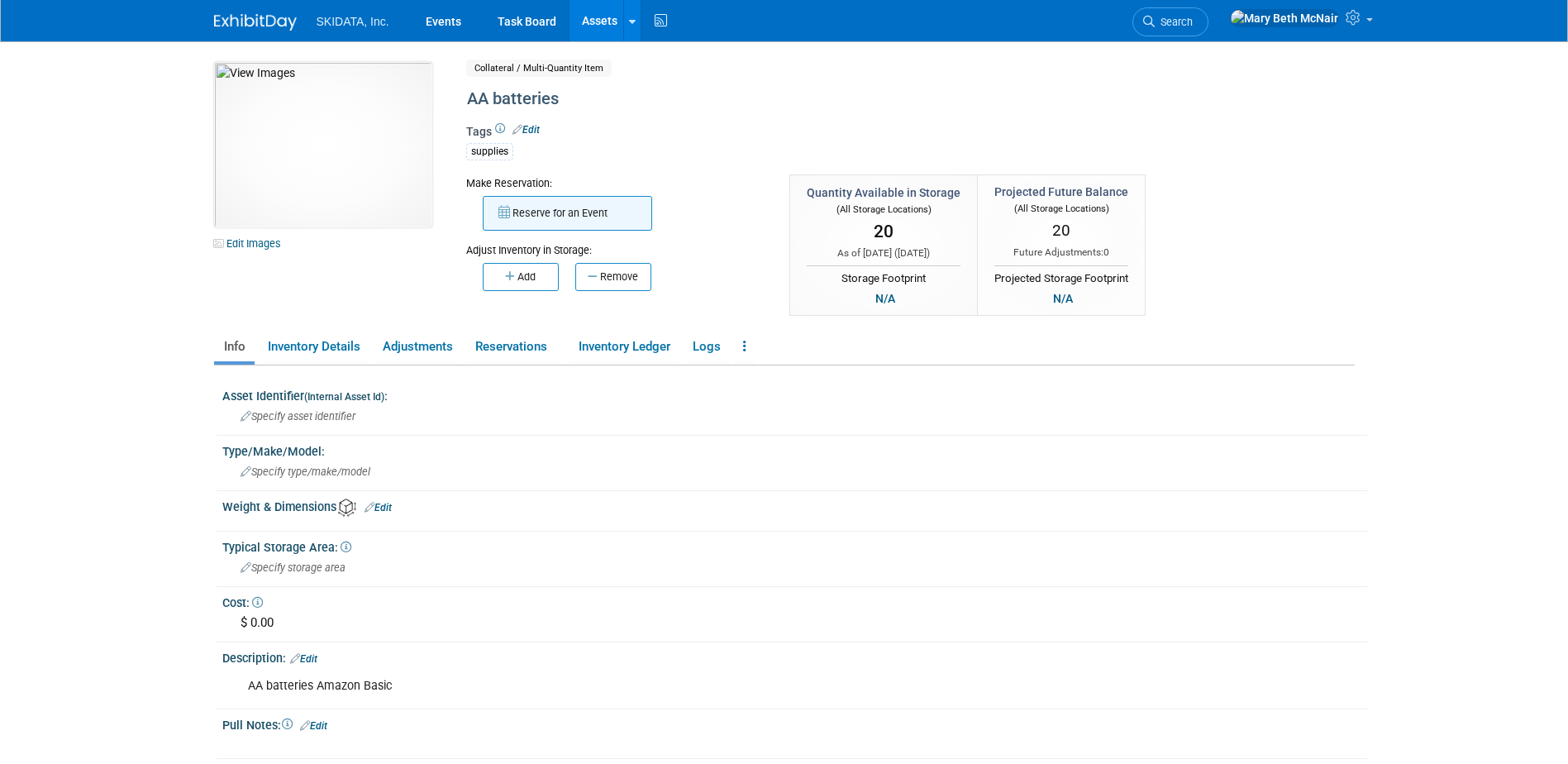
click at [605, 206] on button "Reserve for an Event" at bounding box center [567, 212] width 170 height 34
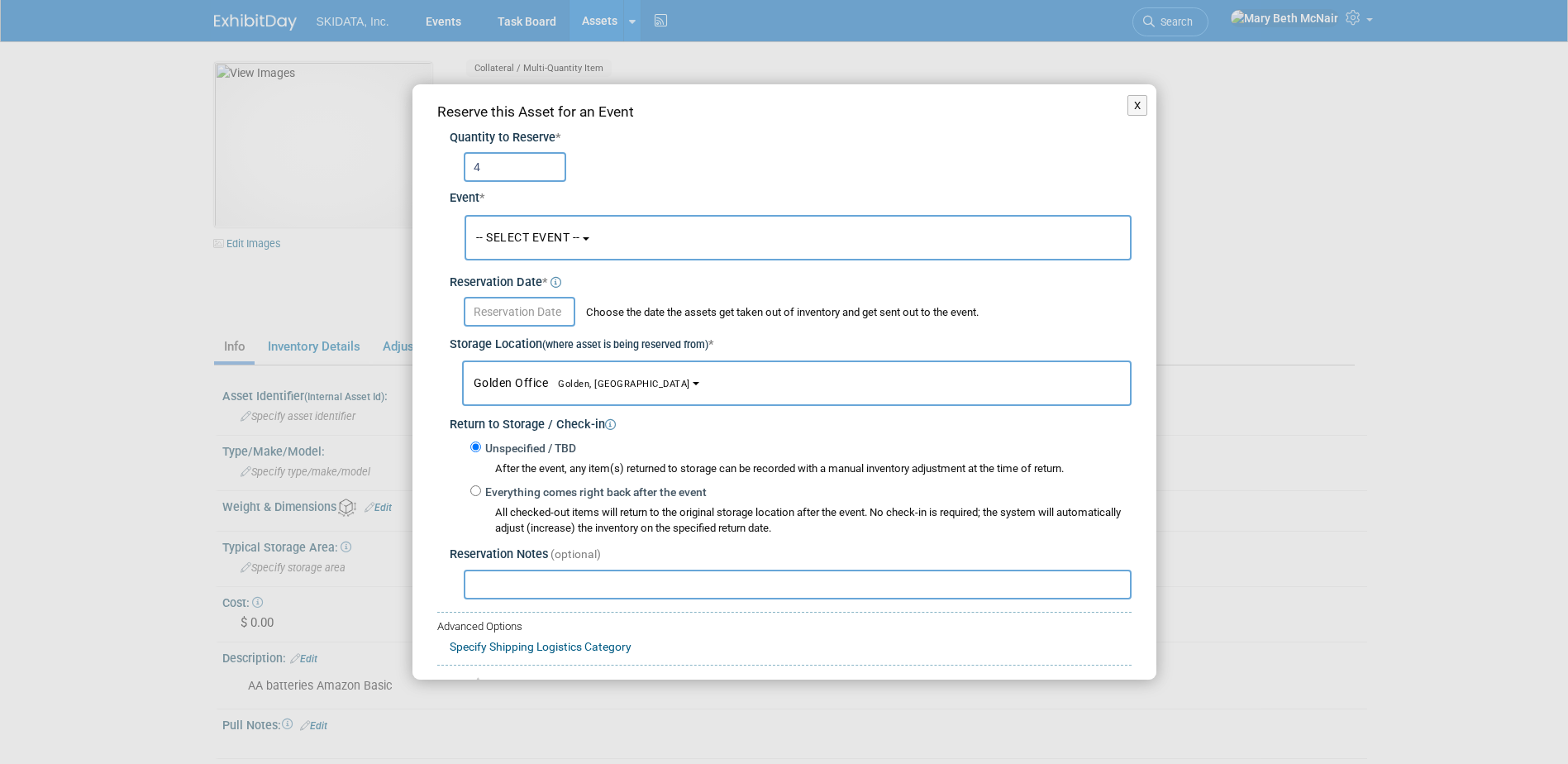
type input "4"
click at [475, 492] on input "Everything comes right back after the event" at bounding box center [476, 491] width 11 height 11
radio input "true"
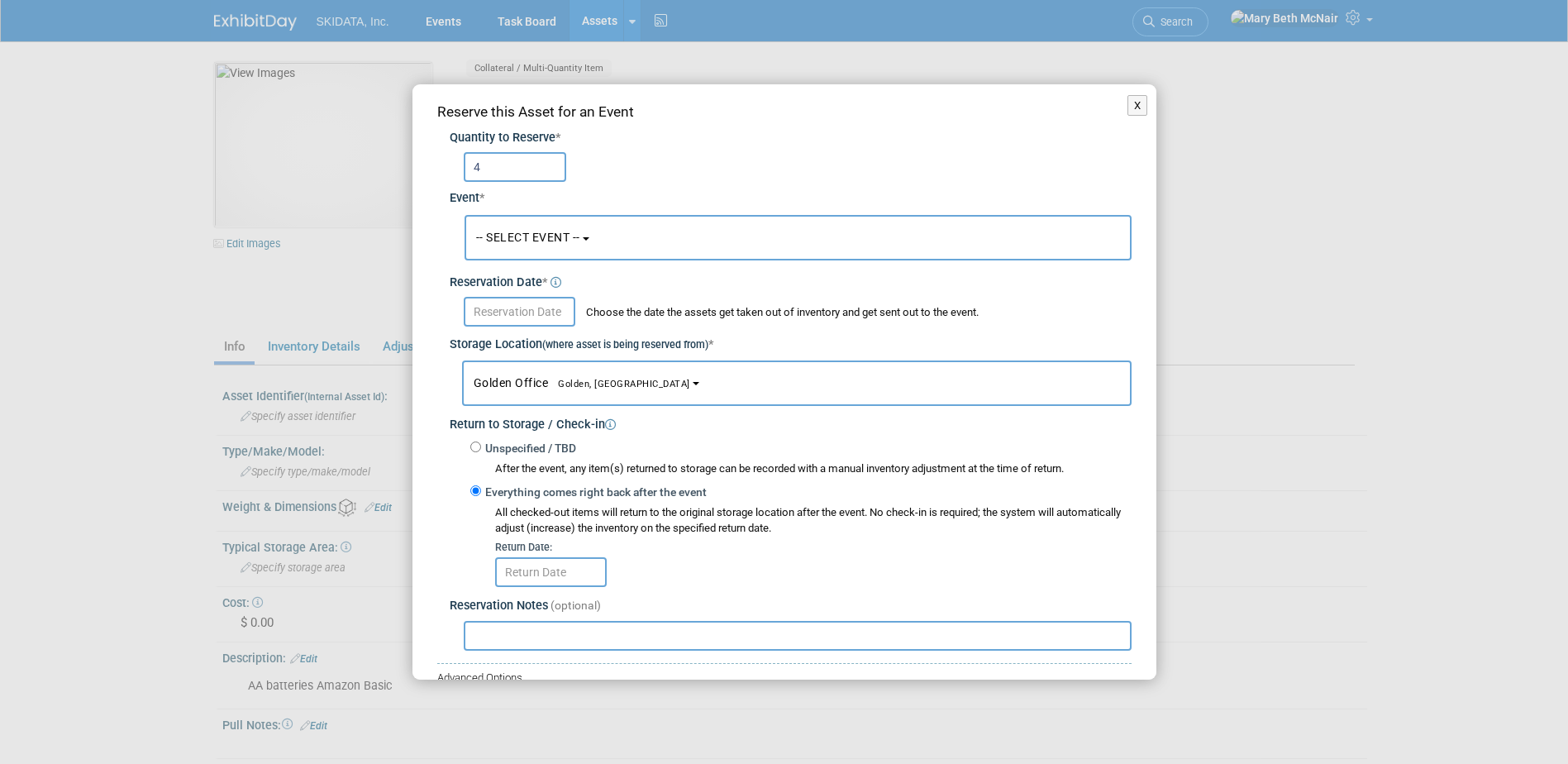
click at [530, 449] on label "Unspecified / TBD" at bounding box center [528, 449] width 95 height 17
click at [481, 449] on input "Unspecified / TBD" at bounding box center [476, 447] width 11 height 11
radio input "true"
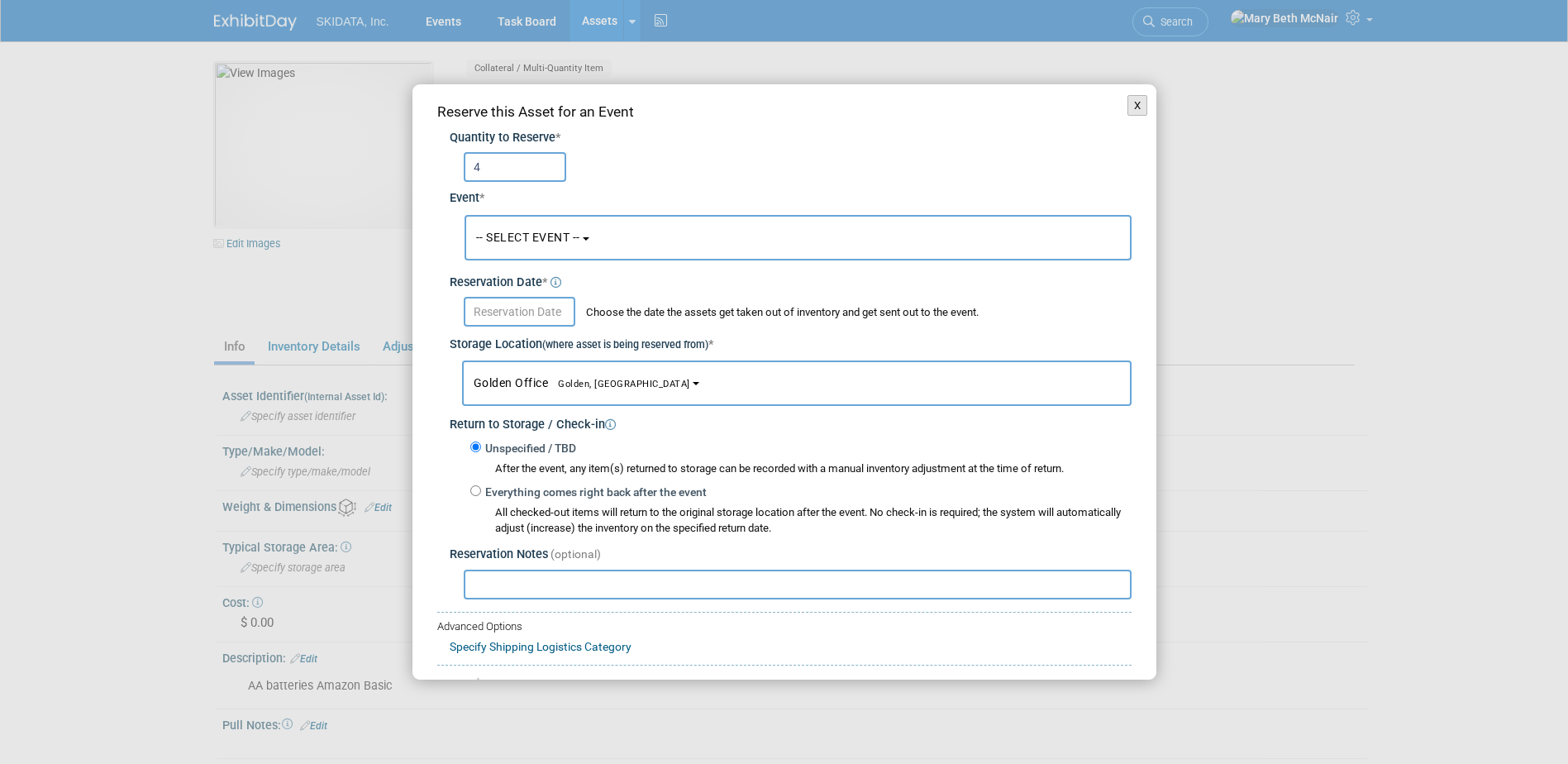
click at [1127, 109] on button "X" at bounding box center [1138, 105] width 20 height 21
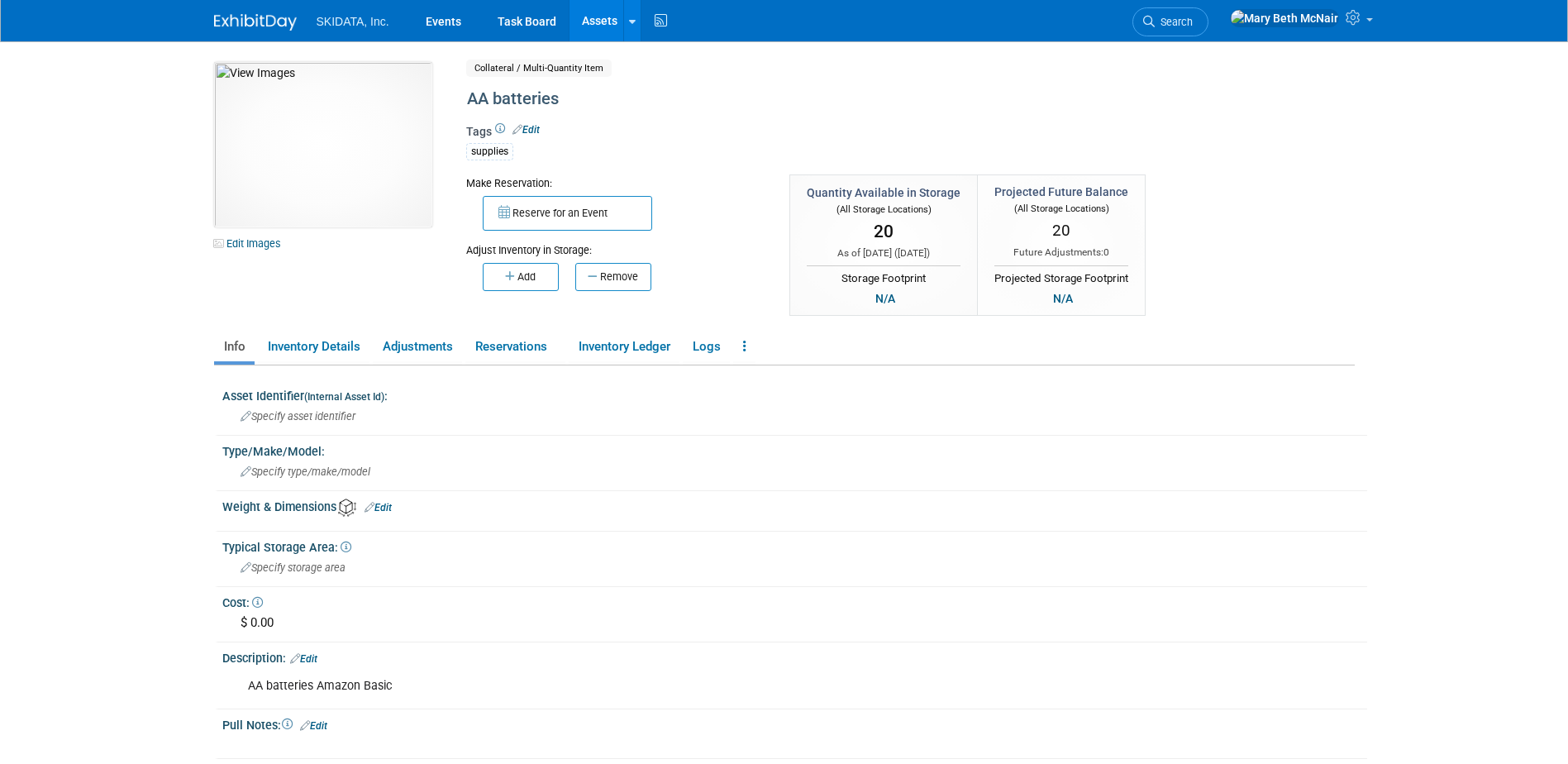
click at [598, 17] on link "Assets" at bounding box center [599, 20] width 61 height 41
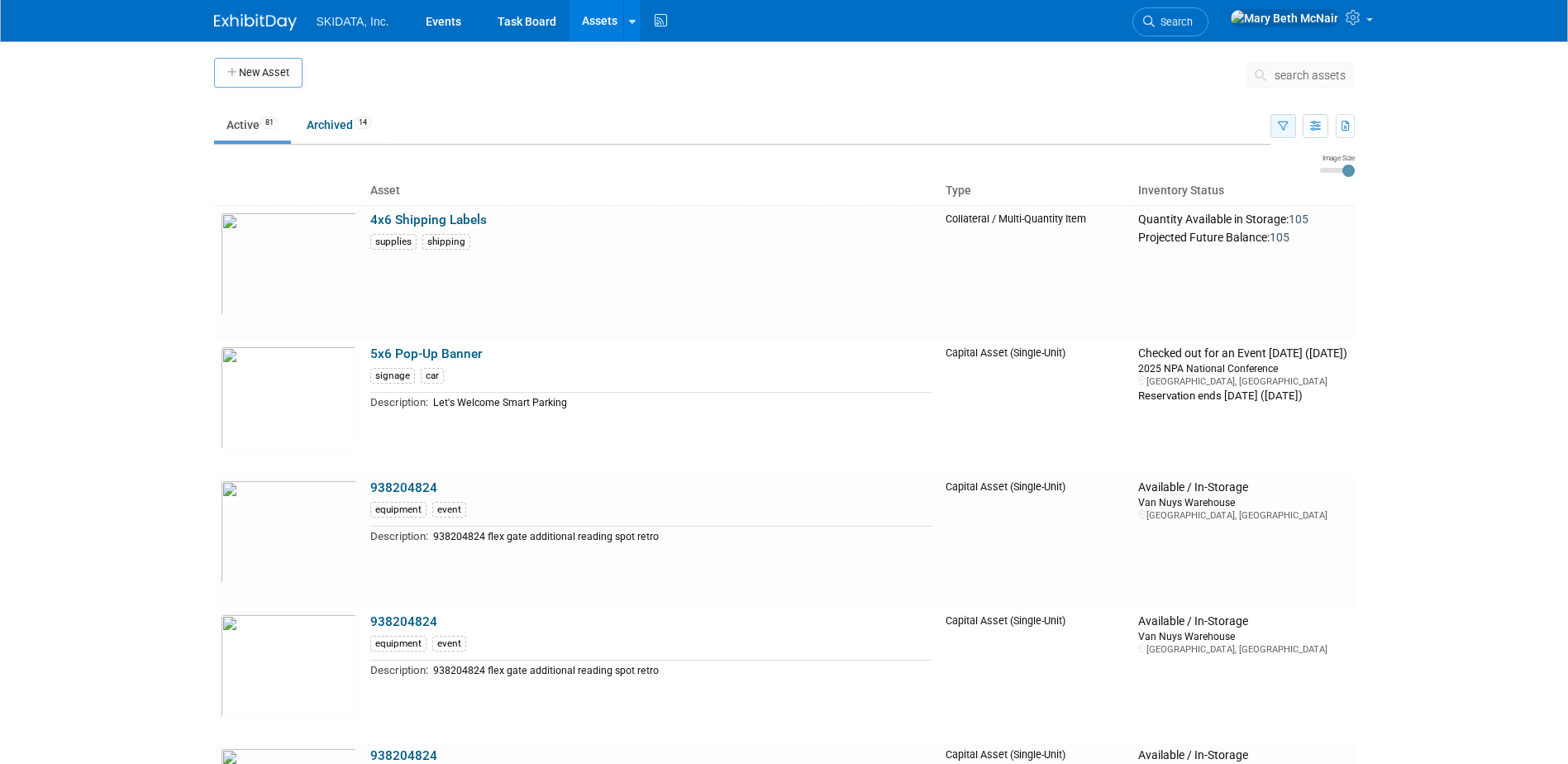
click at [1287, 122] on icon "button" at bounding box center [1284, 127] width 11 height 11
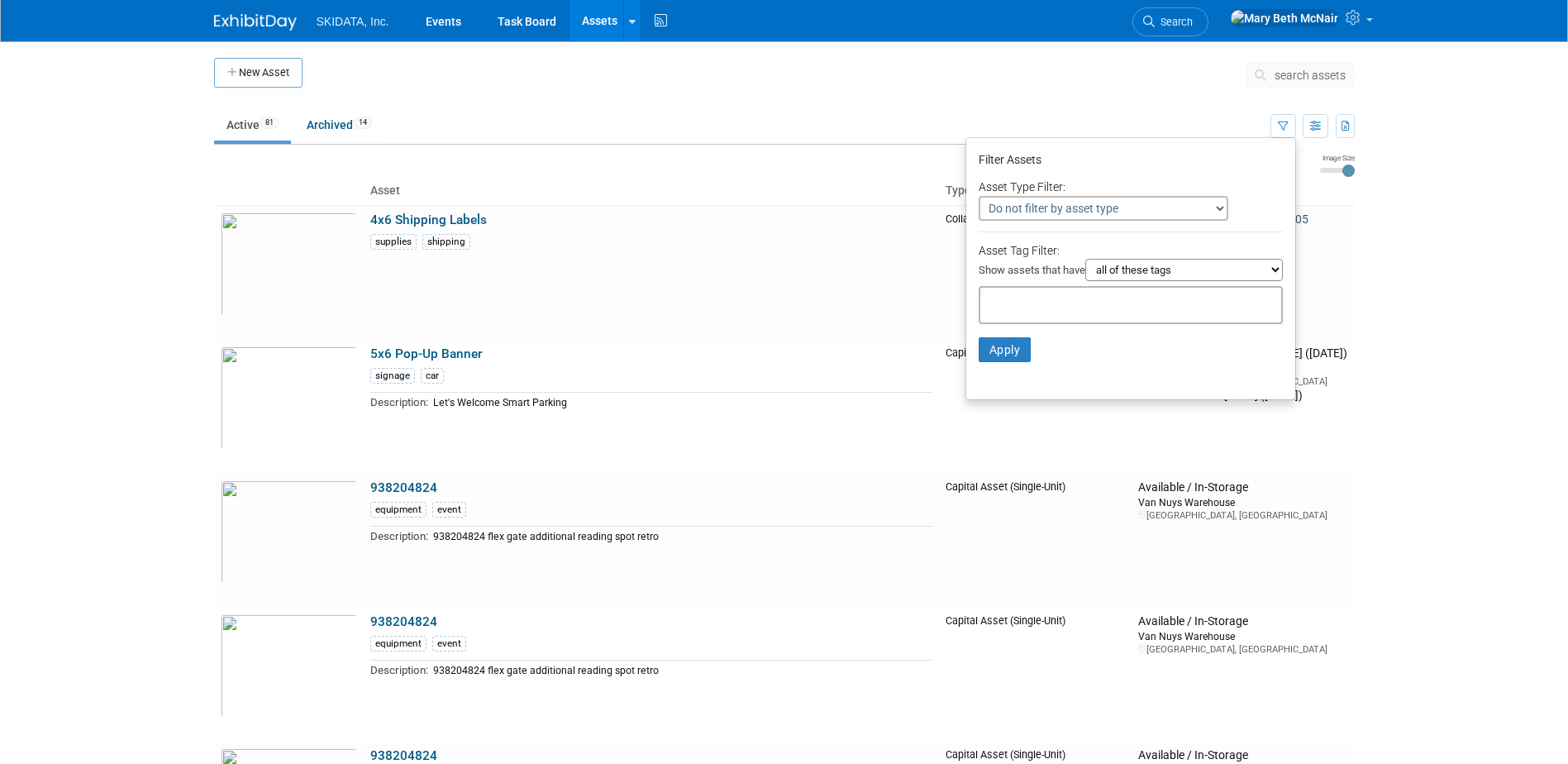
click at [1075, 294] on input "text" at bounding box center [1054, 303] width 132 height 17
type input "swa"
click at [1012, 340] on div "swag" at bounding box center [1086, 340] width 231 height 23
type input "swag"
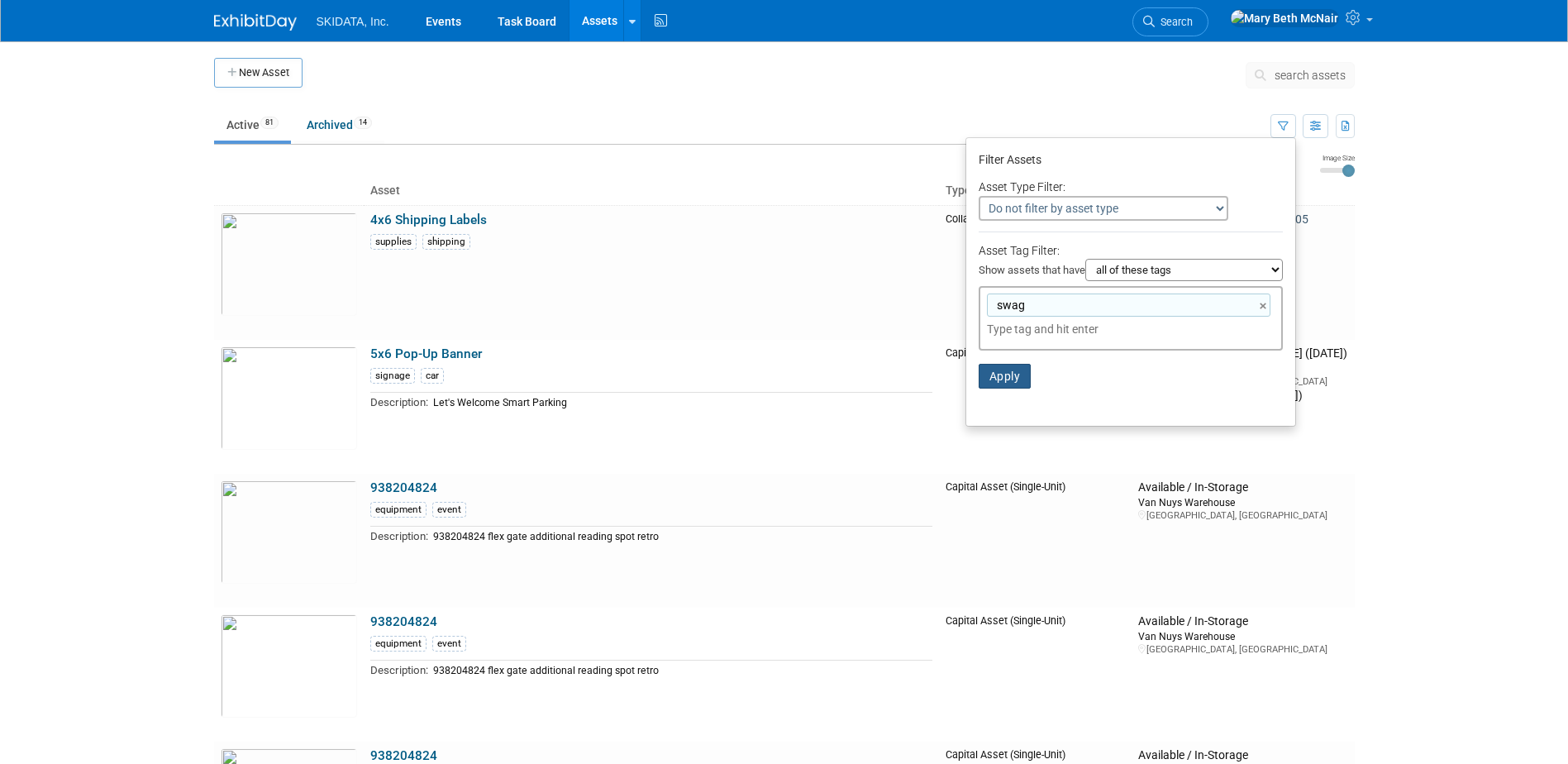
click at [989, 379] on button "Apply" at bounding box center [1005, 375] width 53 height 25
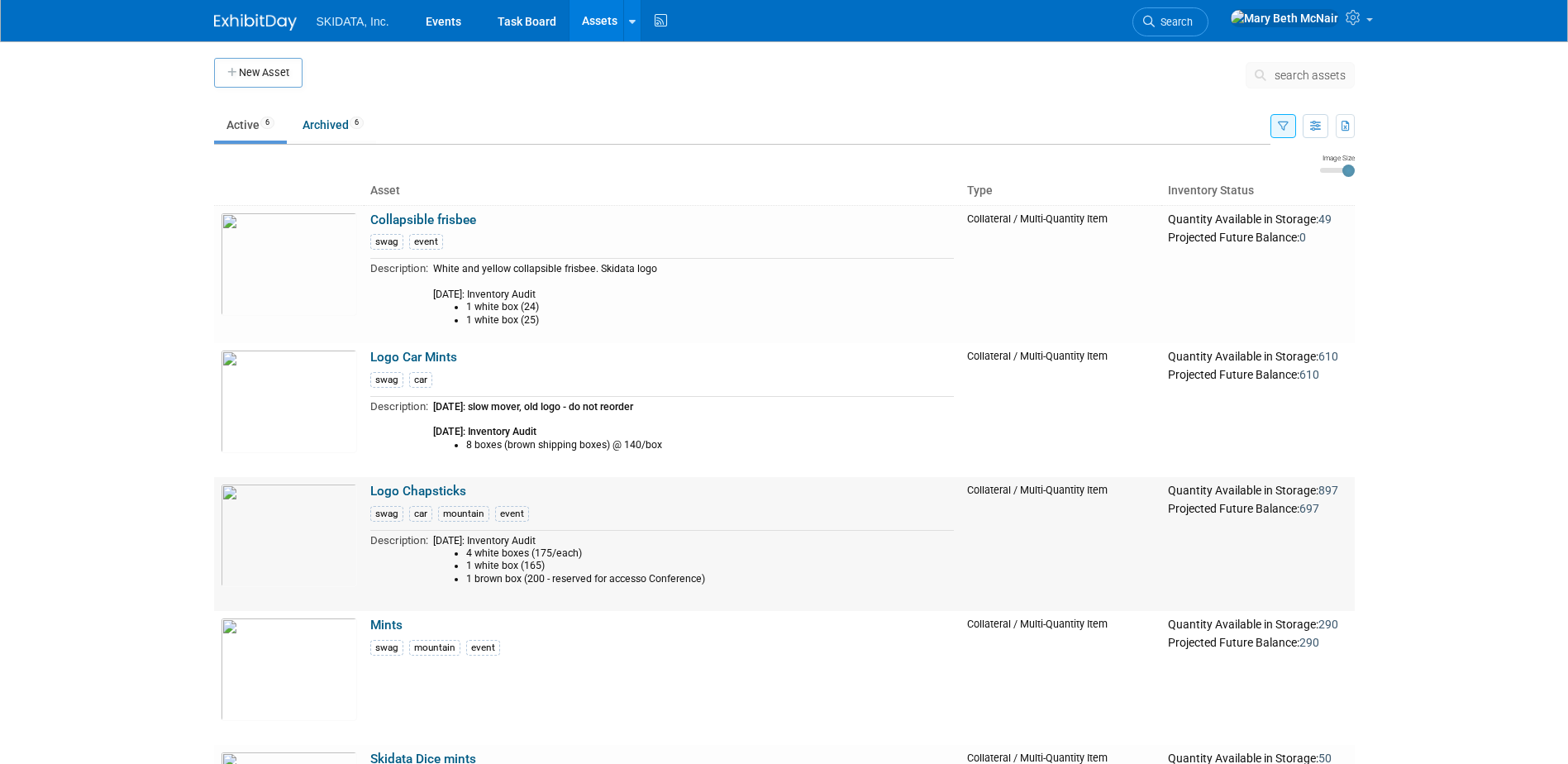
click at [393, 487] on link "Logo Chapsticks" at bounding box center [418, 491] width 96 height 15
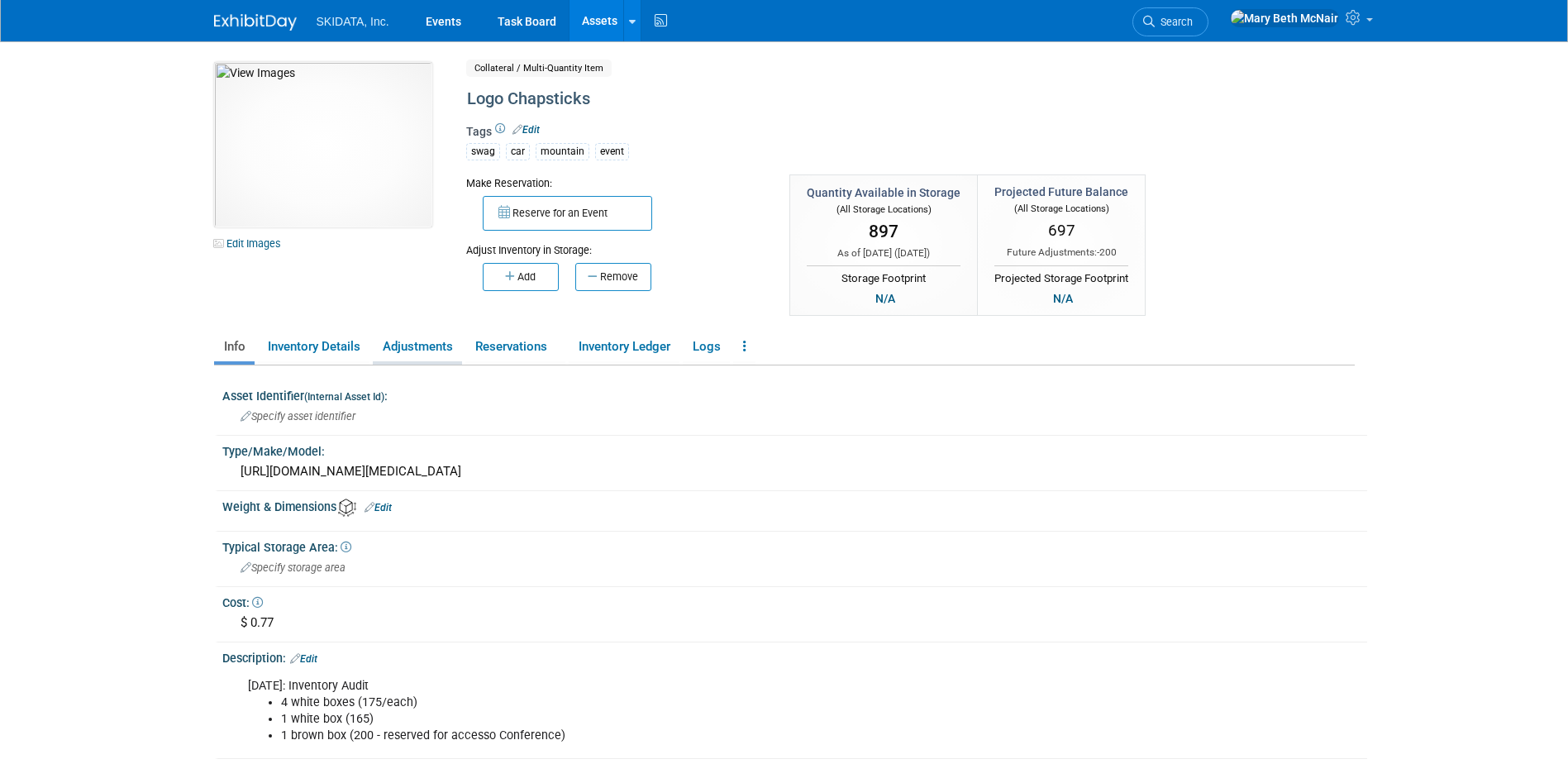
click at [385, 339] on link "Adjustments" at bounding box center [417, 347] width 89 height 29
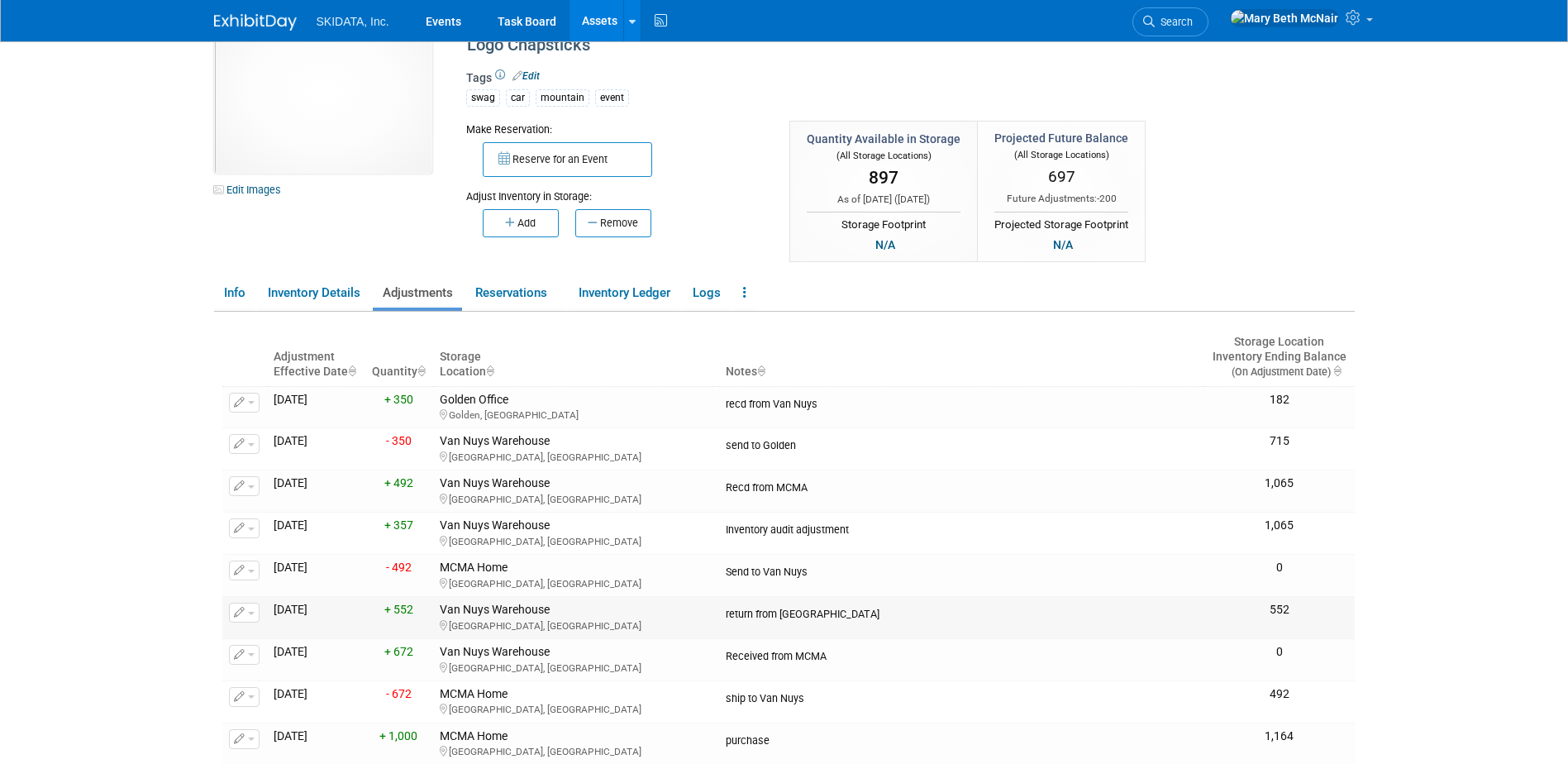
scroll to position [165, 0]
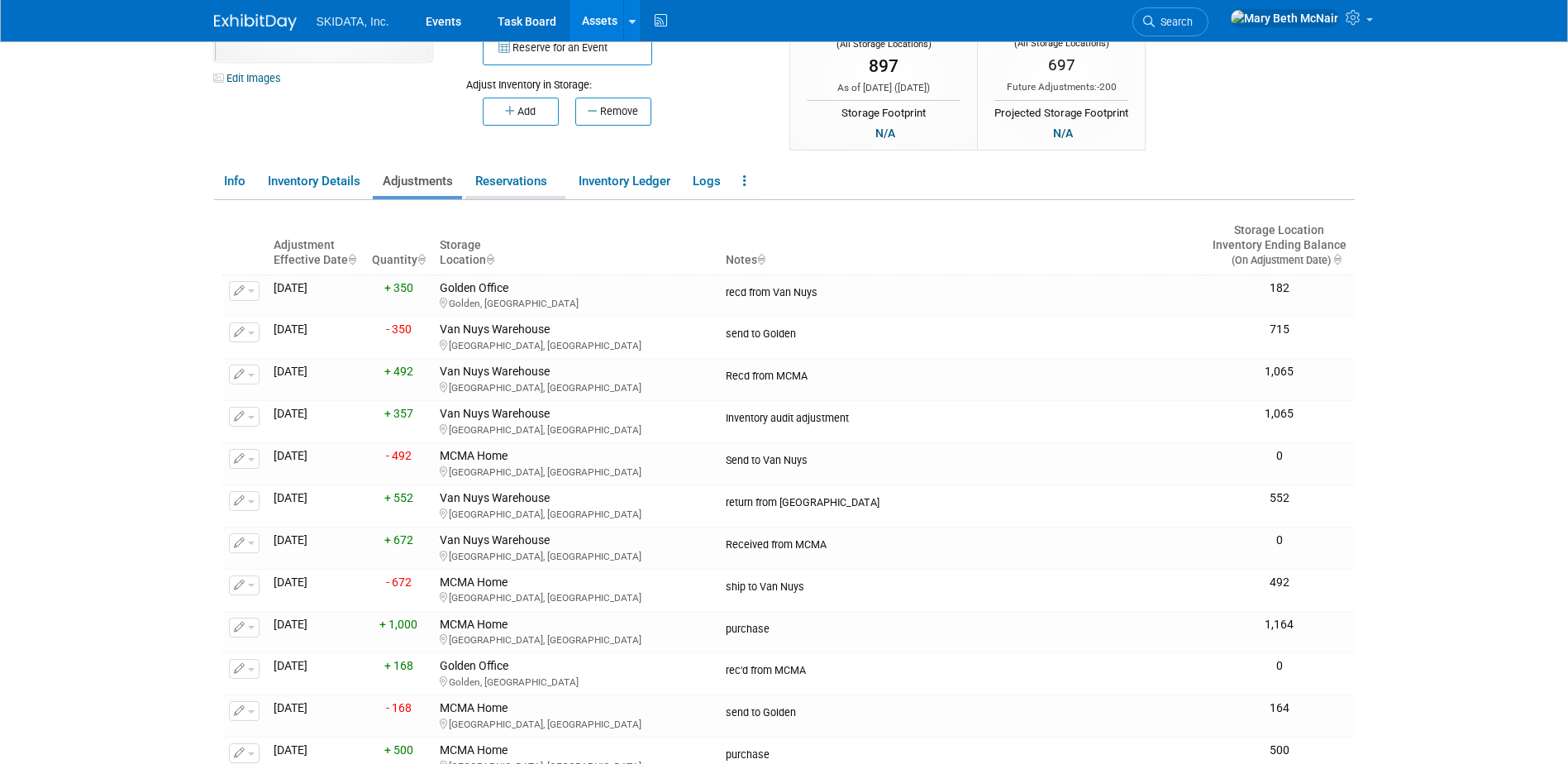
click at [486, 180] on link "Reservations" at bounding box center [515, 181] width 100 height 29
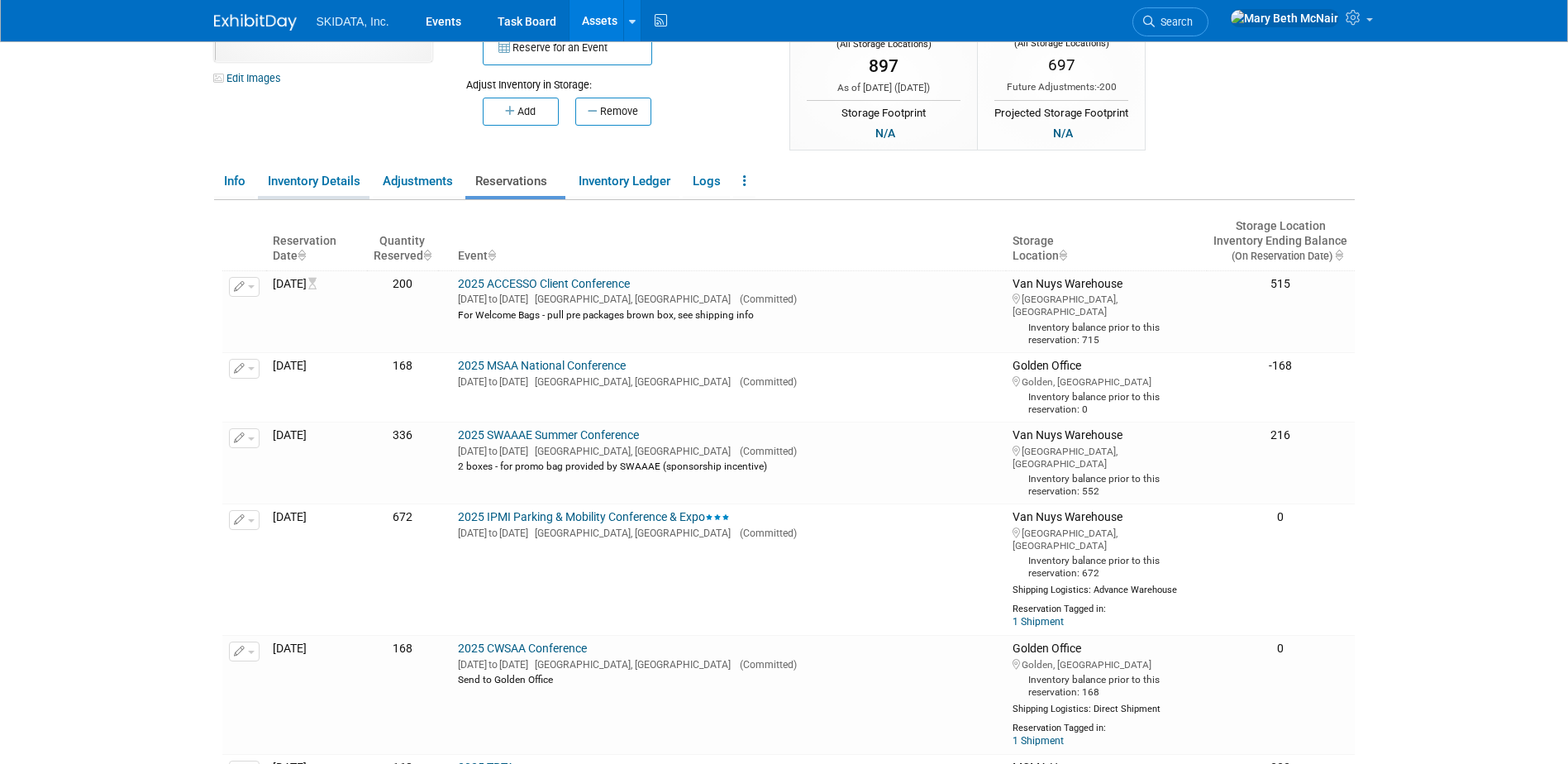
click at [351, 183] on link "Inventory Details" at bounding box center [314, 181] width 112 height 29
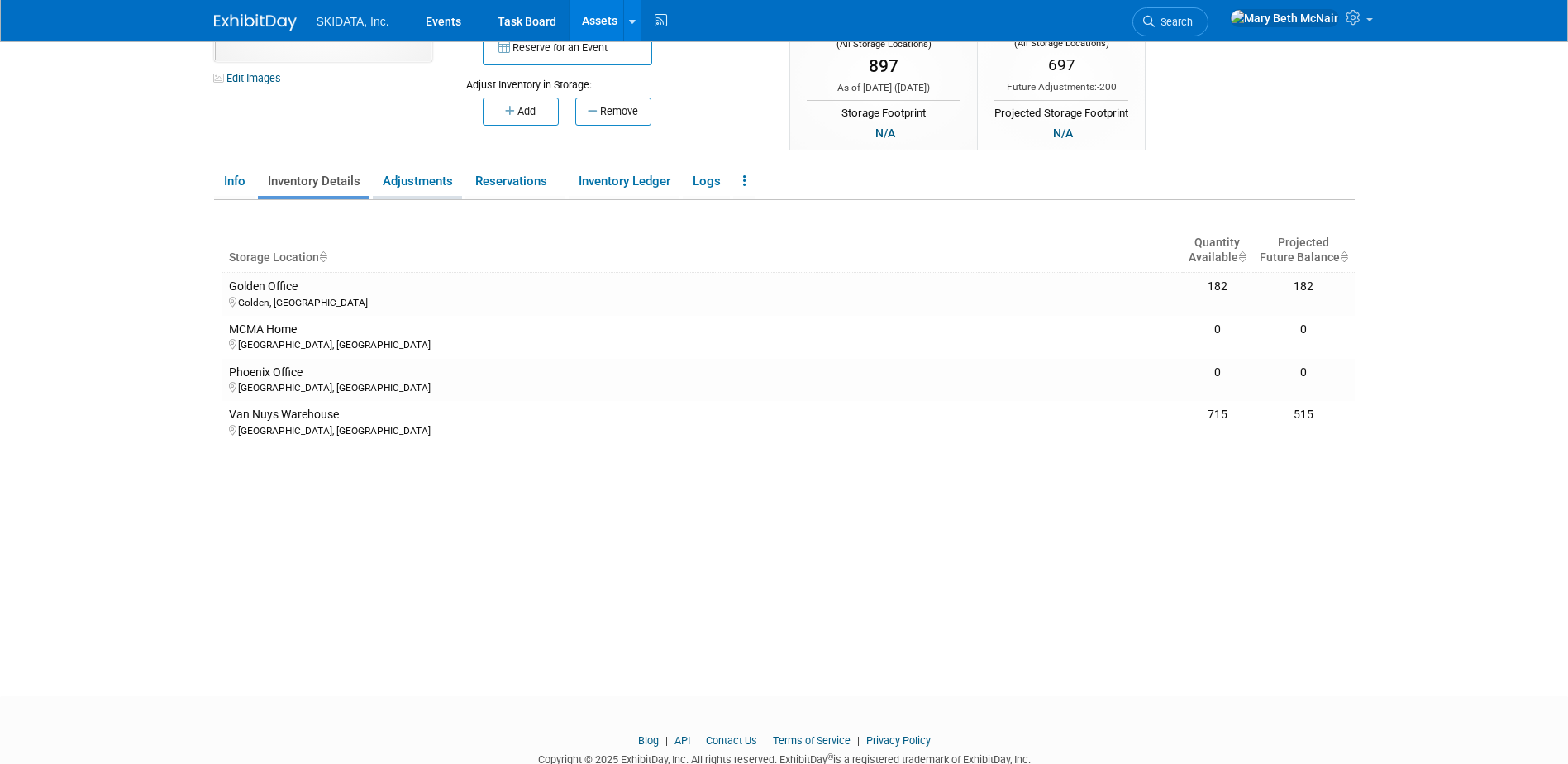
click at [424, 180] on link "Adjustments" at bounding box center [417, 181] width 89 height 29
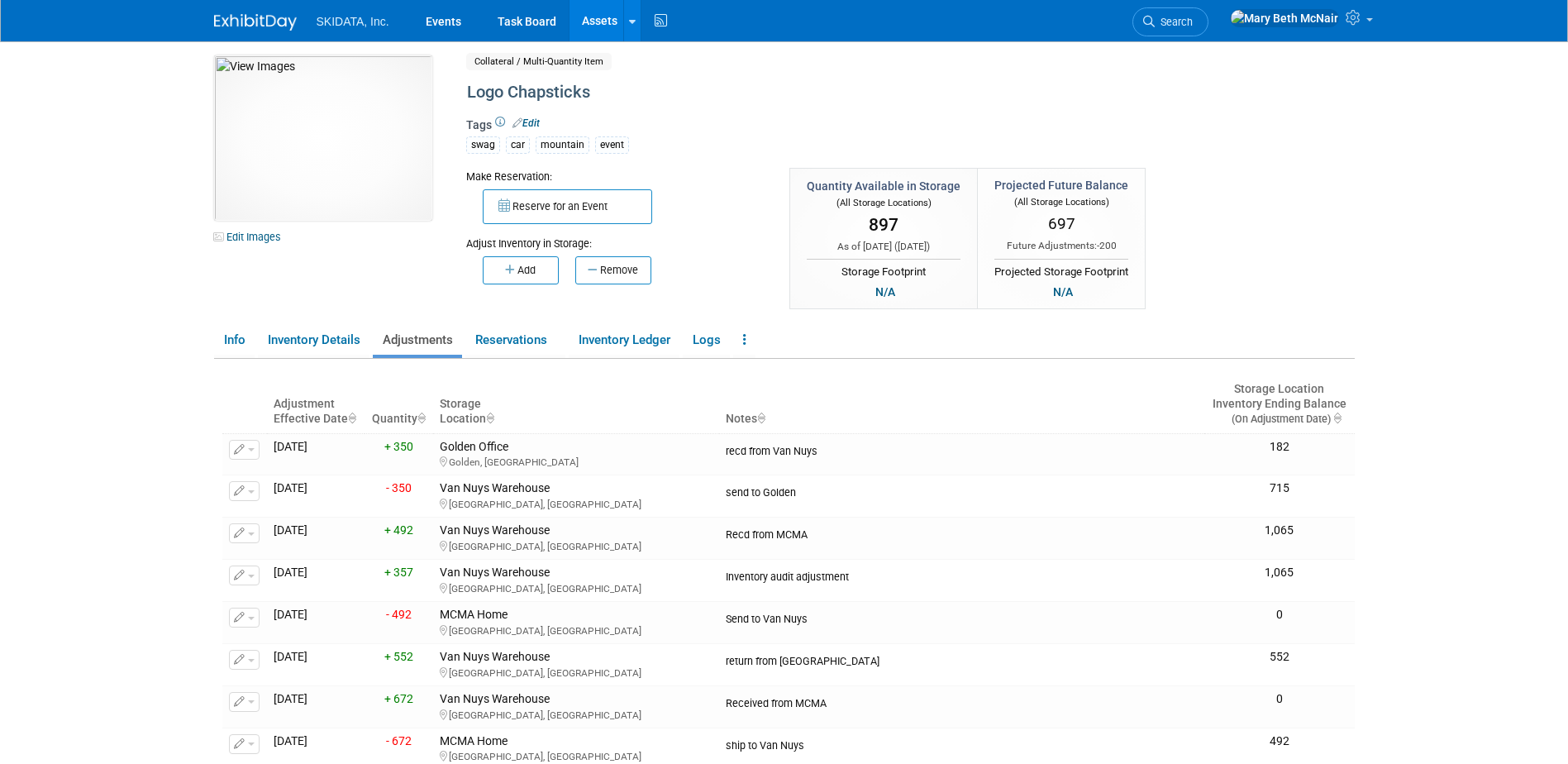
scroll to position [0, 0]
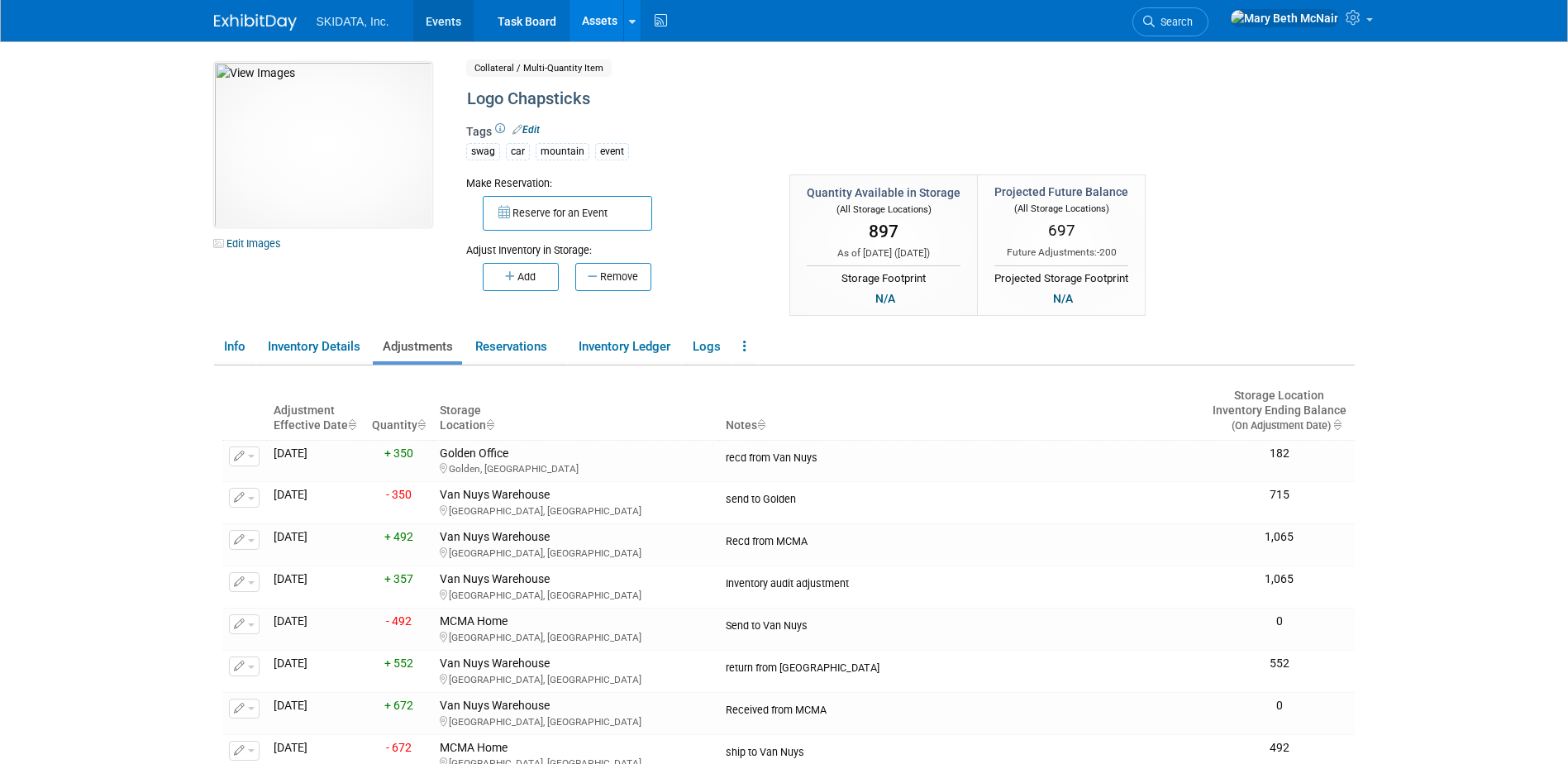
click at [451, 18] on link "Events" at bounding box center [443, 20] width 61 height 41
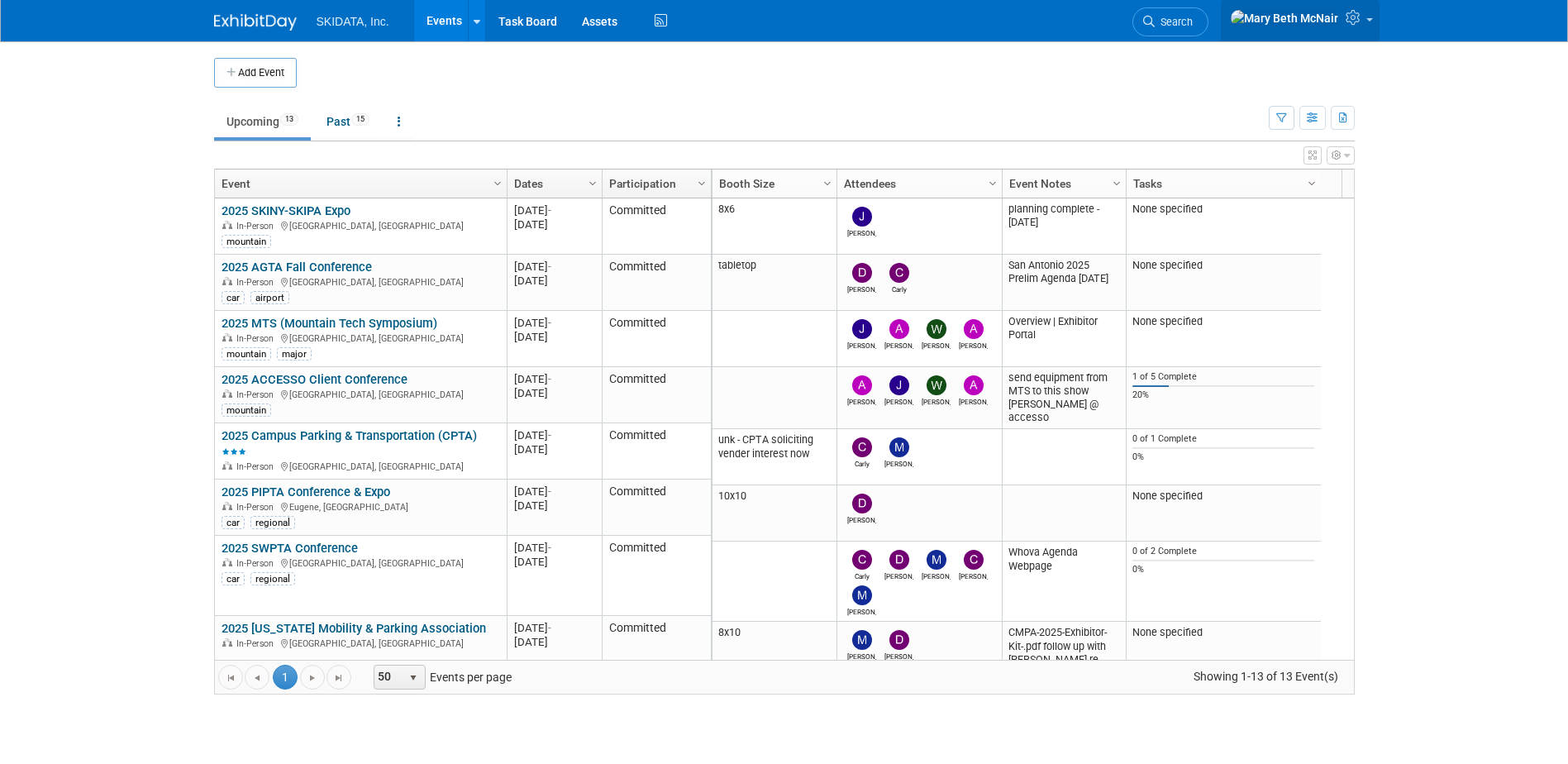
click at [1363, 25] on icon at bounding box center [1356, 18] width 19 height 15
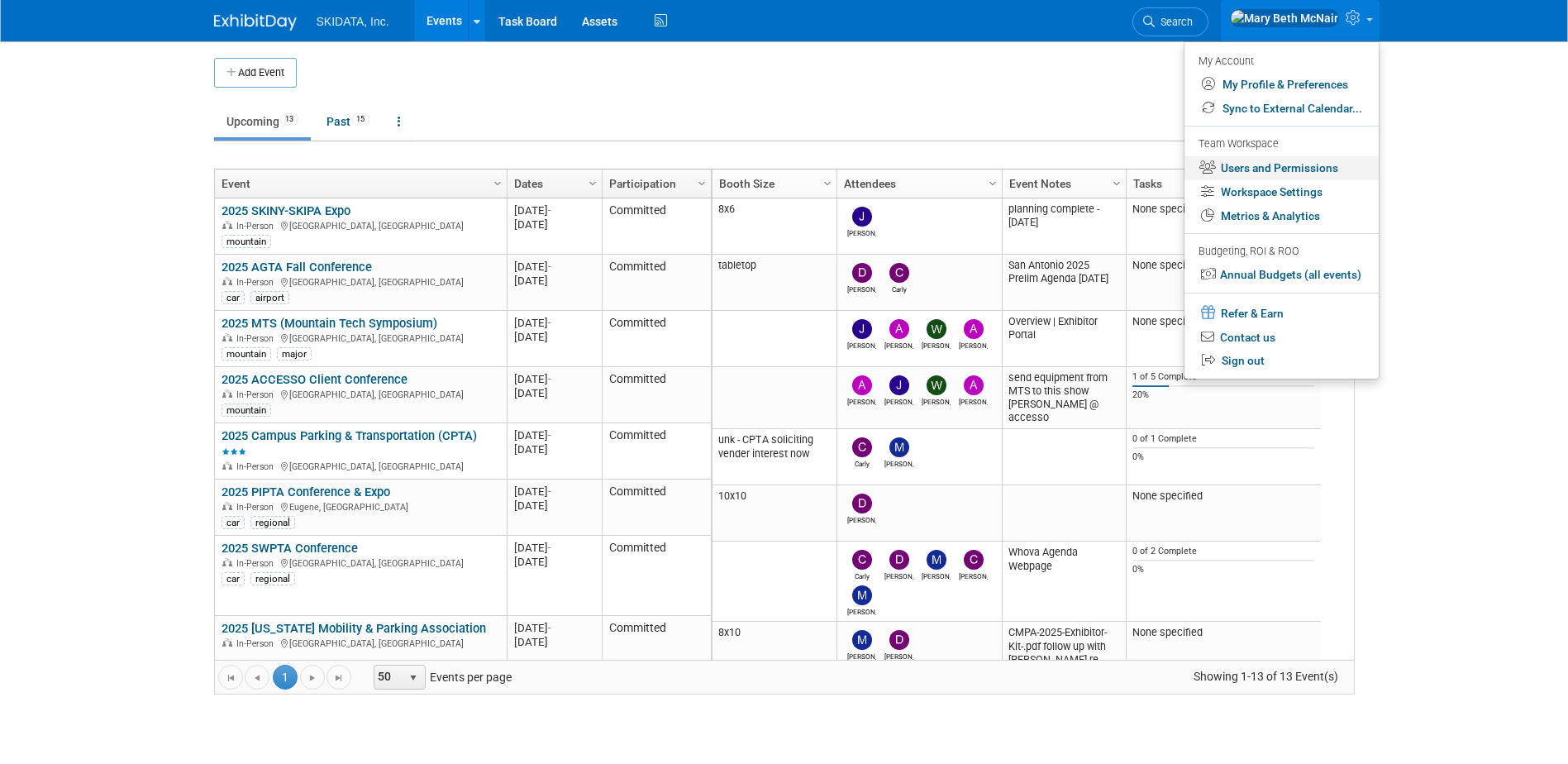
click at [1304, 171] on link "Users and Permissions" at bounding box center [1282, 169] width 195 height 24
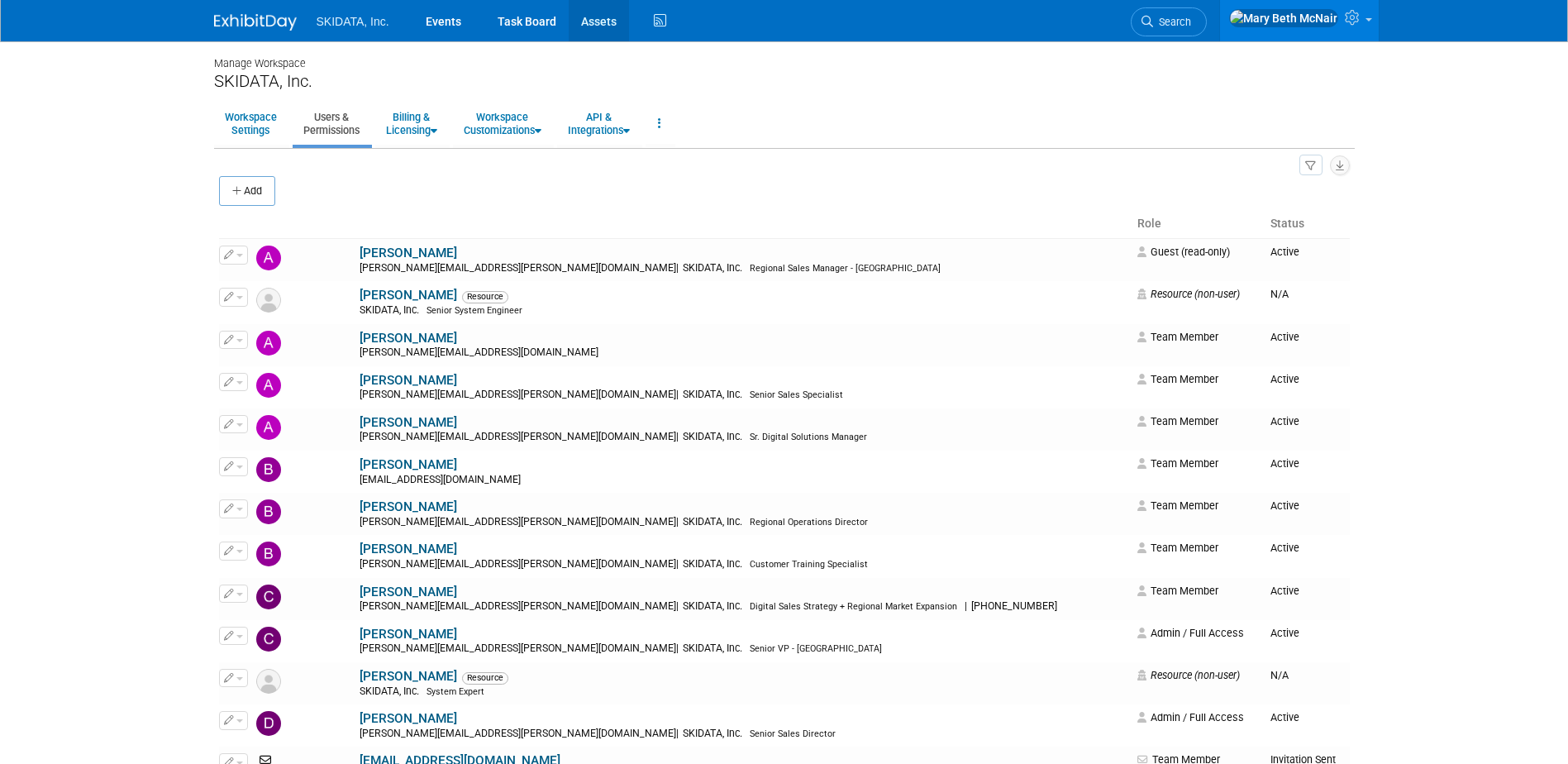
click at [595, 19] on link "Assets" at bounding box center [599, 20] width 61 height 41
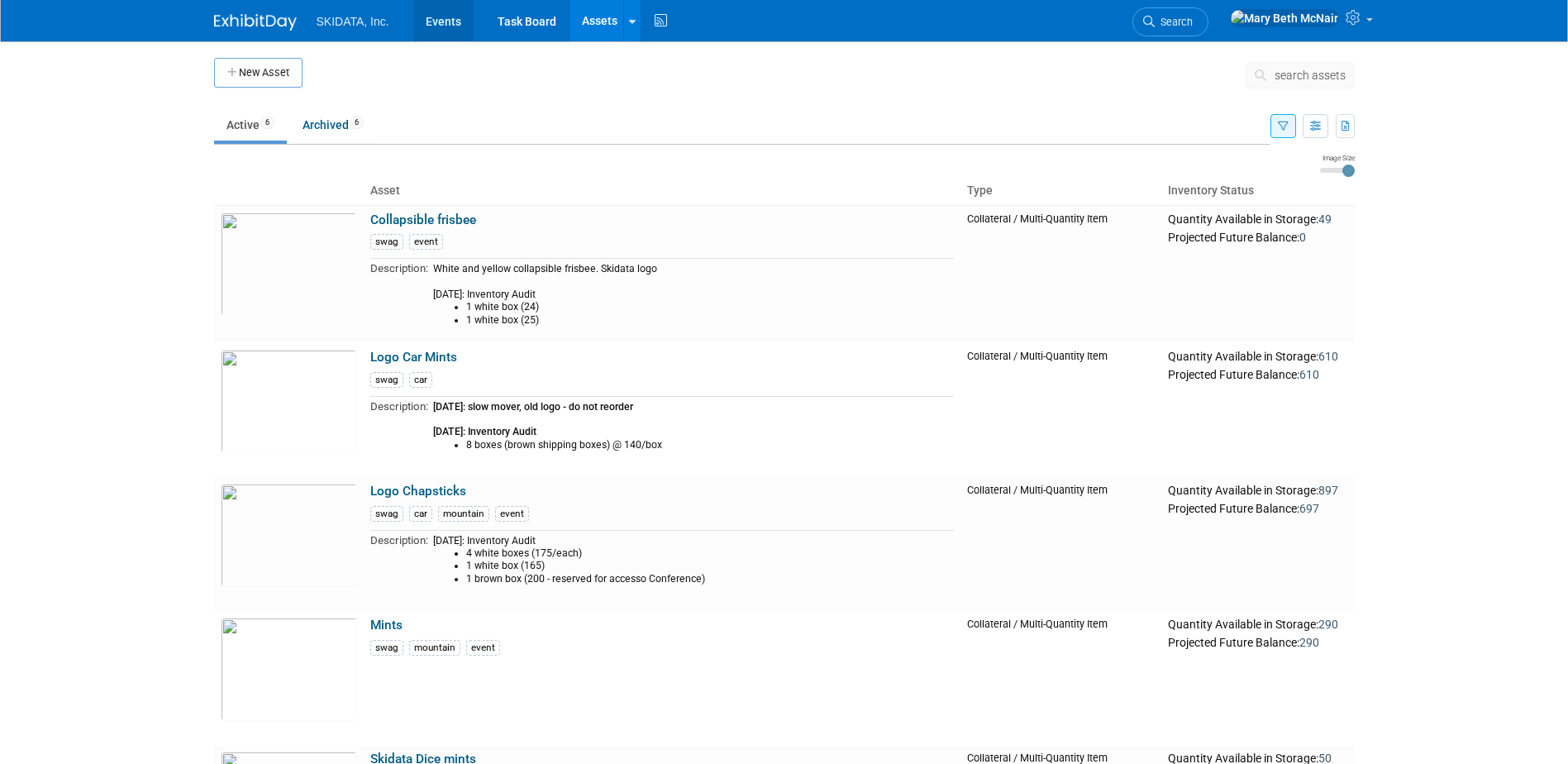
click at [438, 16] on link "Events" at bounding box center [443, 20] width 61 height 41
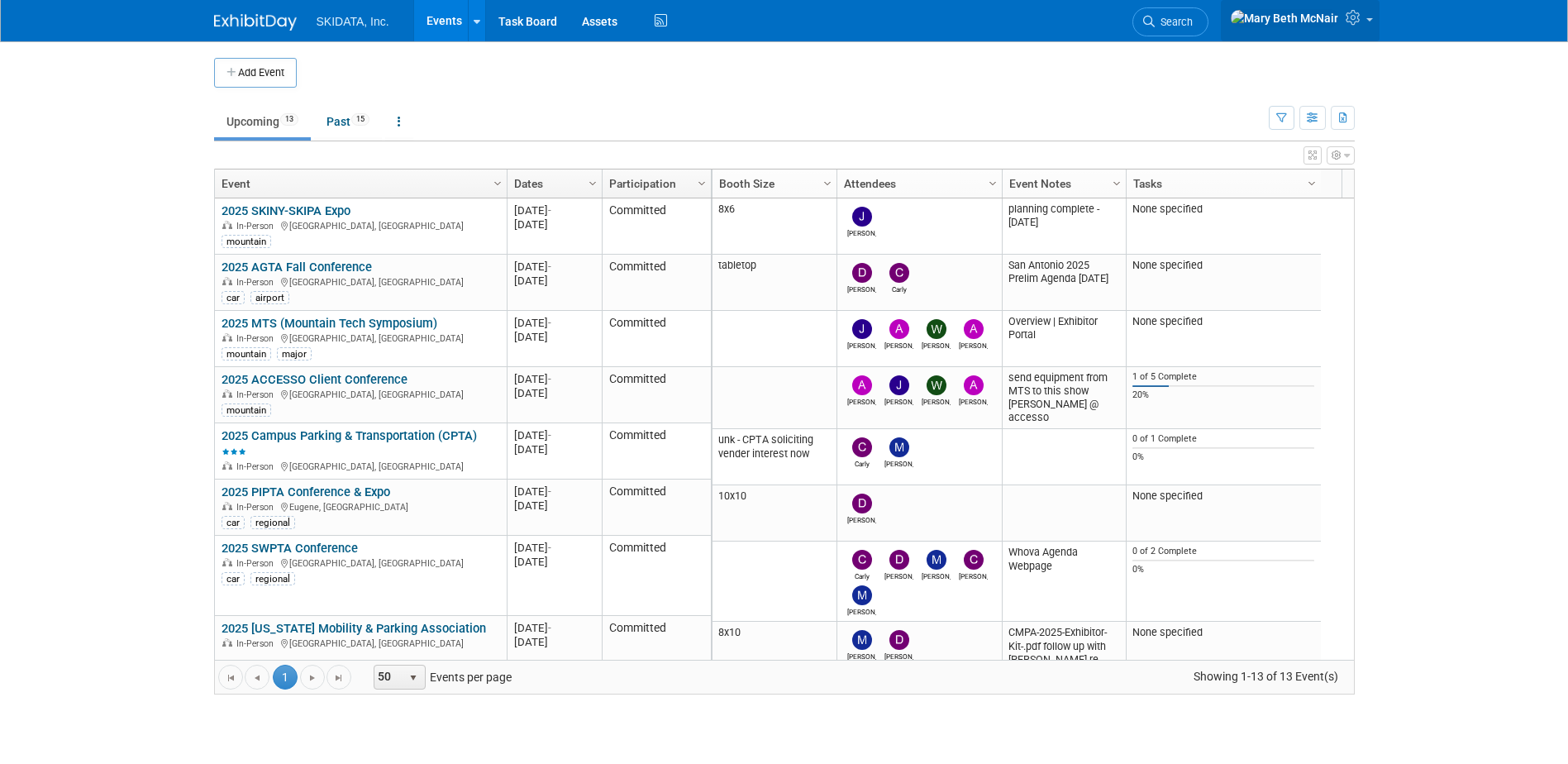
click at [1349, 20] on icon at bounding box center [1356, 18] width 19 height 15
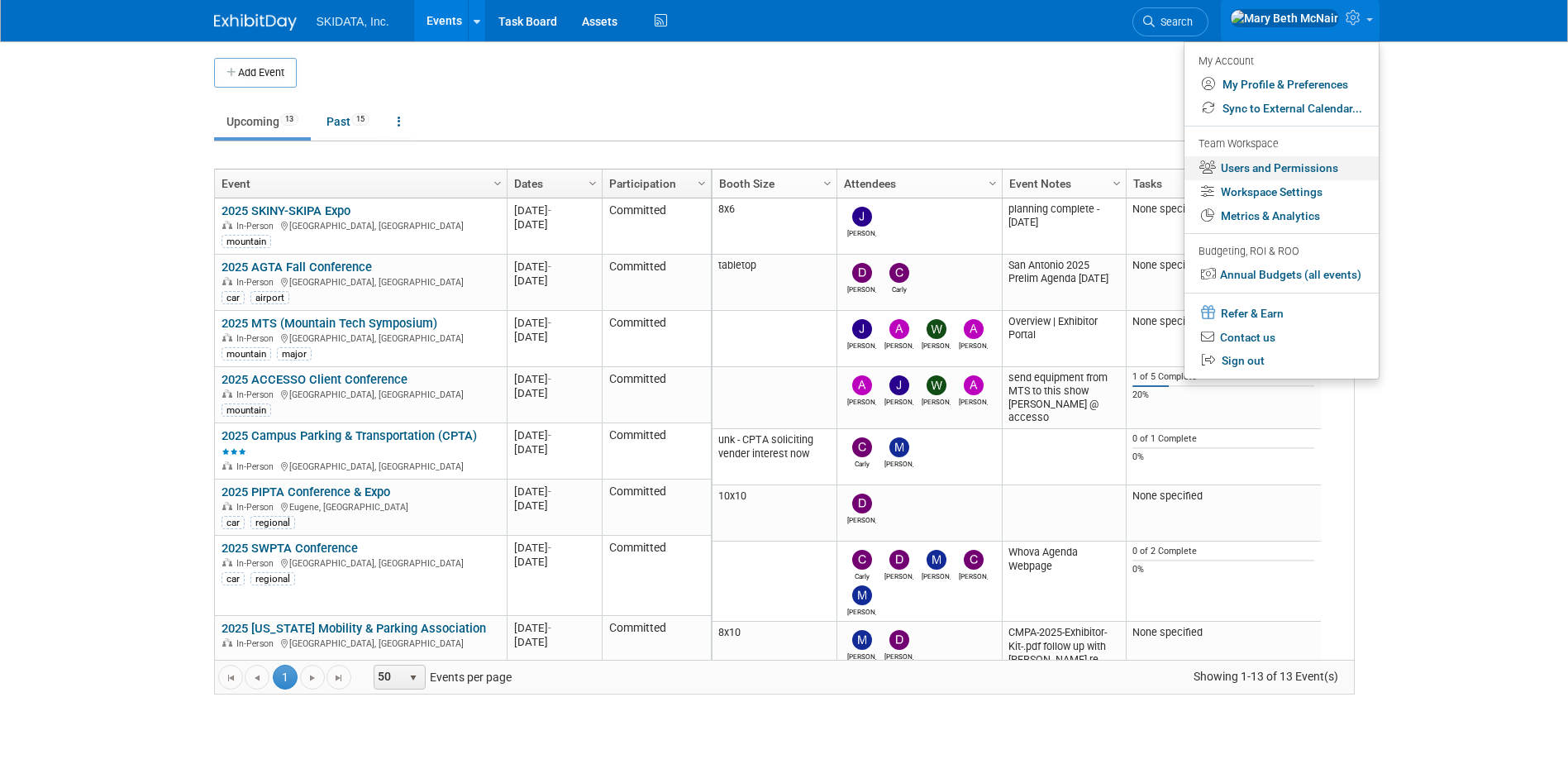
click at [1266, 172] on link "Users and Permissions" at bounding box center [1282, 169] width 195 height 24
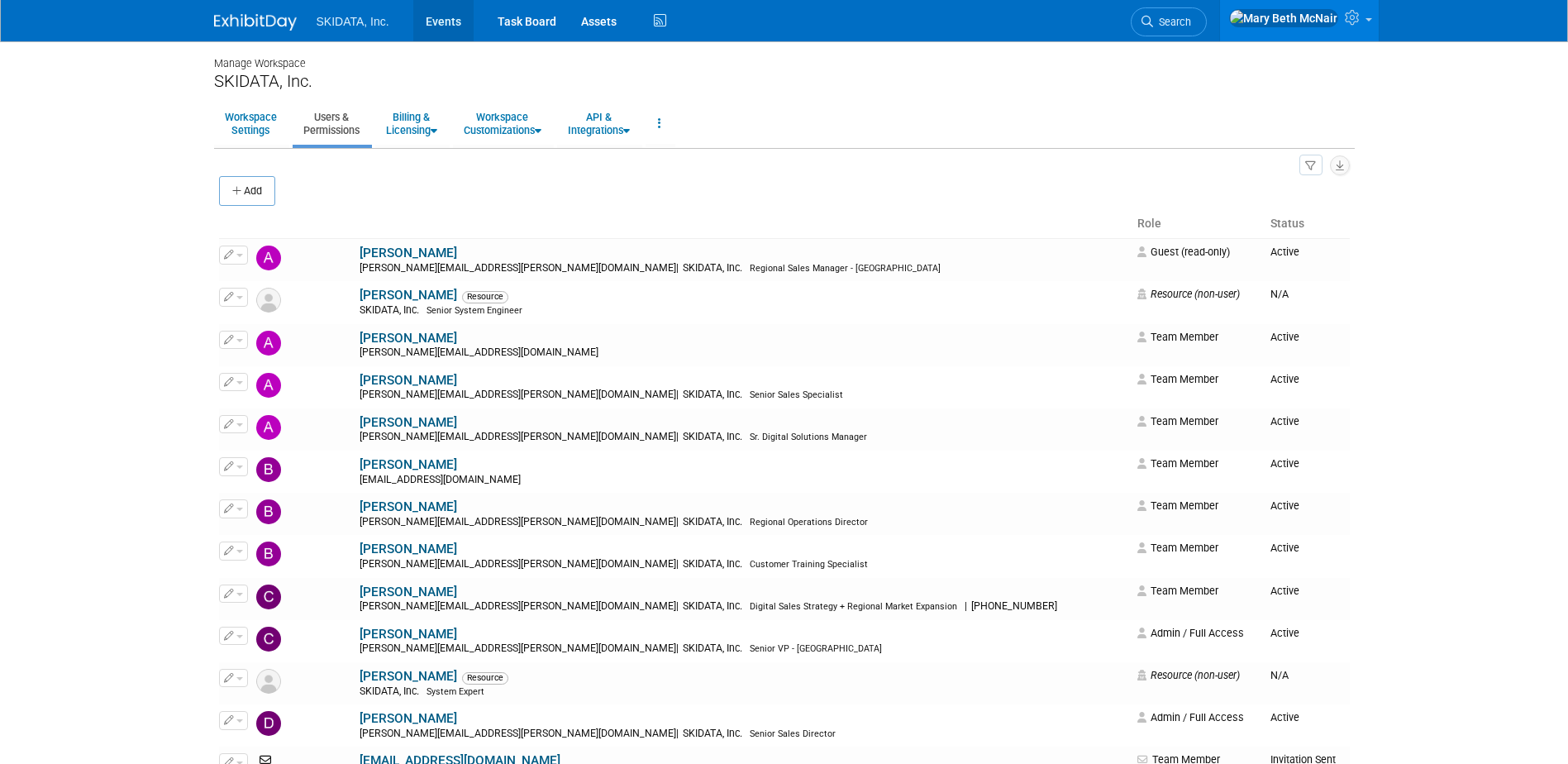
click at [446, 25] on link "Events" at bounding box center [443, 20] width 61 height 41
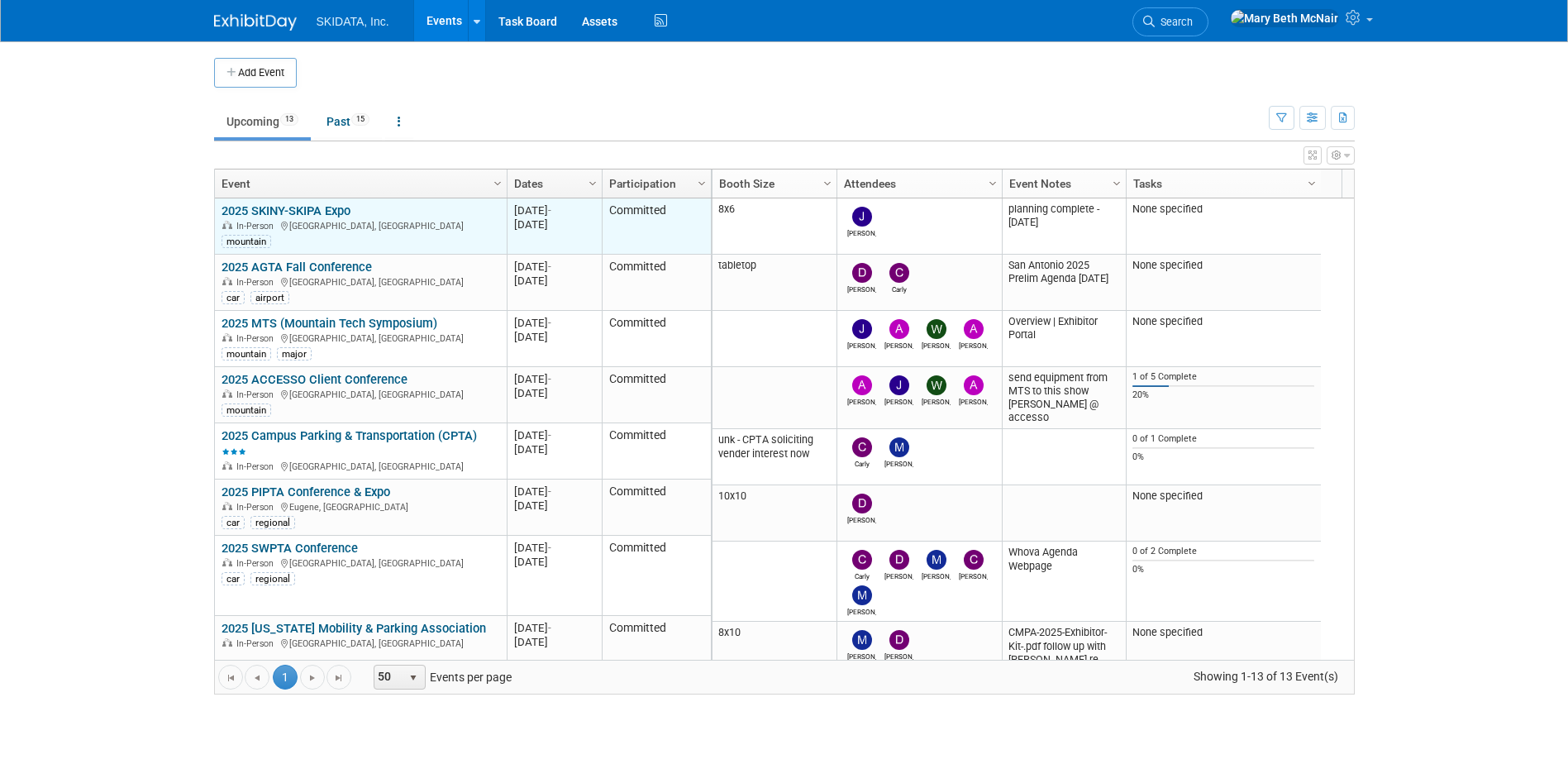
click at [303, 208] on link "2025 SKINY-SKIPA Expo" at bounding box center [286, 211] width 129 height 15
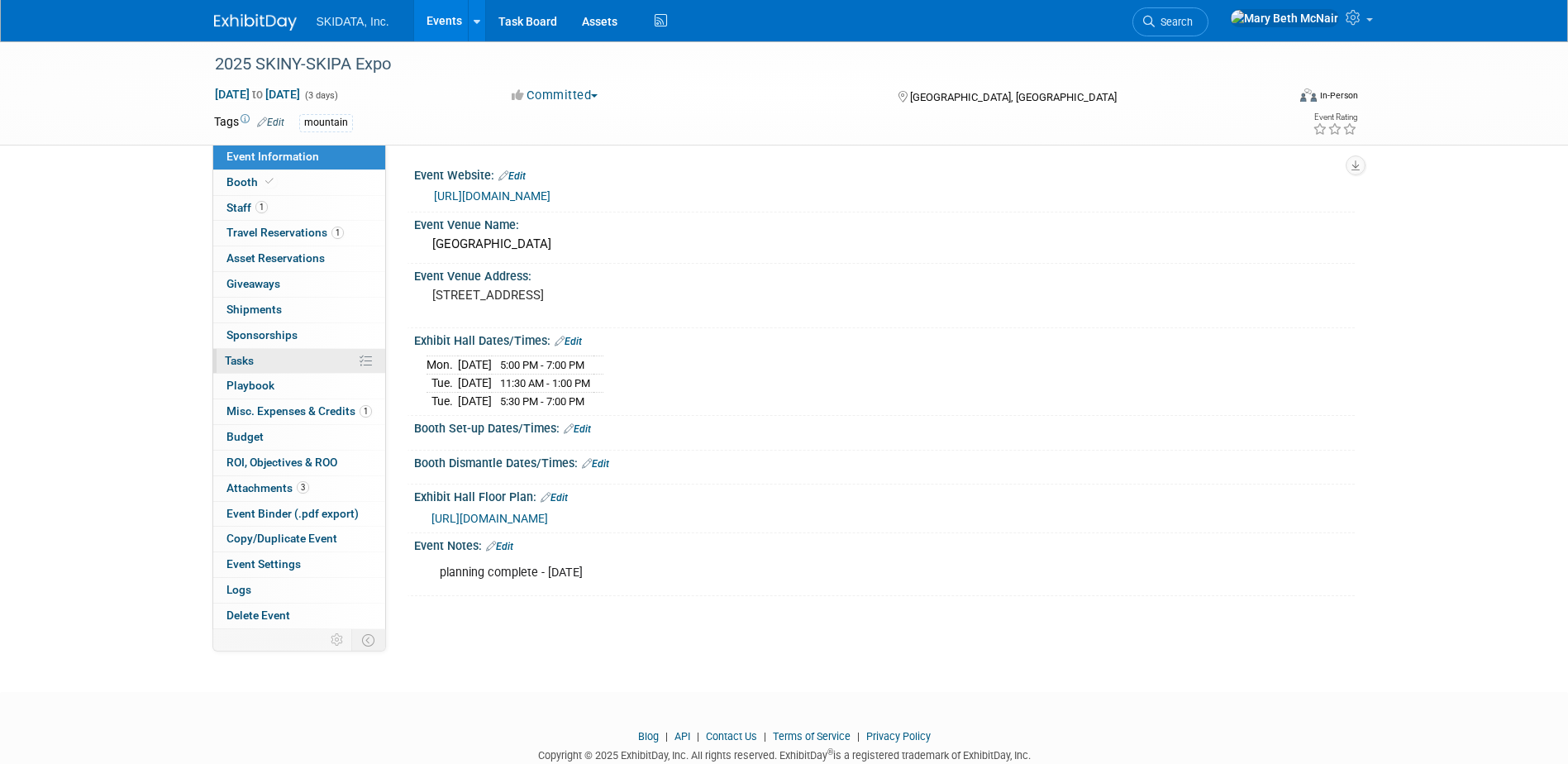
click at [249, 359] on span "Tasks 0%" at bounding box center [239, 361] width 29 height 13
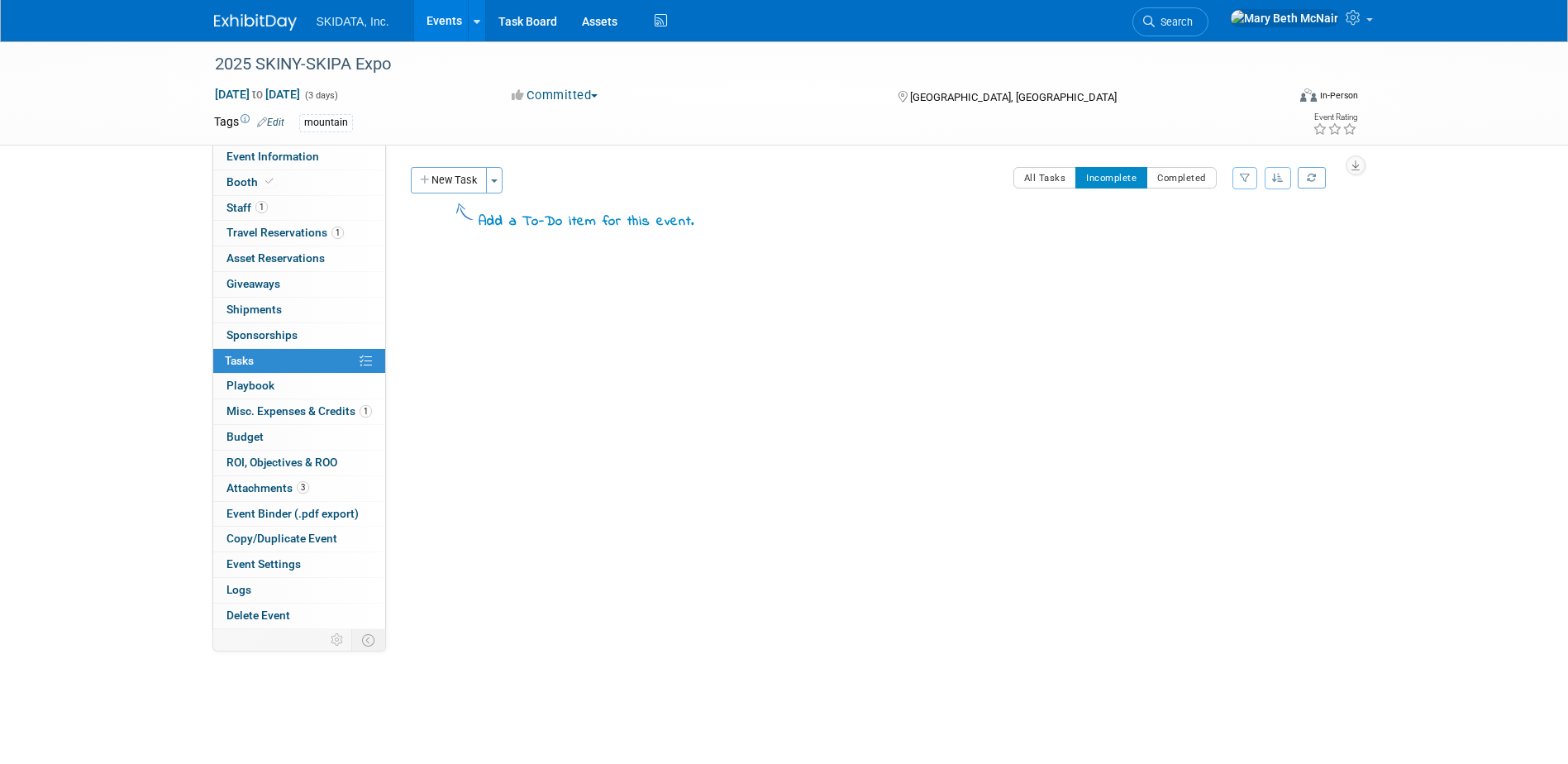
click at [454, 187] on button "New Task" at bounding box center [449, 180] width 76 height 26
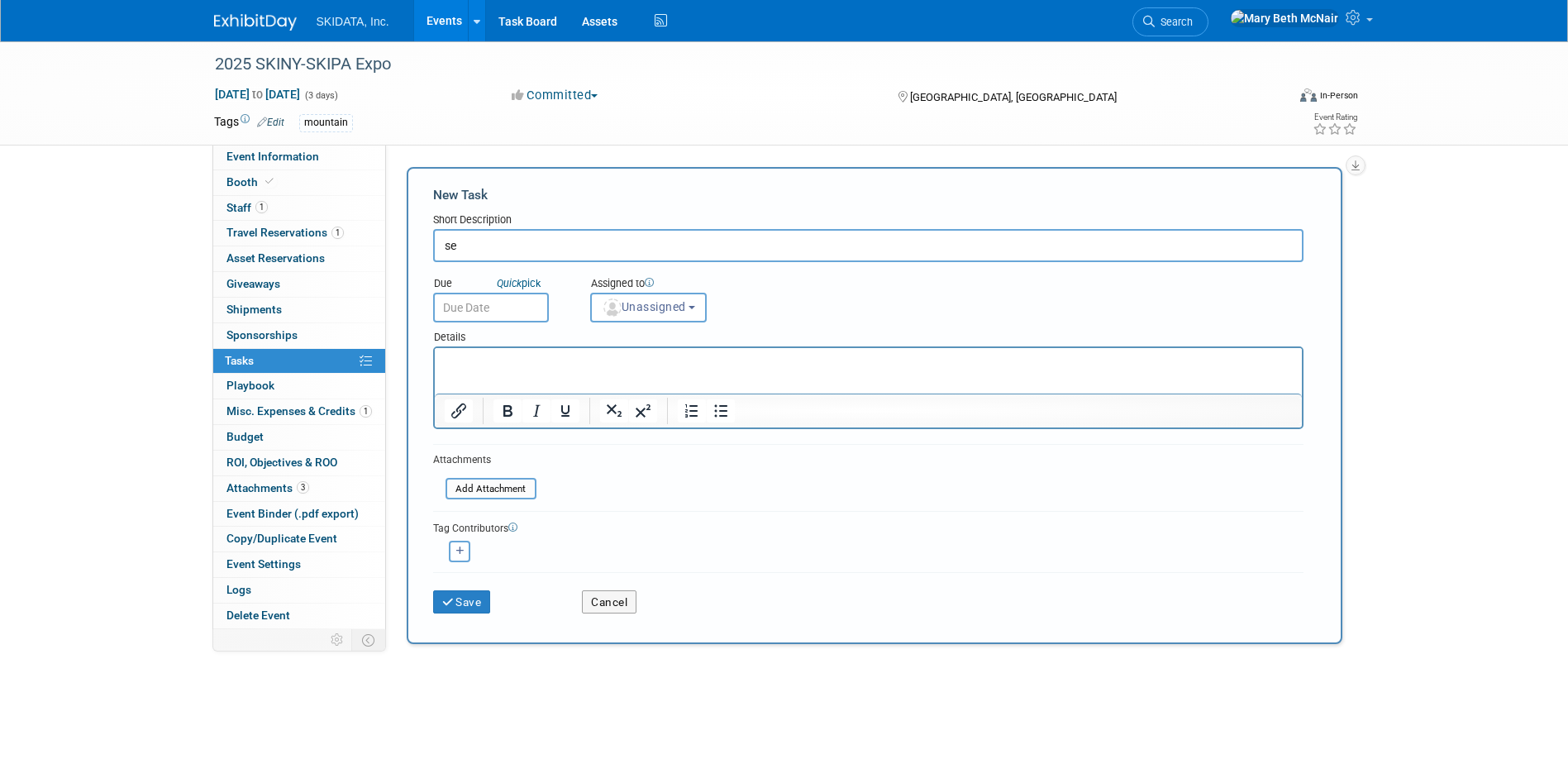
type input "s"
type input "ship equpiment"
click at [659, 312] on span "Unassigned" at bounding box center [644, 307] width 85 height 13
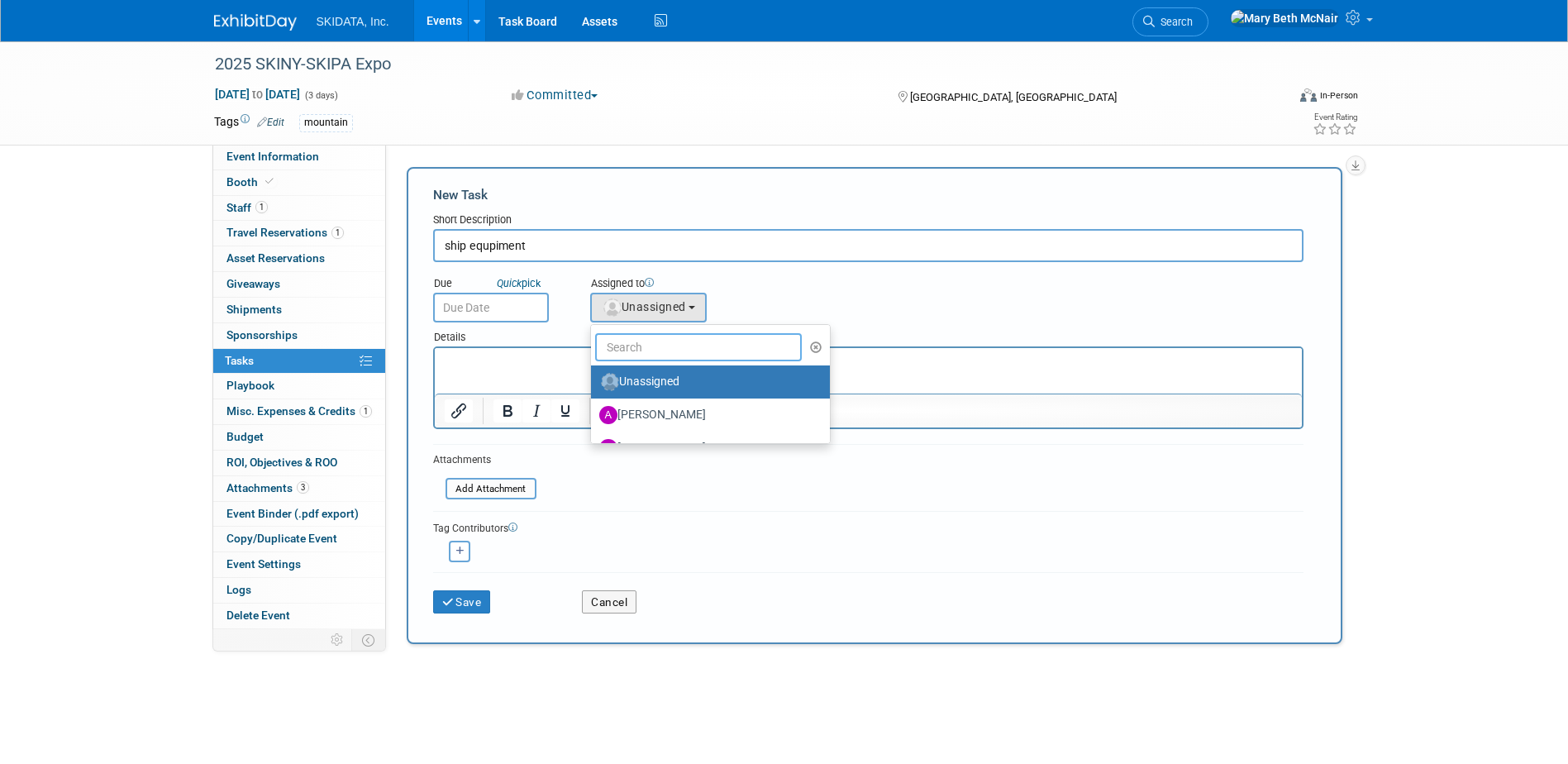
click at [675, 335] on input "text" at bounding box center [699, 348] width 208 height 28
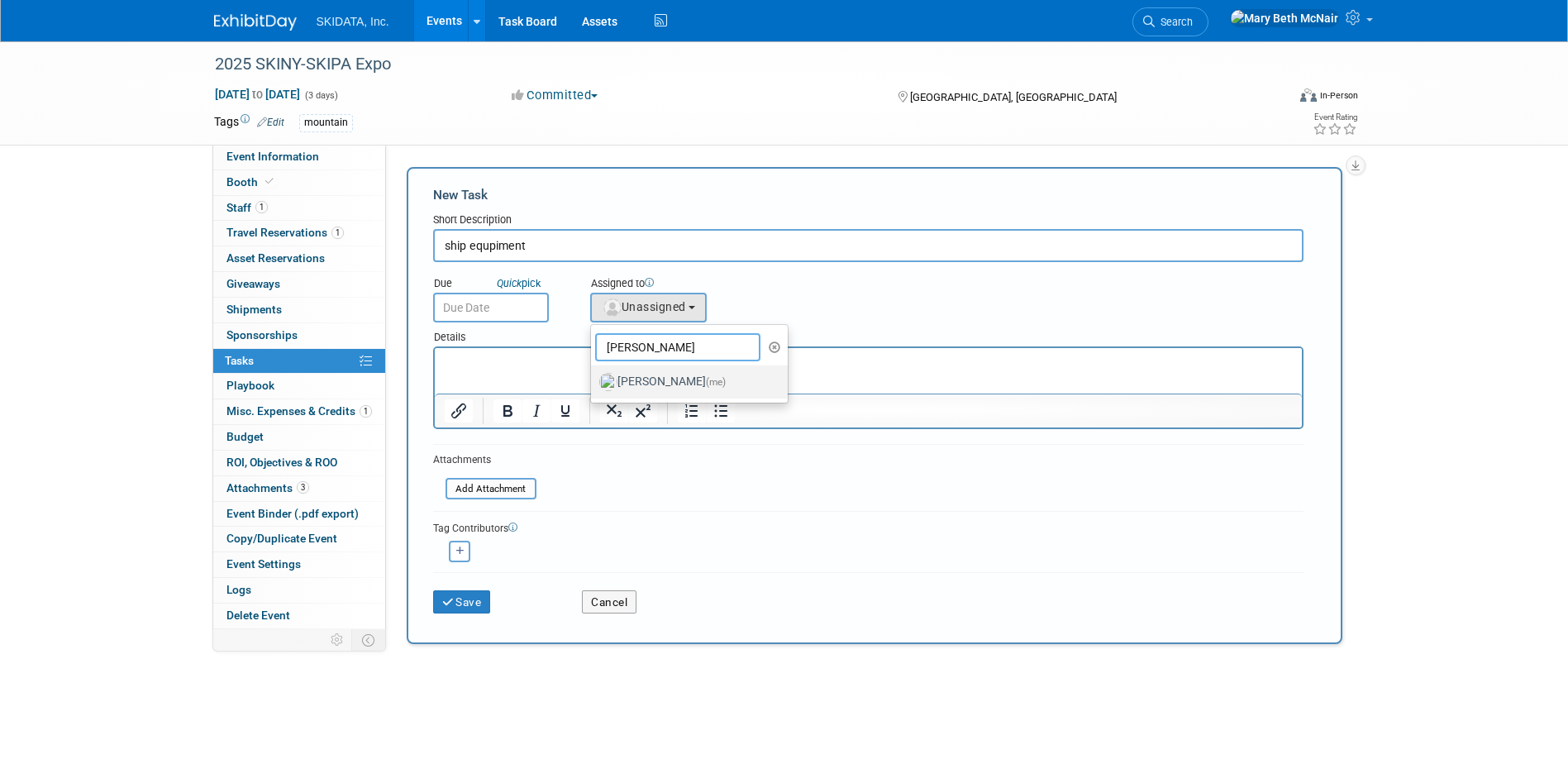
type input "[PERSON_NAME]"
click at [662, 386] on label "[PERSON_NAME] (me)" at bounding box center [685, 382] width 172 height 26
click at [593, 386] on input "[PERSON_NAME] (me)" at bounding box center [589, 380] width 11 height 11
select select "3388622f-d6b0-457b-909f-5c35d3cb7589"
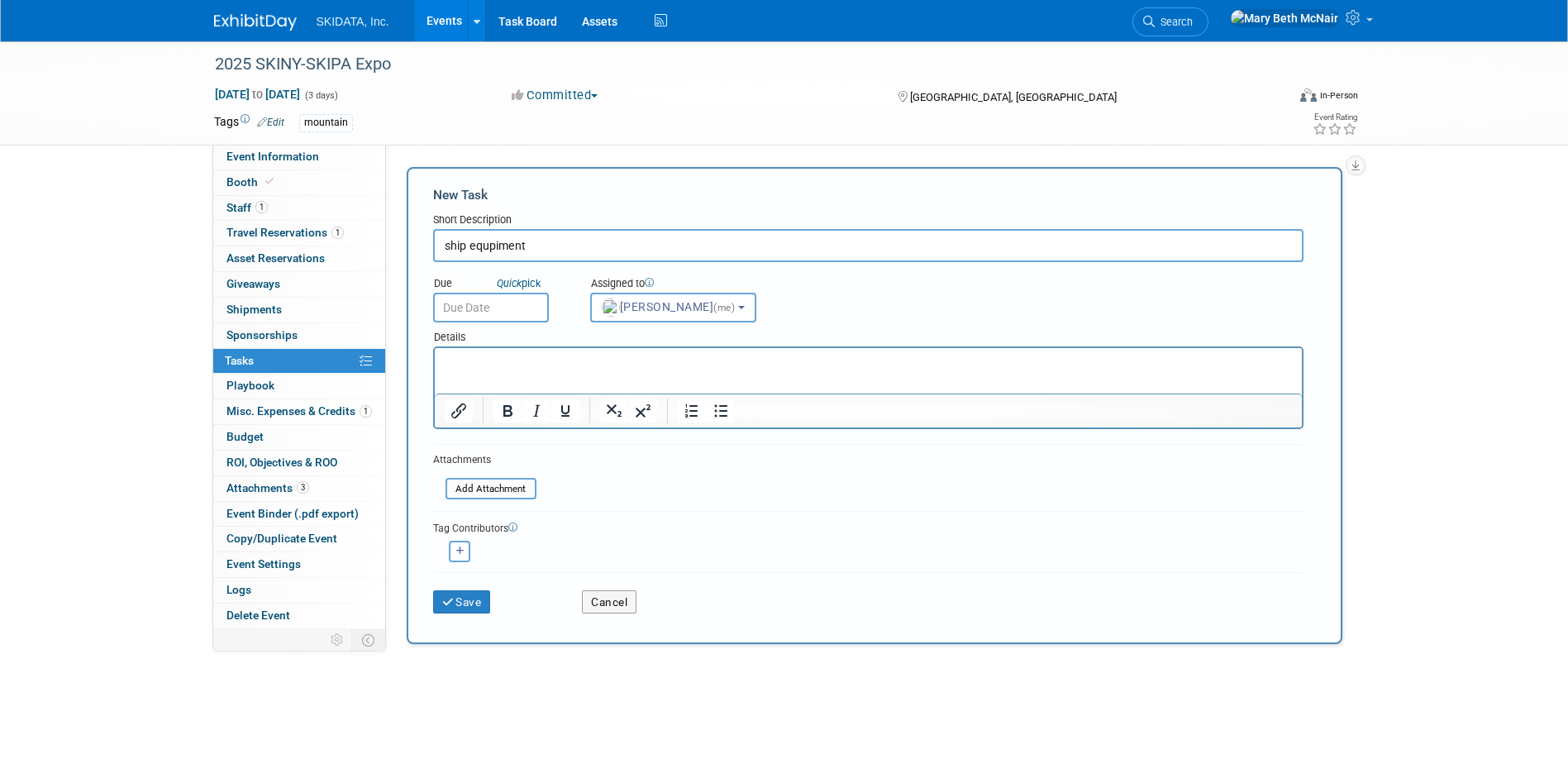
click at [462, 547] on icon "button" at bounding box center [460, 552] width 8 height 9
select select
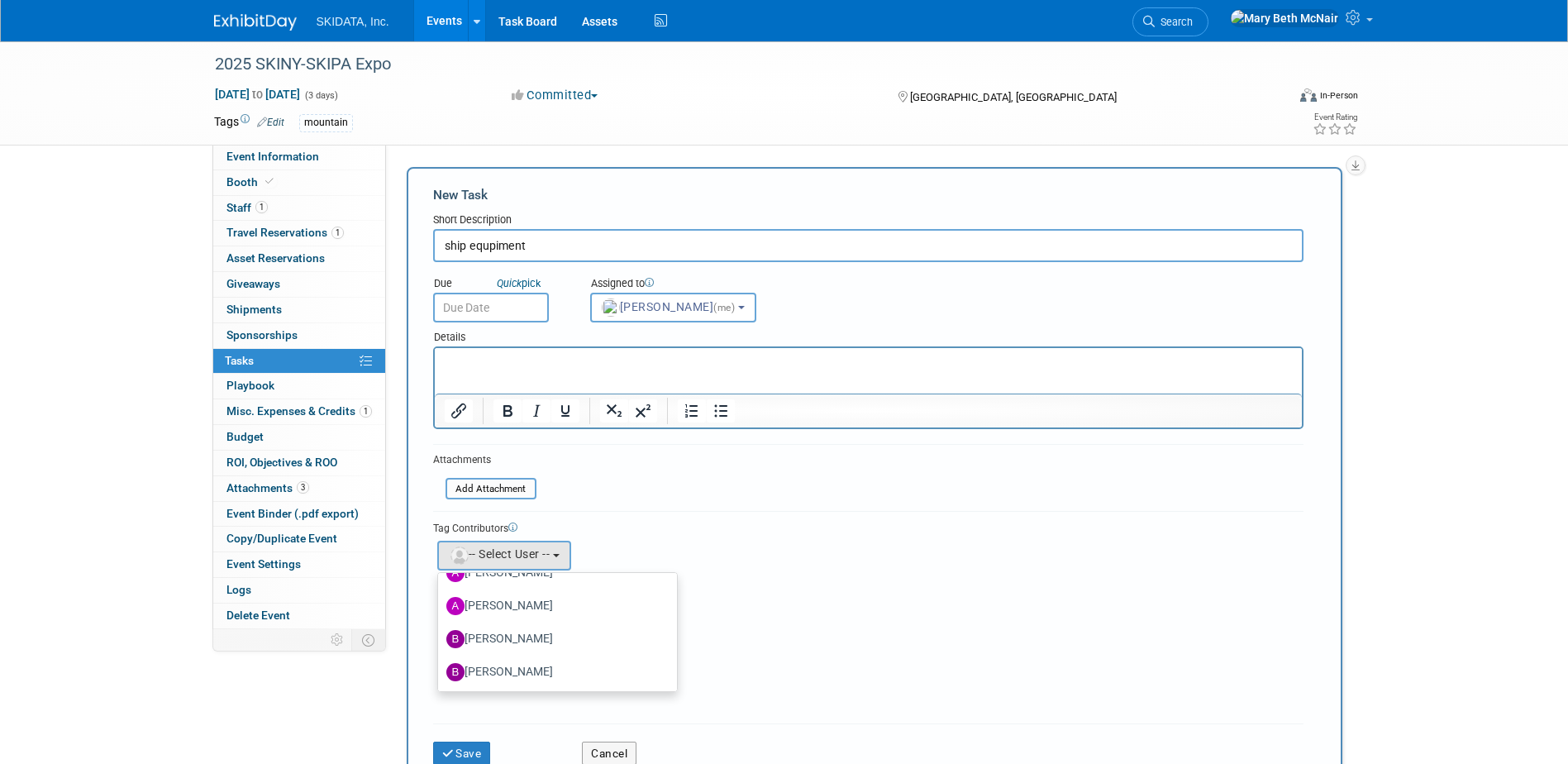
scroll to position [165, 0]
click at [511, 633] on label "[PERSON_NAME]" at bounding box center [553, 630] width 214 height 26
click at [441, 633] on input "[PERSON_NAME]" at bounding box center [435, 628] width 11 height 11
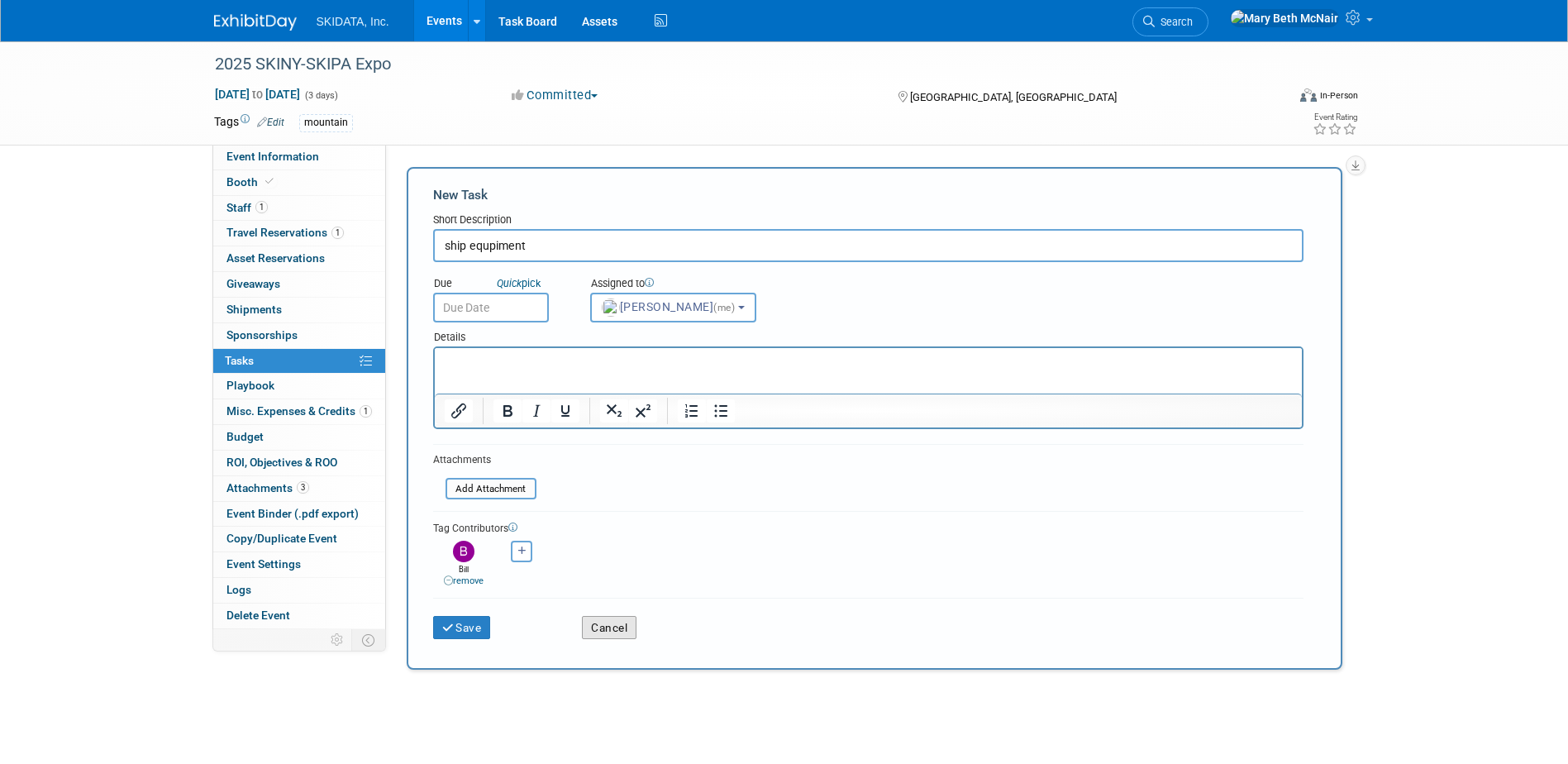
click at [628, 630] on button "Cancel" at bounding box center [609, 627] width 55 height 23
